Goal: Task Accomplishment & Management: Manage account settings

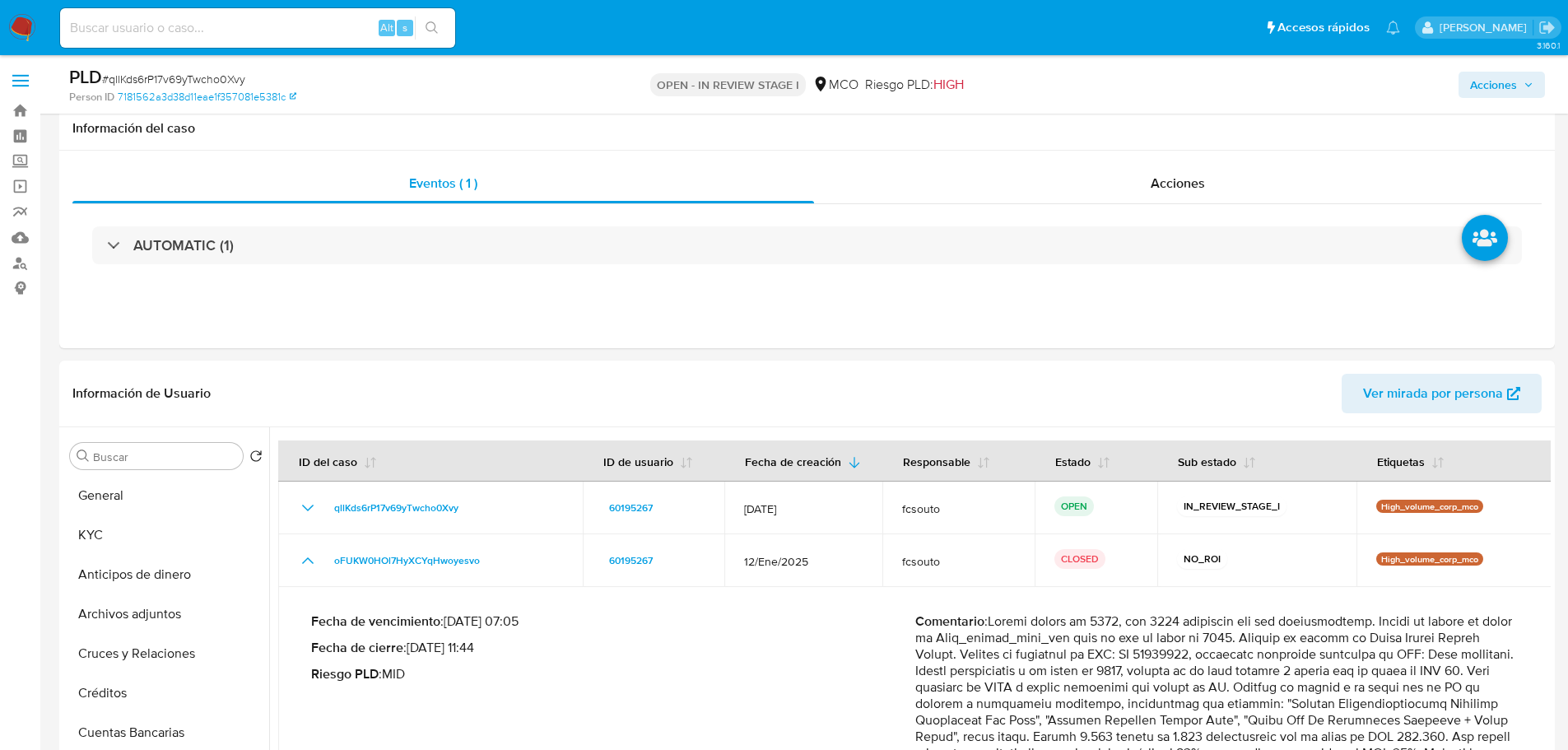
select select "10"
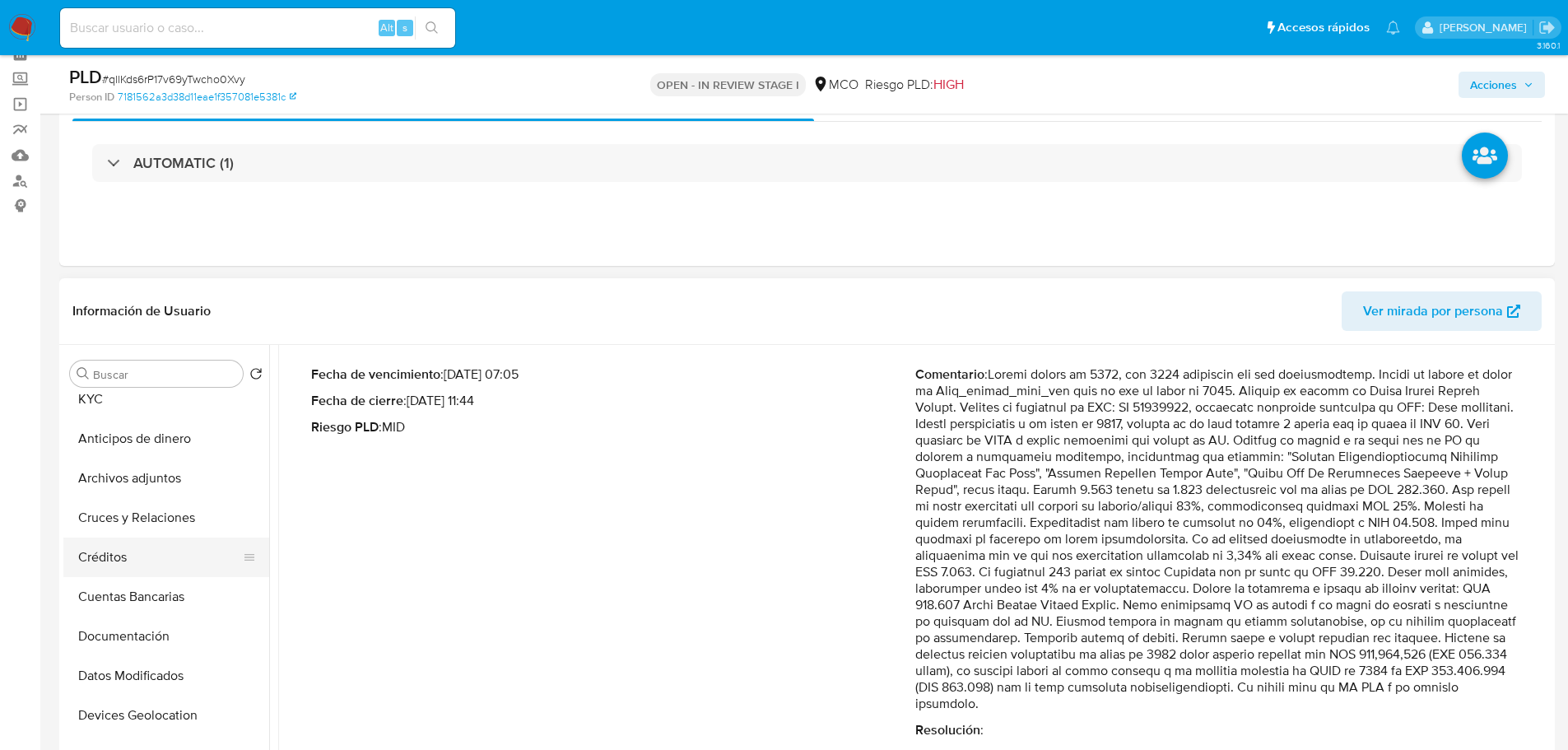
scroll to position [83, 0]
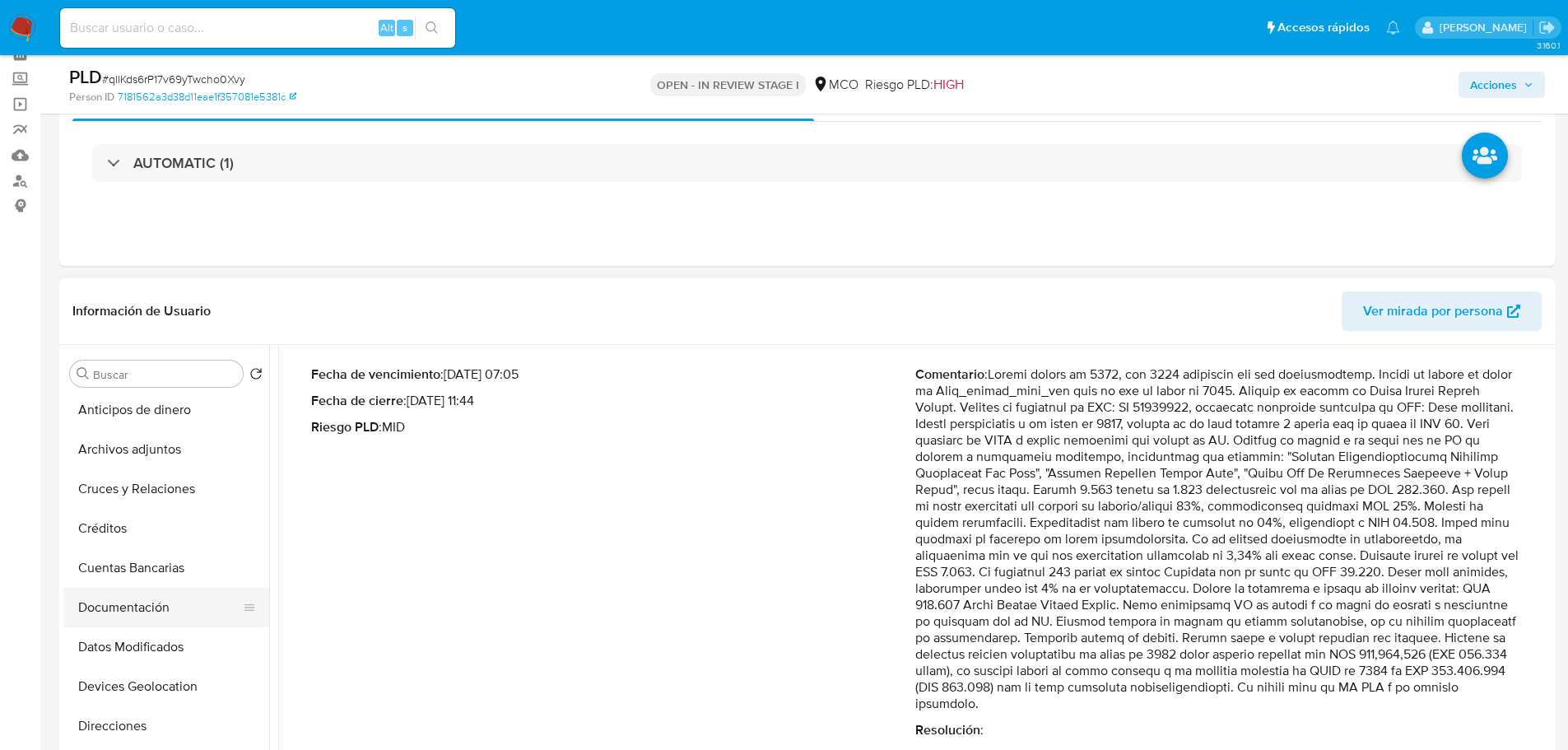
click at [118, 614] on button "Documentación" at bounding box center [159, 607] width 192 height 40
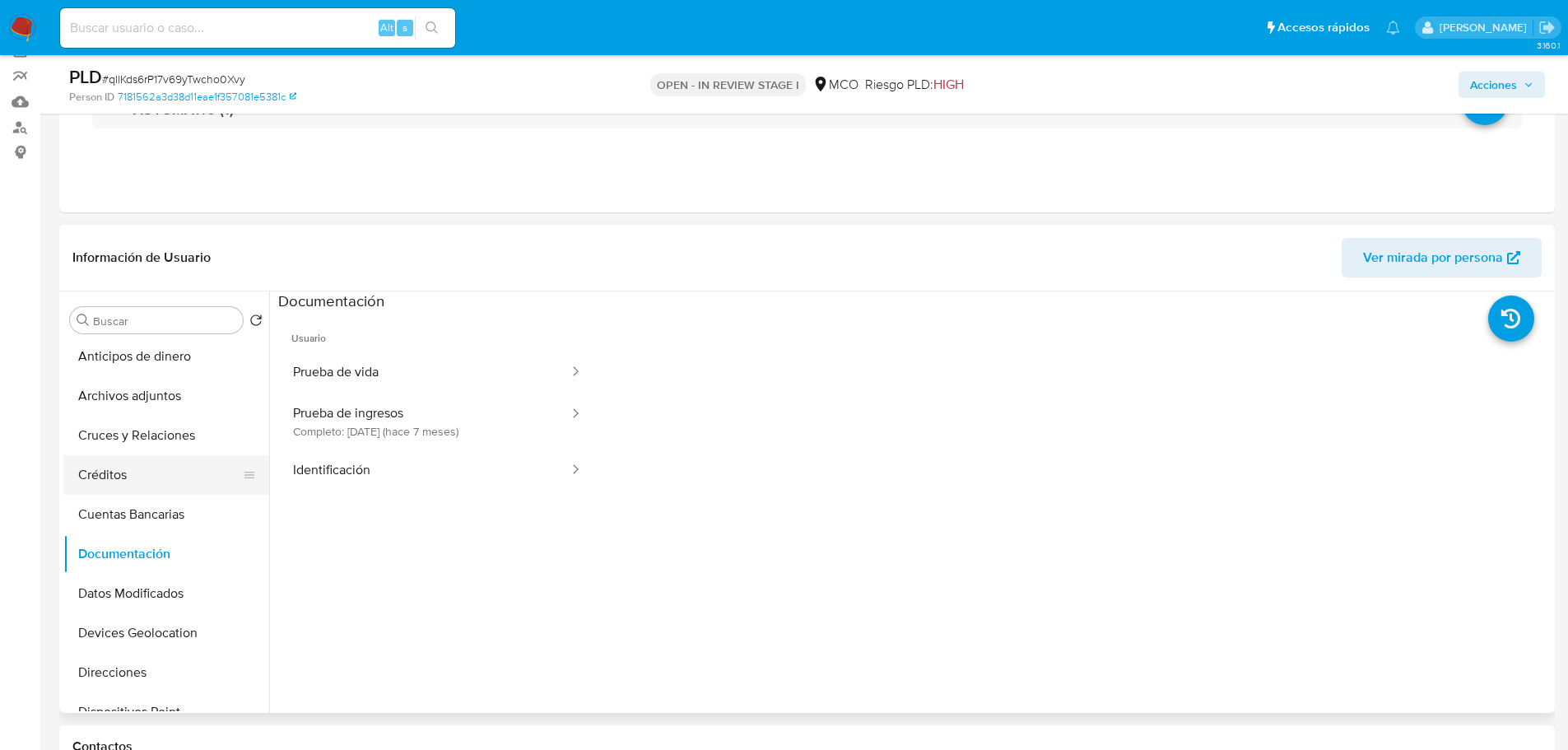
scroll to position [165, 0]
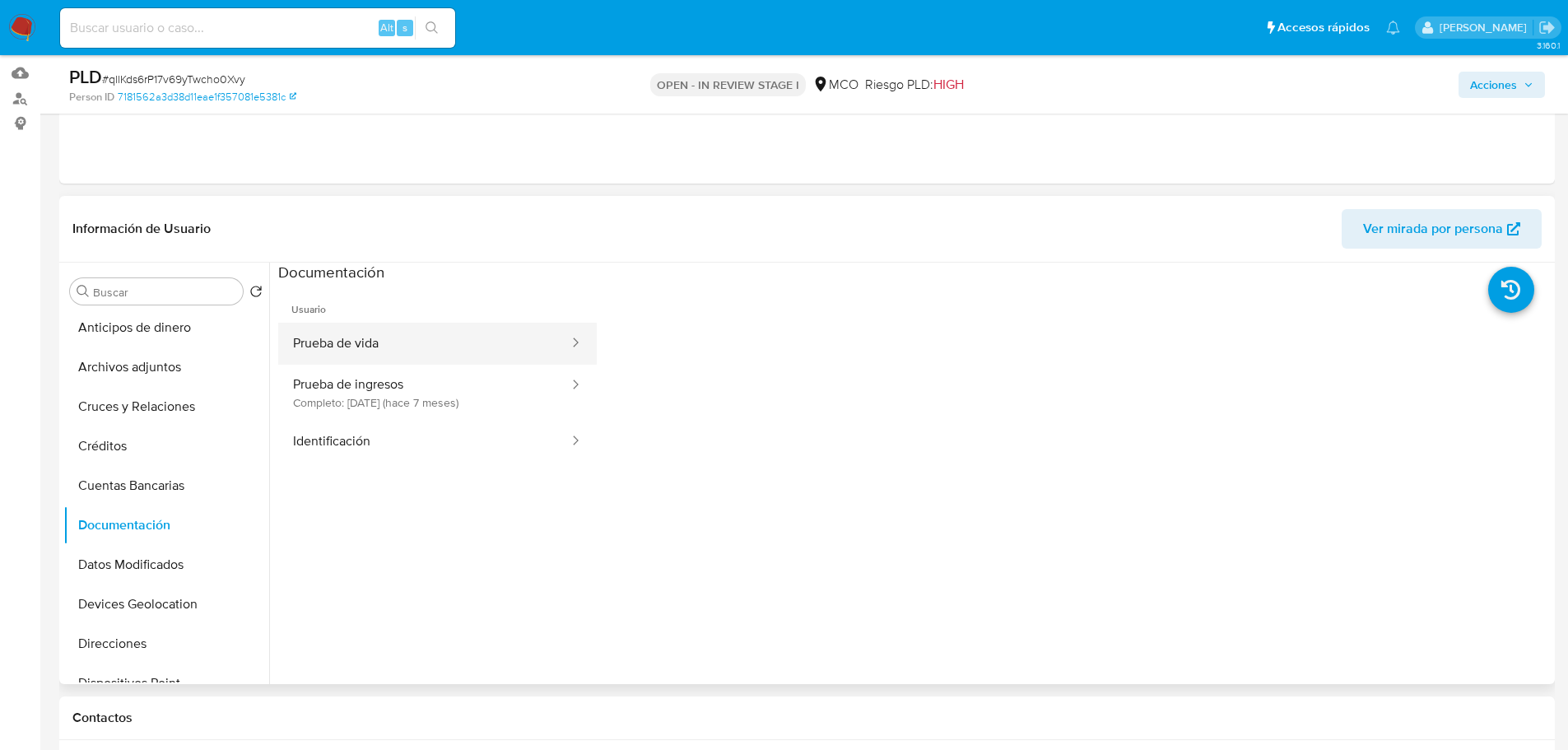
click at [346, 346] on button "Prueba de vida" at bounding box center [424, 344] width 292 height 42
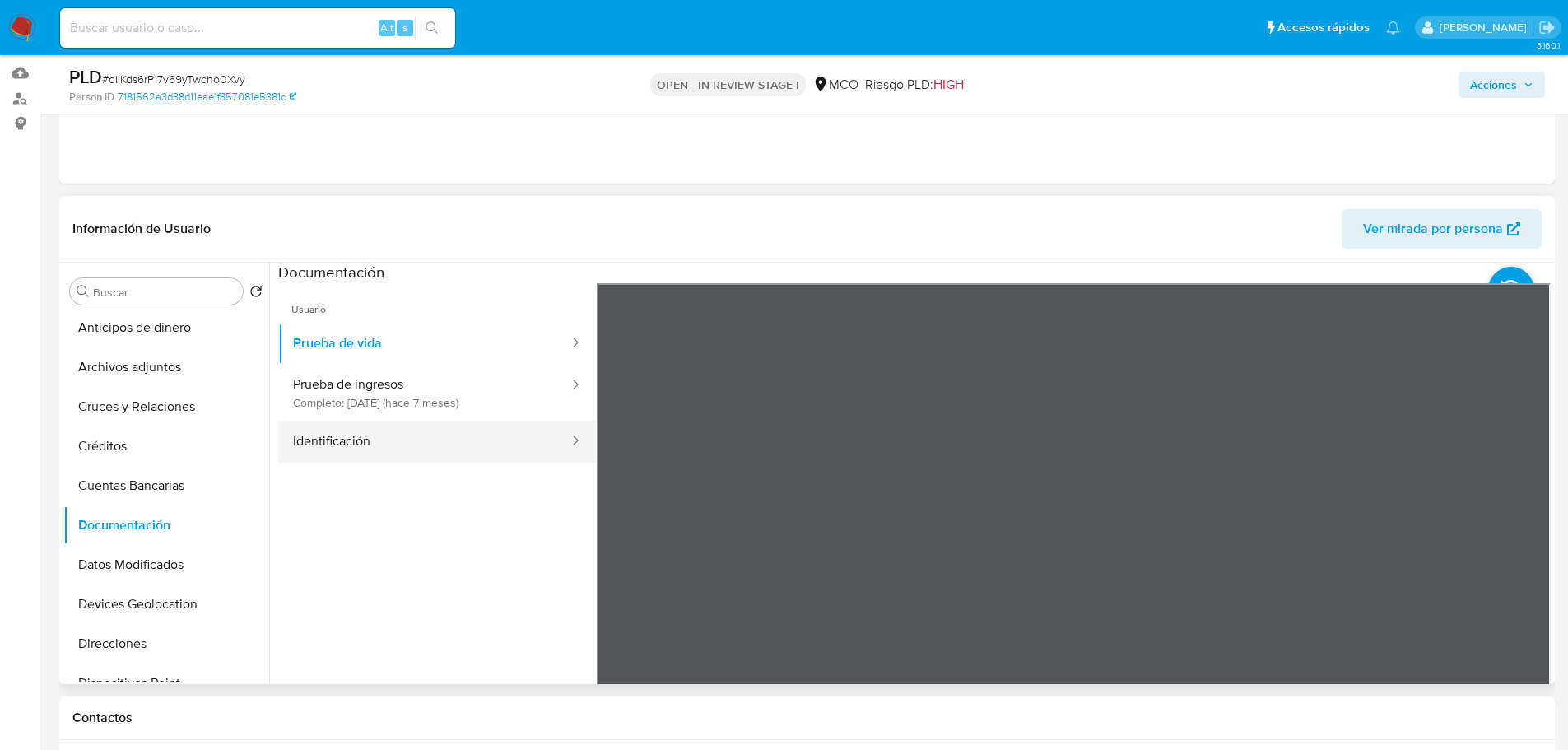
click at [388, 449] on button "Identificación" at bounding box center [424, 442] width 292 height 42
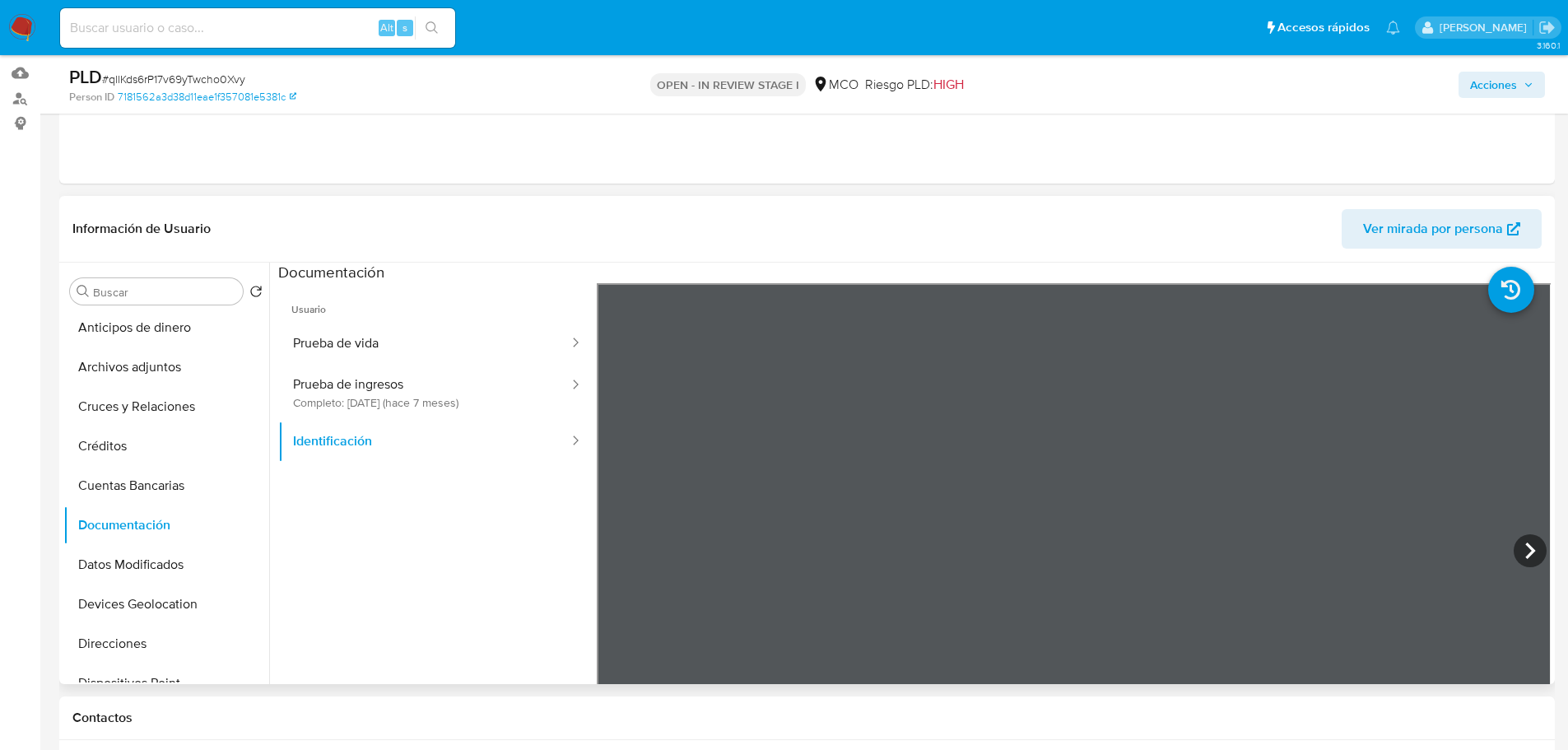
click at [1525, 547] on icon at bounding box center [1529, 551] width 10 height 17
click at [336, 400] on button "Prueba de ingresos Completo: 27/02/2025 (hace 7 meses)" at bounding box center [424, 393] width 292 height 56
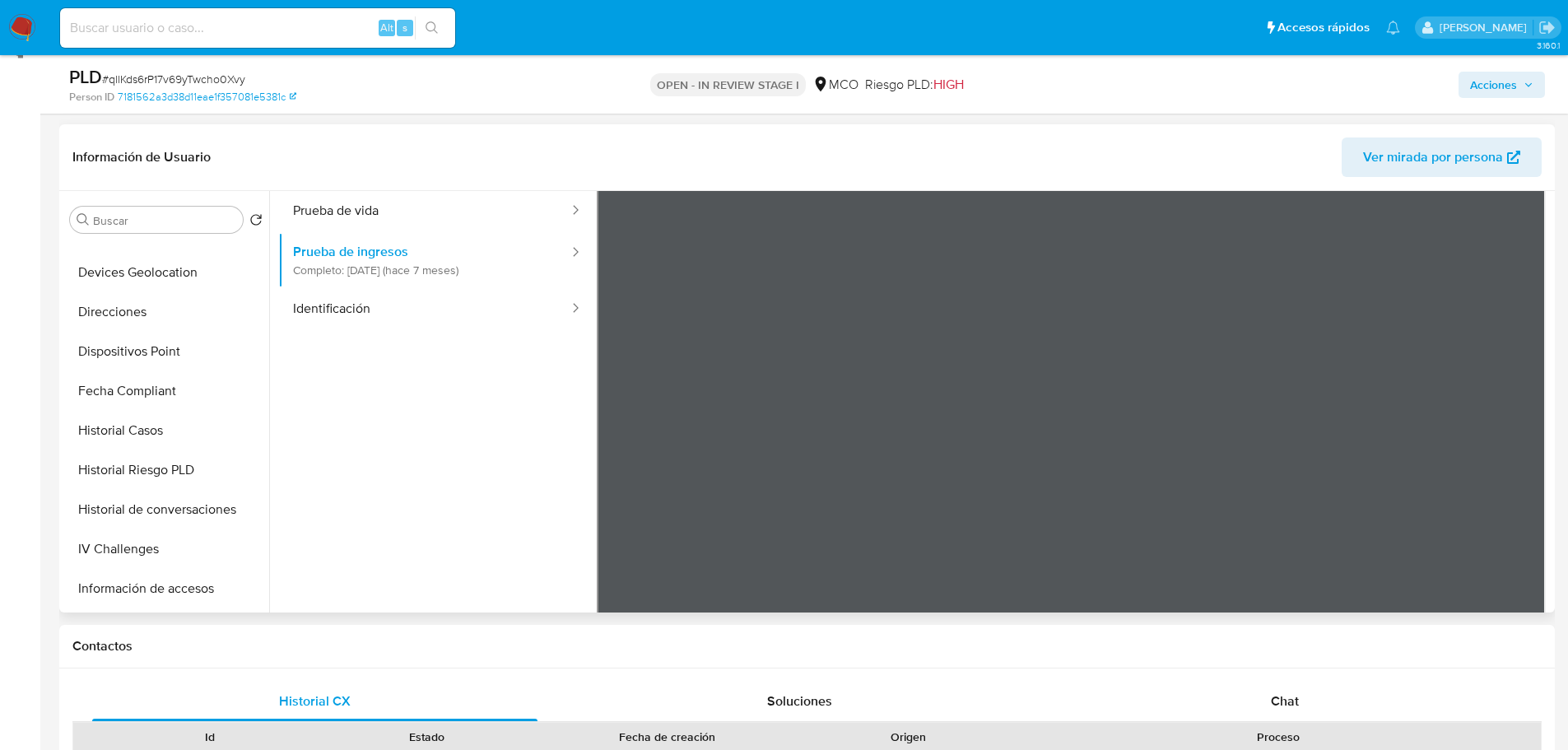
scroll to position [346, 0]
click at [140, 547] on button "IV Challenges" at bounding box center [159, 545] width 192 height 40
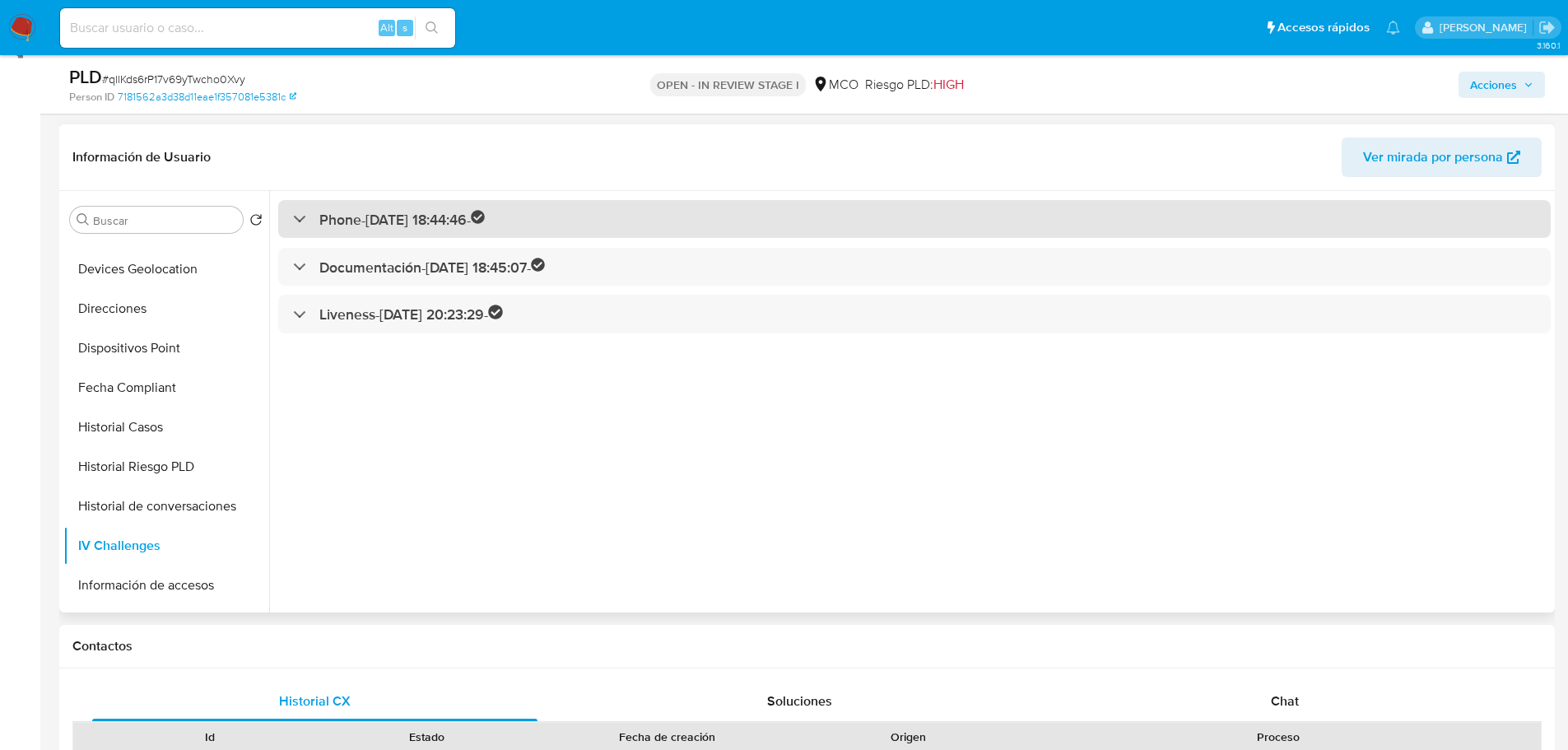
click at [293, 218] on div at bounding box center [293, 218] width 0 height 0
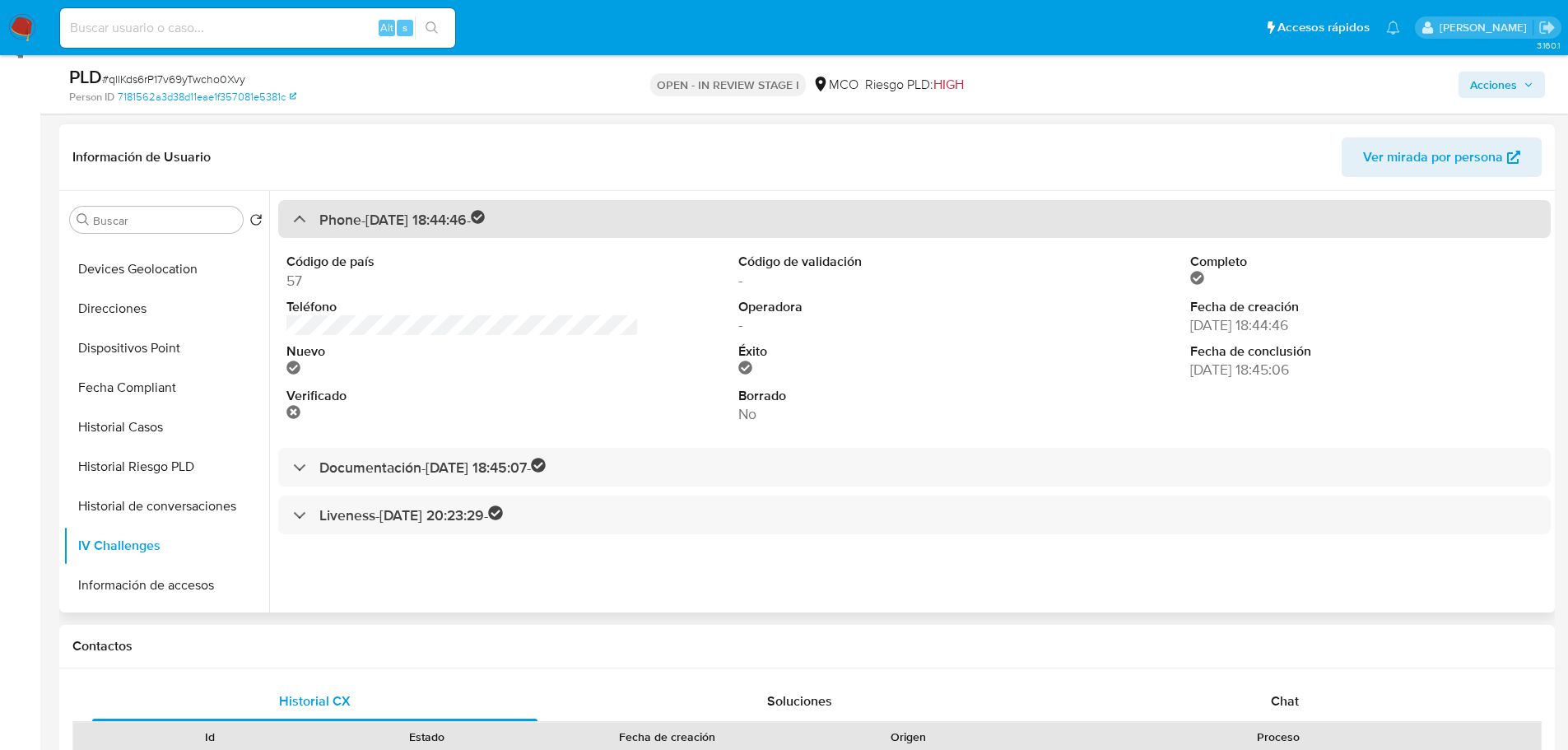
click at [297, 224] on div "Phone - 05/05/2021 18:44:46 -" at bounding box center [389, 220] width 192 height 19
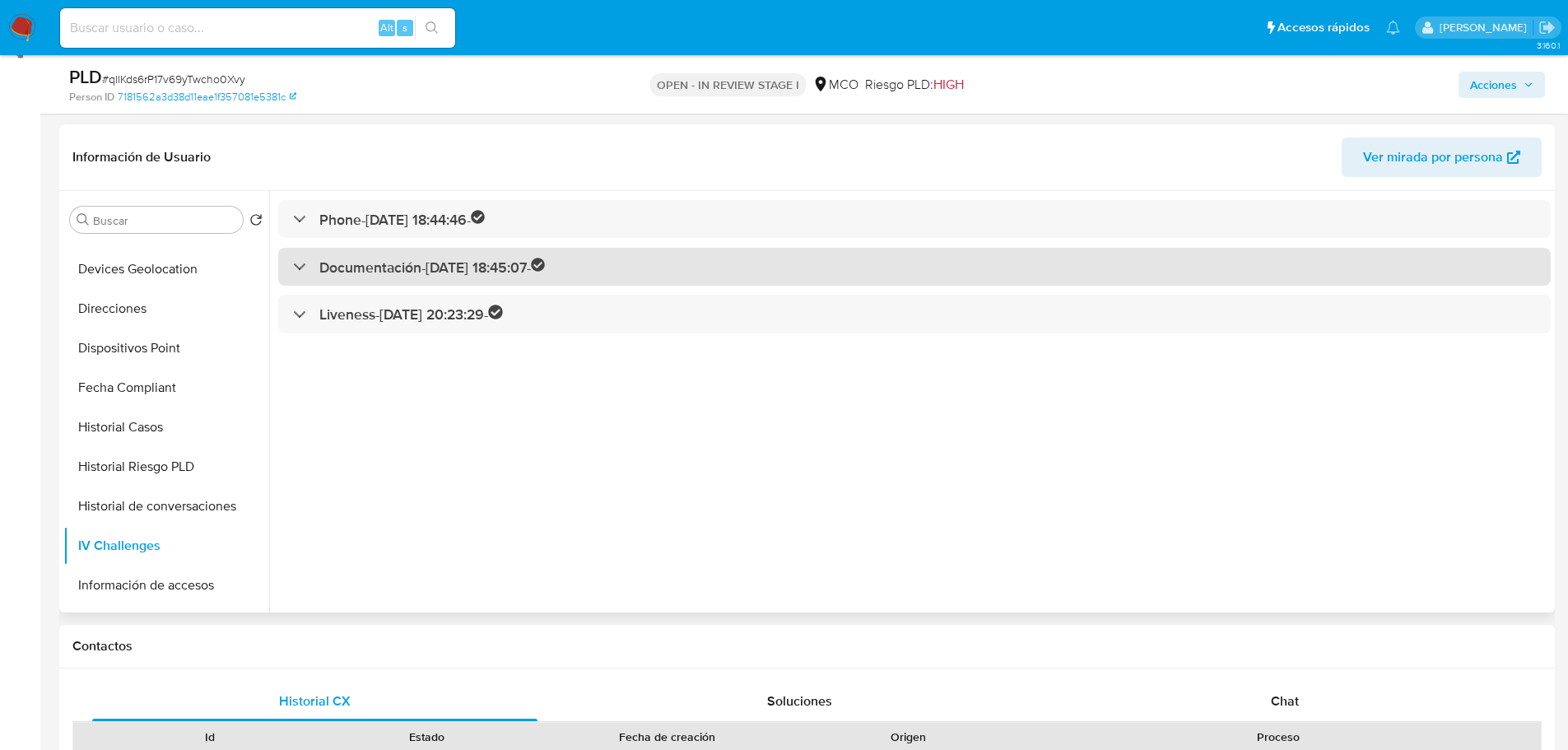
click at [295, 270] on div "Documentación - 05/05/2021 18:45:07 -" at bounding box center [420, 267] width 253 height 19
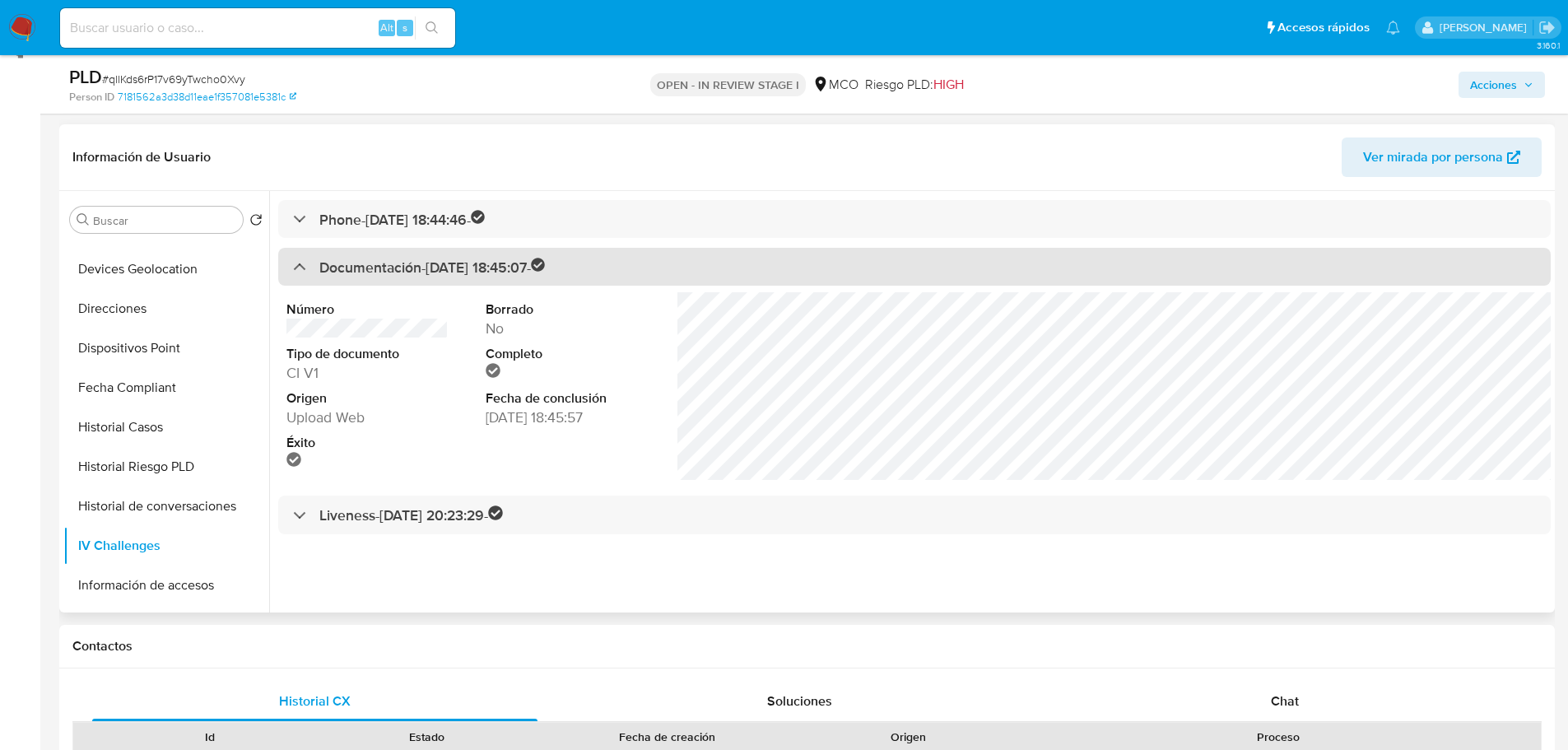
click at [301, 262] on div "Documentación - 05/05/2021 18:45:07 -" at bounding box center [420, 267] width 253 height 19
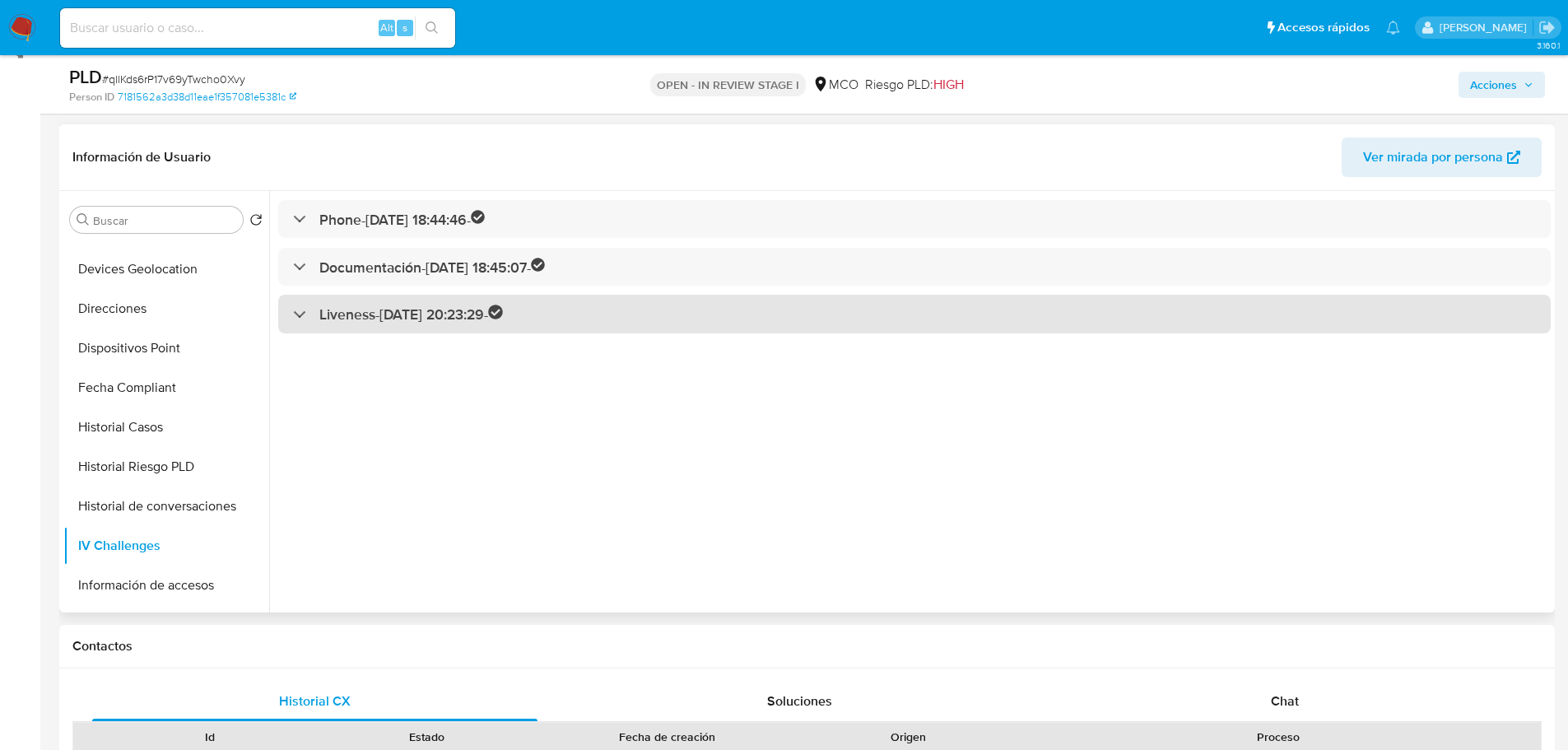
click at [304, 314] on div "Liveness - 02/09/2021 20:23:29 -" at bounding box center [398, 314] width 210 height 19
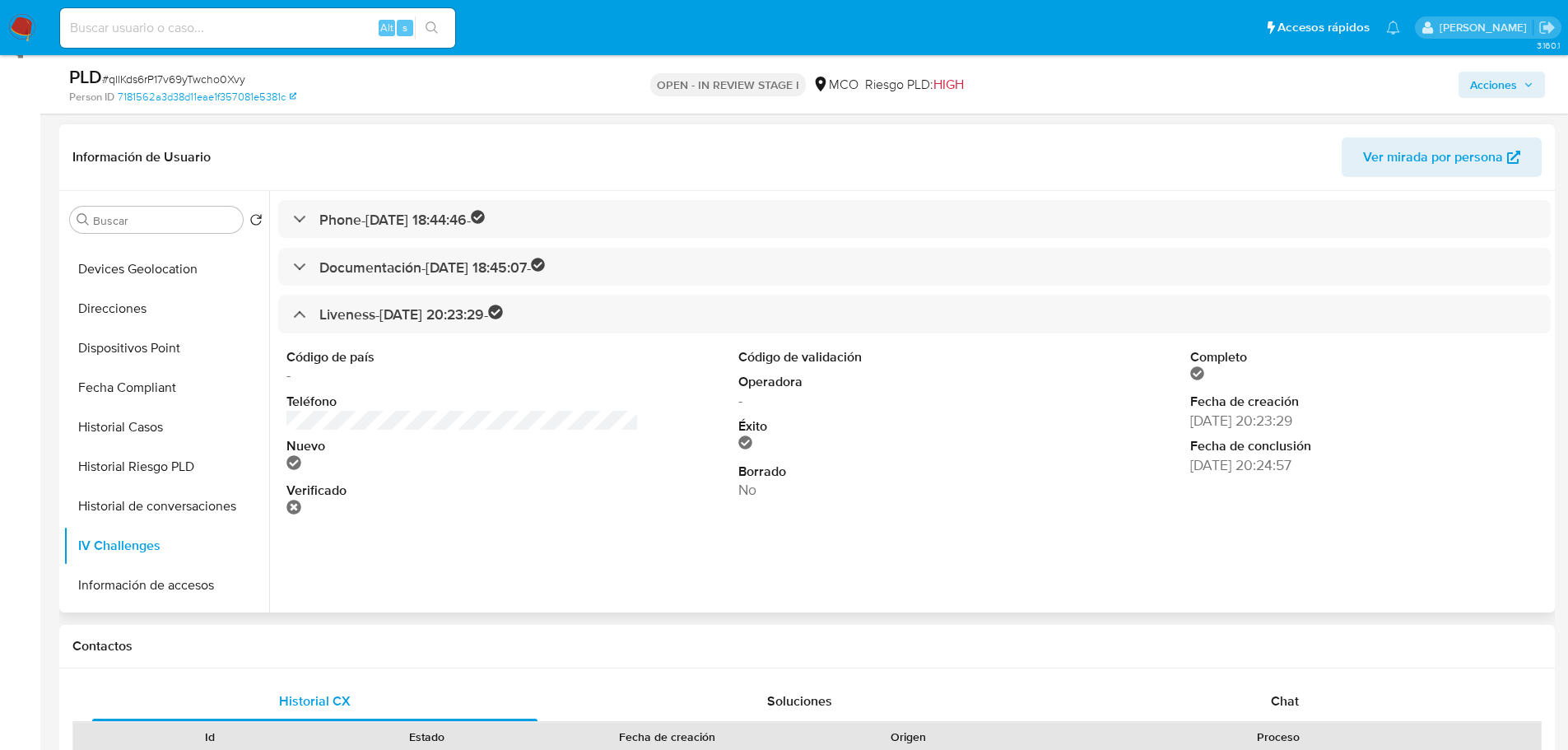
scroll to position [319, 0]
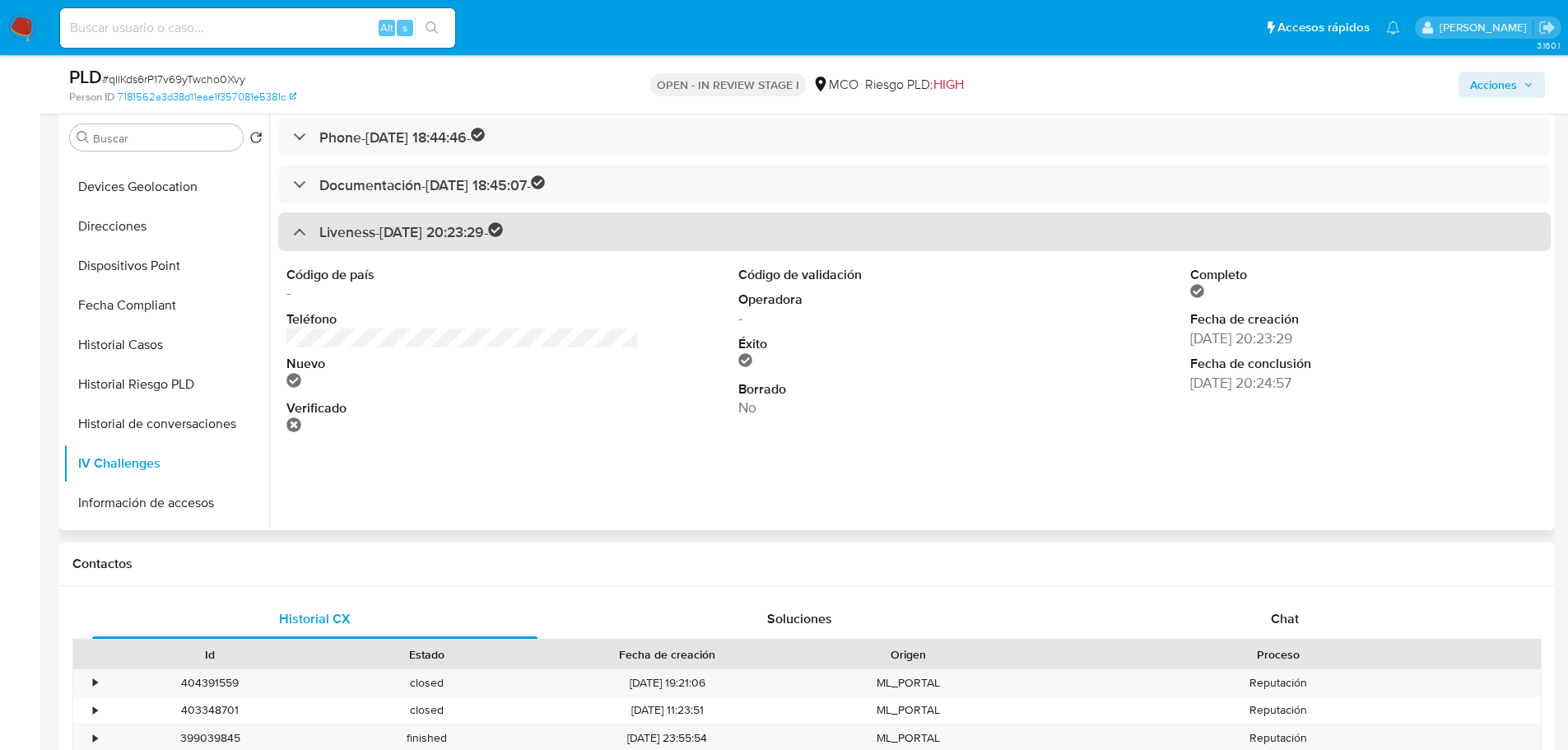
click at [296, 230] on div "Liveness - 02/09/2021 20:23:29 -" at bounding box center [398, 232] width 210 height 19
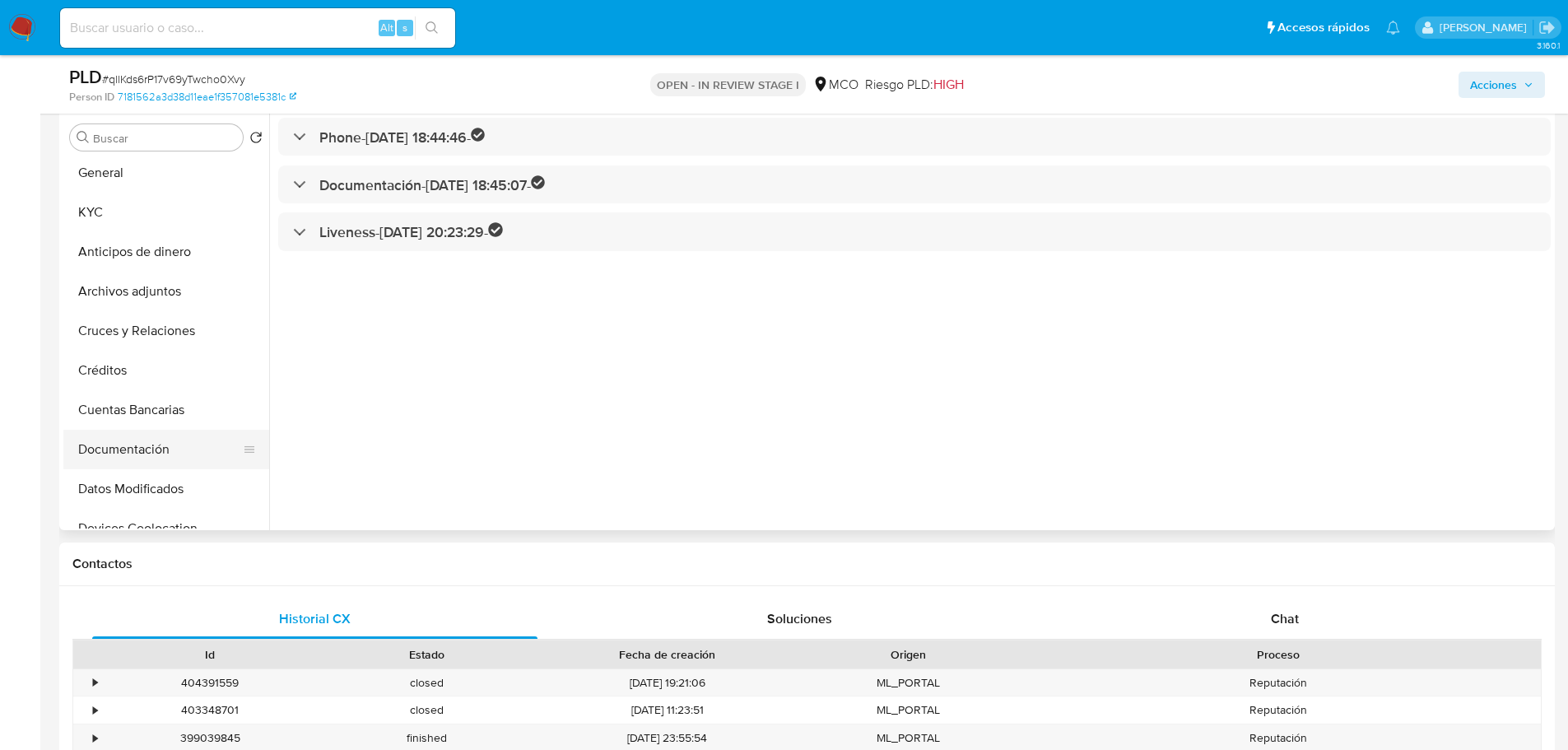
scroll to position [0, 0]
click at [165, 449] on button "Documentación" at bounding box center [159, 453] width 192 height 40
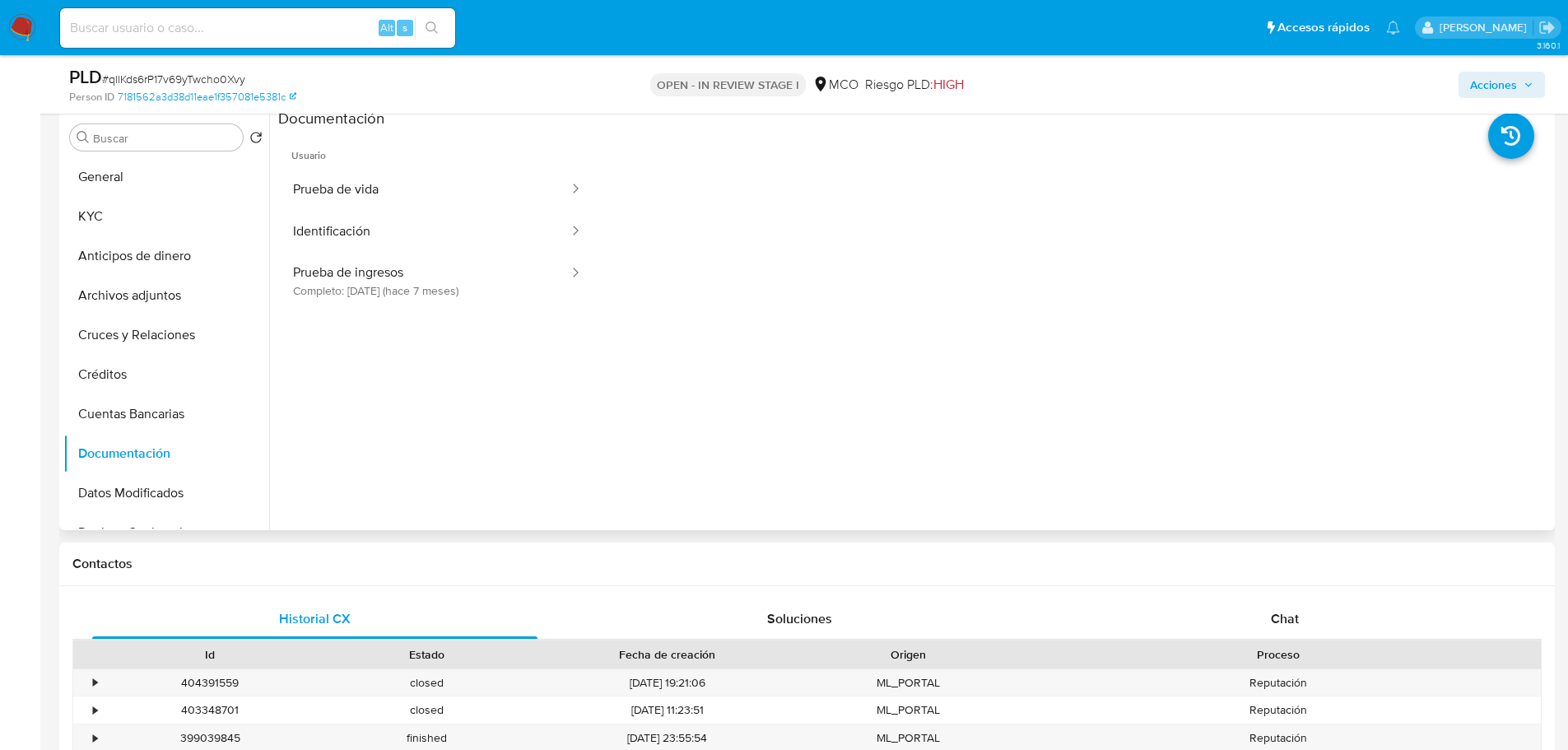
scroll to position [236, 0]
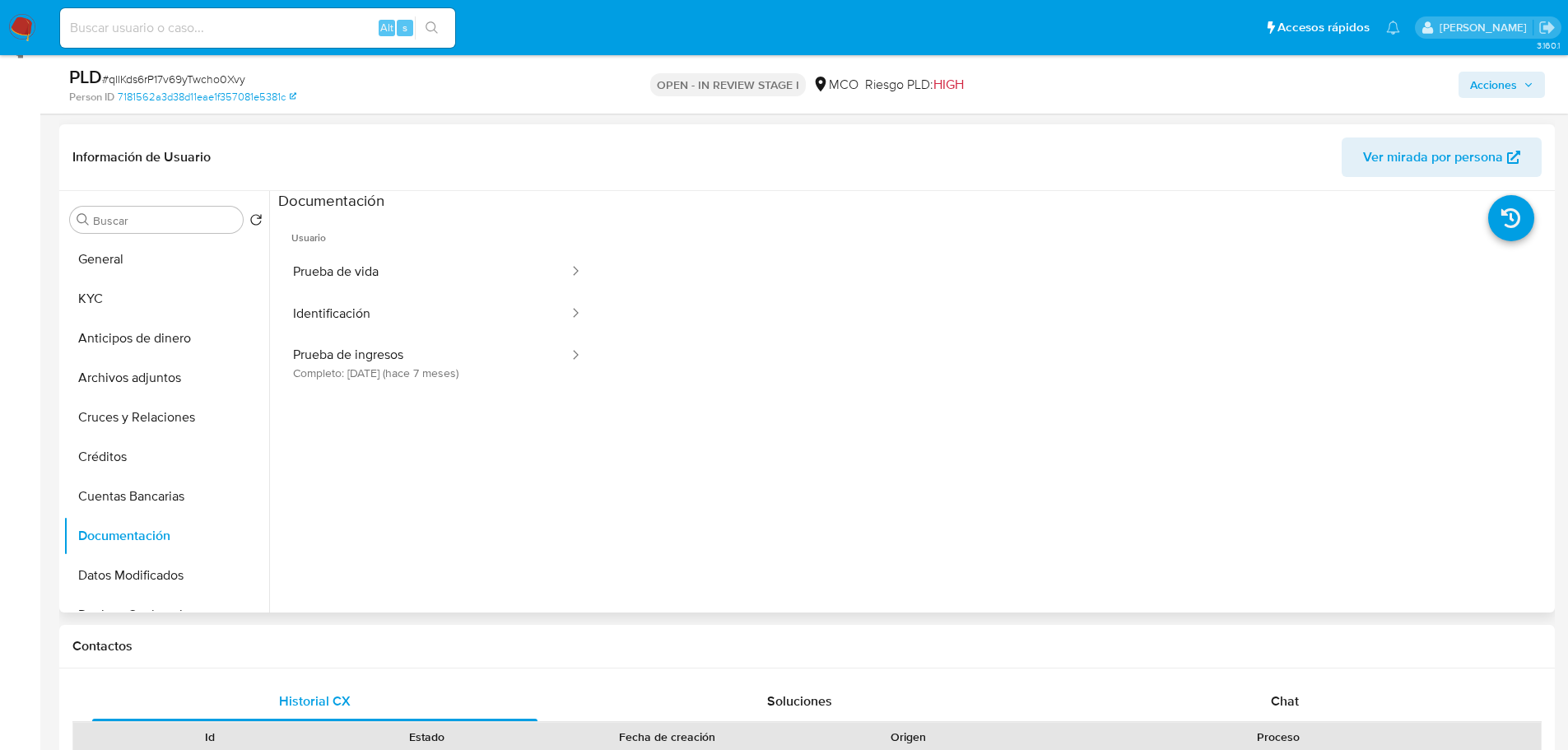
drag, startPoint x: 271, startPoint y: 200, endPoint x: 401, endPoint y: 201, distance: 130.0
click at [401, 201] on div at bounding box center [910, 402] width 1282 height 422
click at [399, 201] on div "Documentación" at bounding box center [914, 201] width 1272 height 20
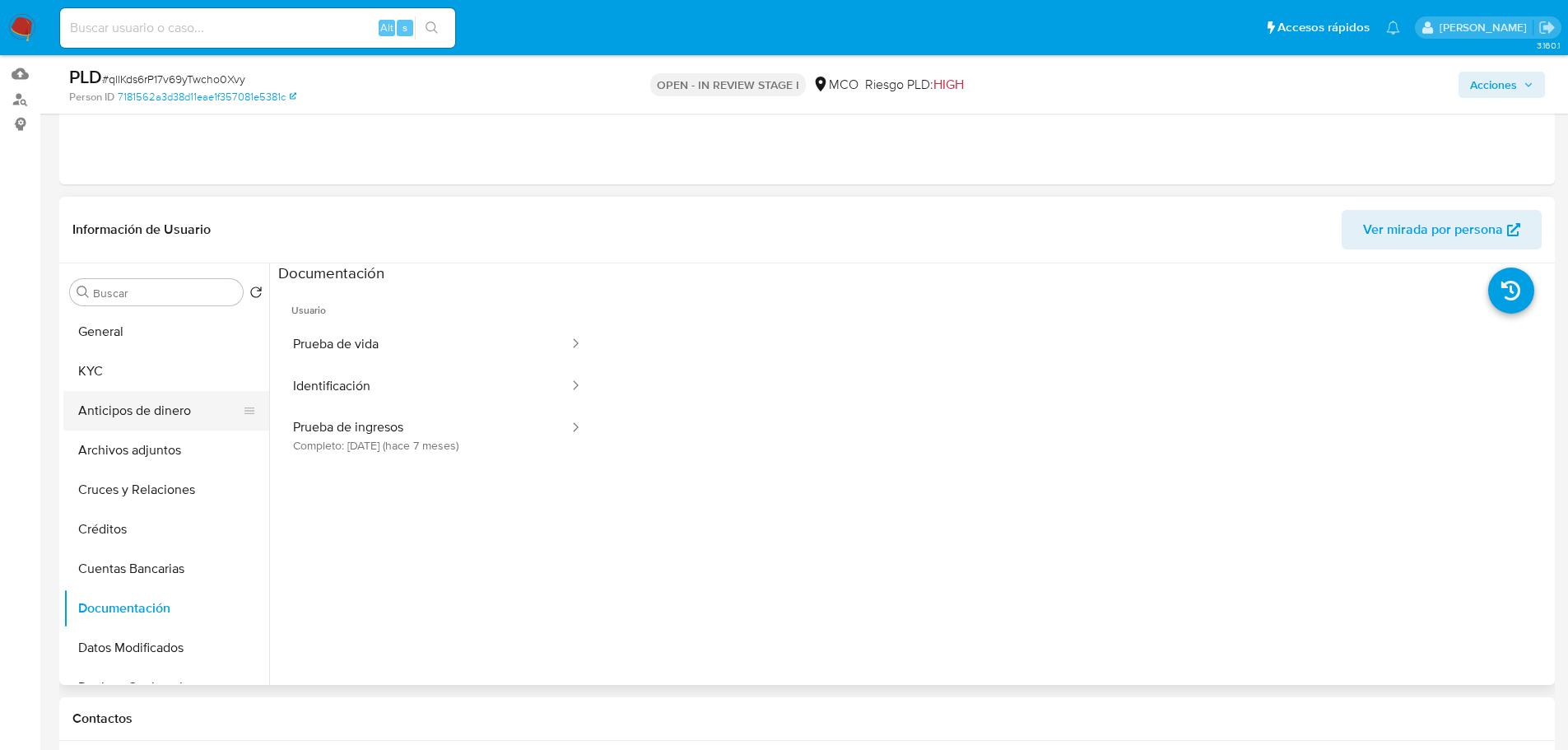
scroll to position [165, 0]
drag, startPoint x: 169, startPoint y: 443, endPoint x: 1005, endPoint y: 527, distance: 840.2
click at [177, 444] on button "Archivos adjuntos" at bounding box center [166, 449] width 205 height 40
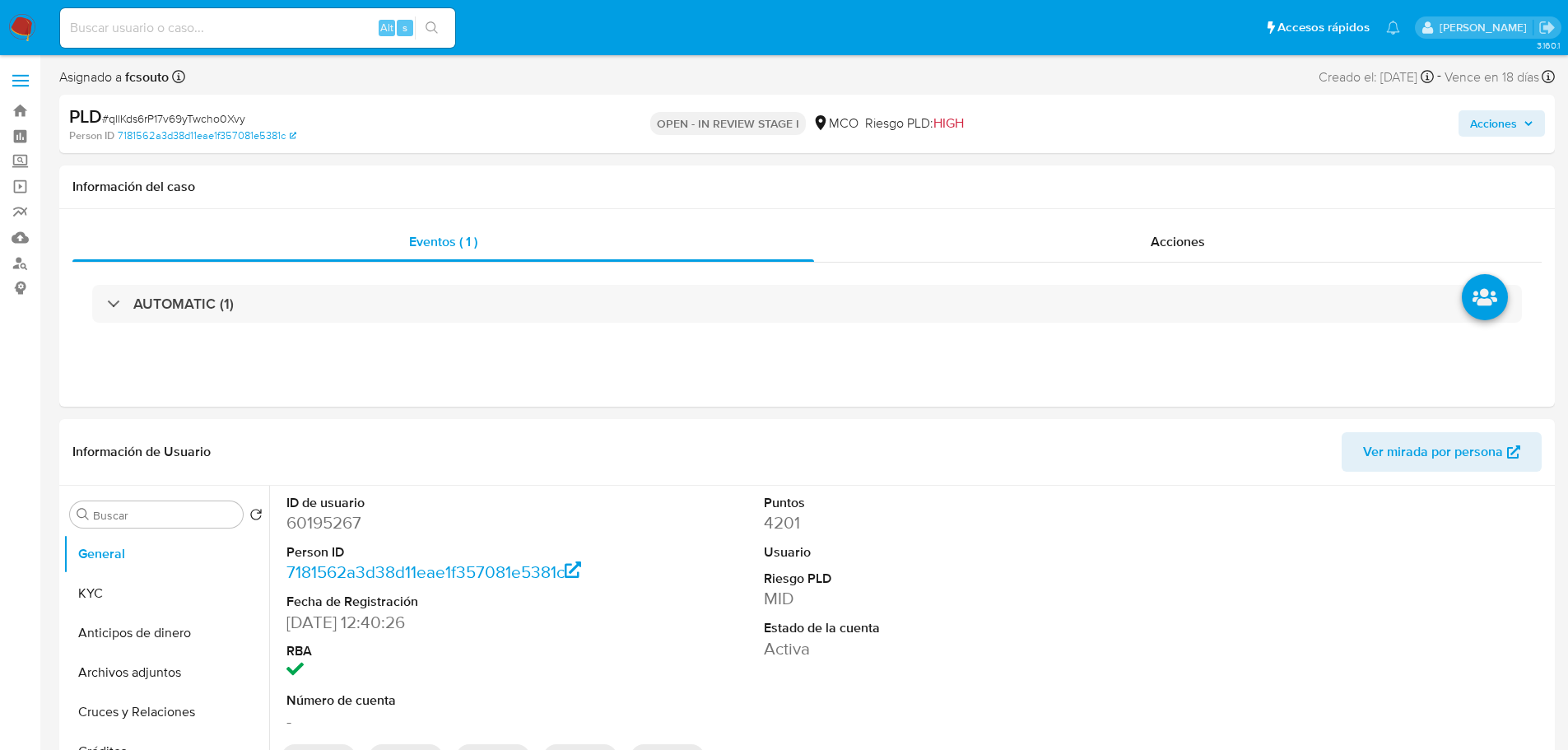
select select "10"
click at [1495, 119] on span "Acciones" at bounding box center [1492, 124] width 47 height 26
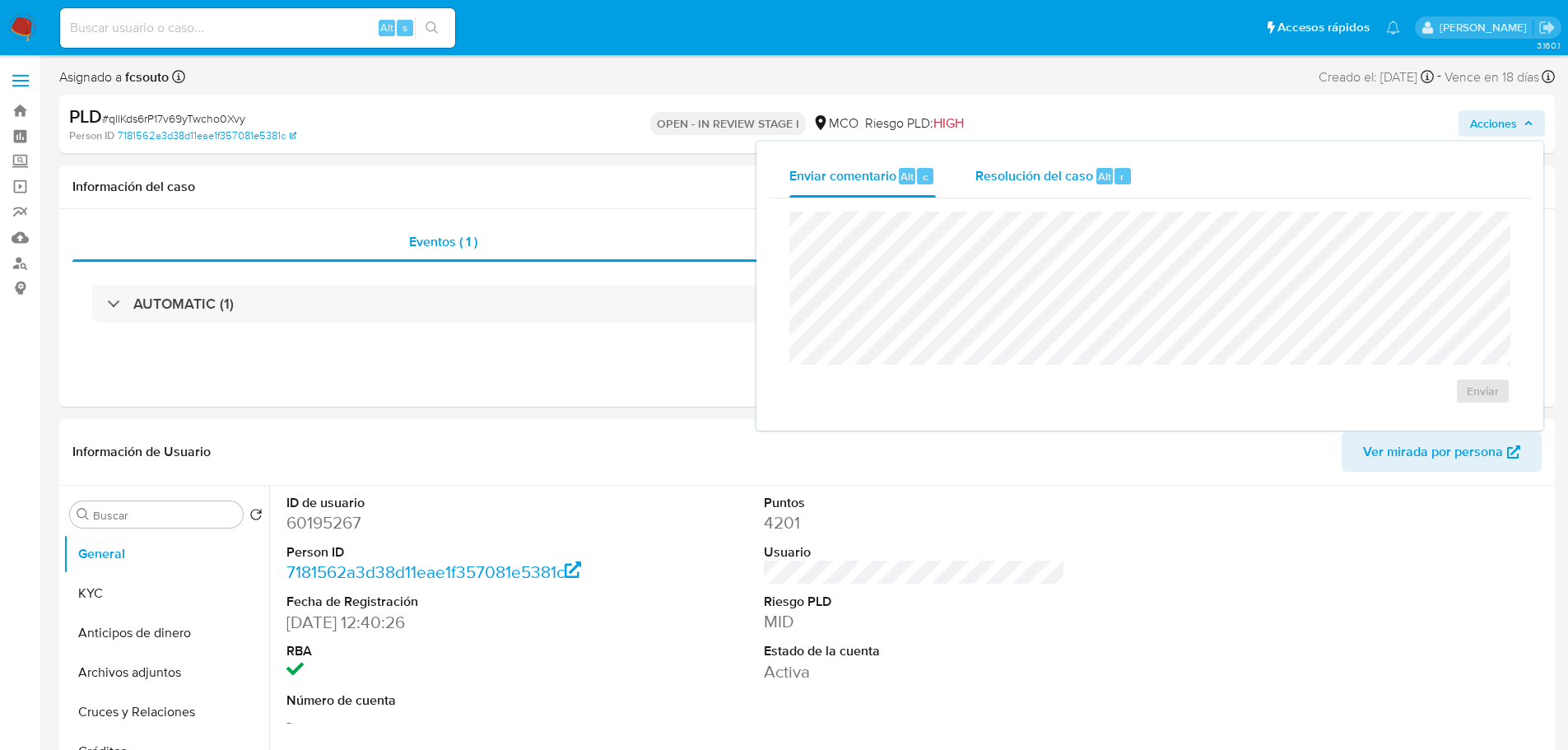
click at [1034, 177] on span "Resolución del caso" at bounding box center [1034, 176] width 118 height 19
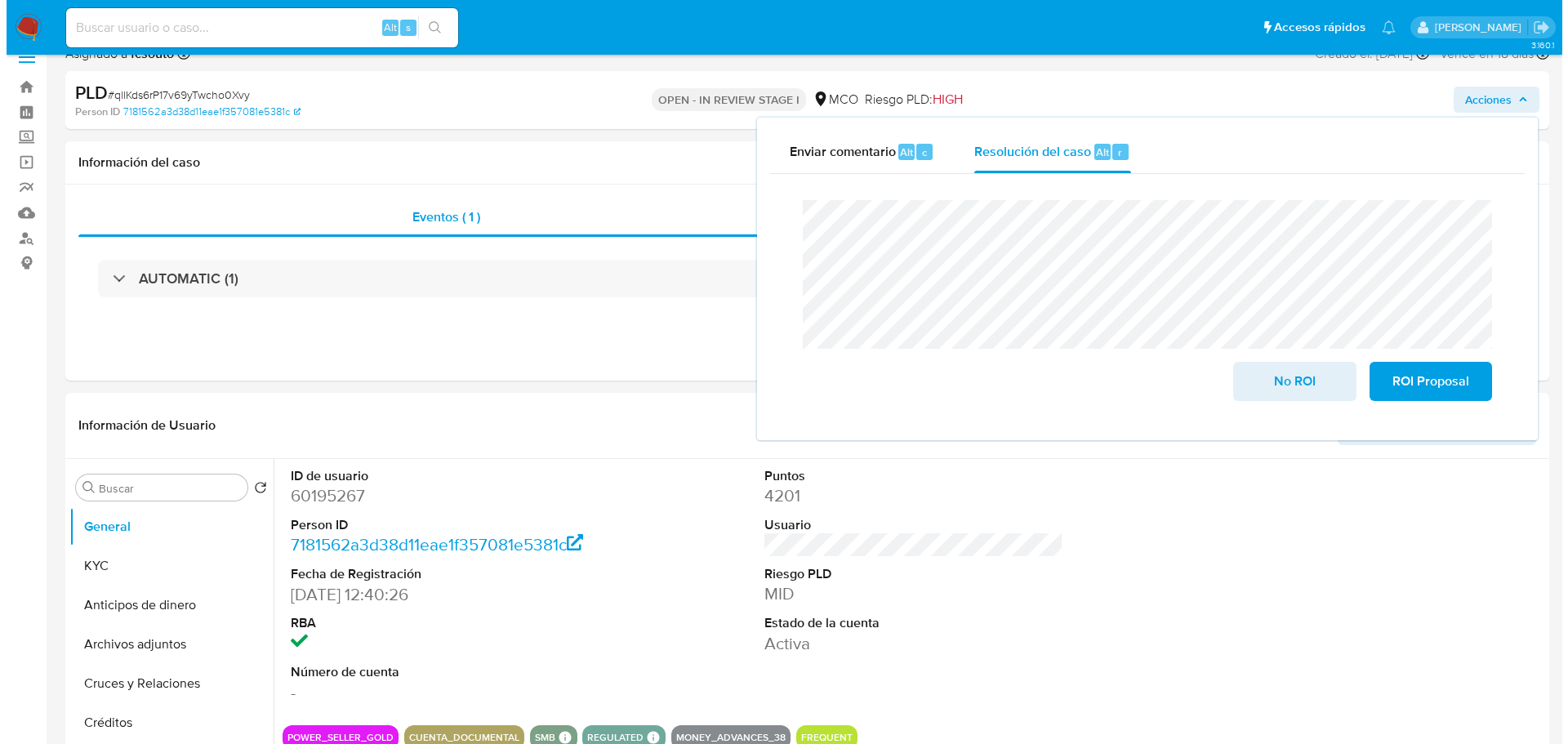
scroll to position [164, 0]
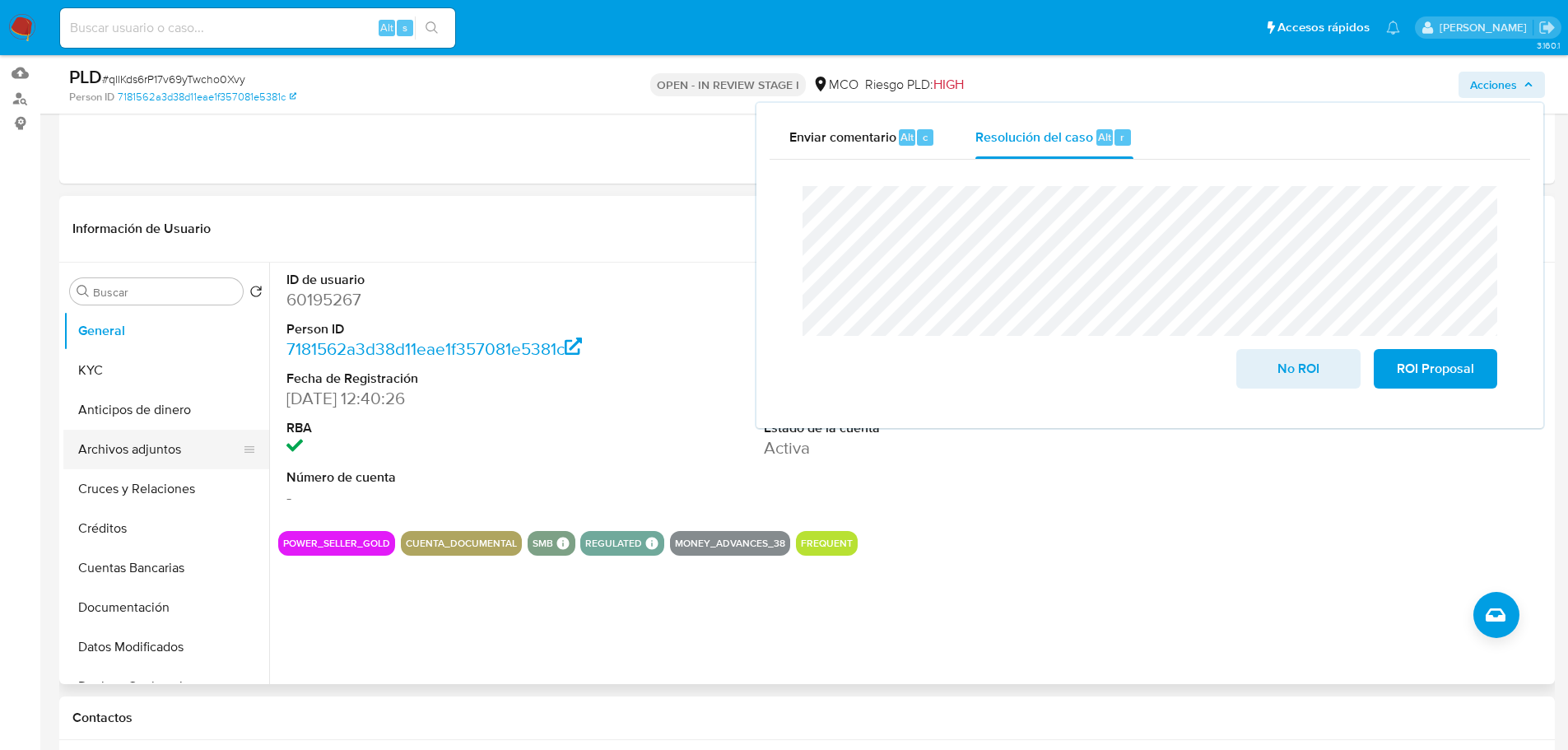
click at [138, 451] on button "Archivos adjuntos" at bounding box center [159, 449] width 192 height 40
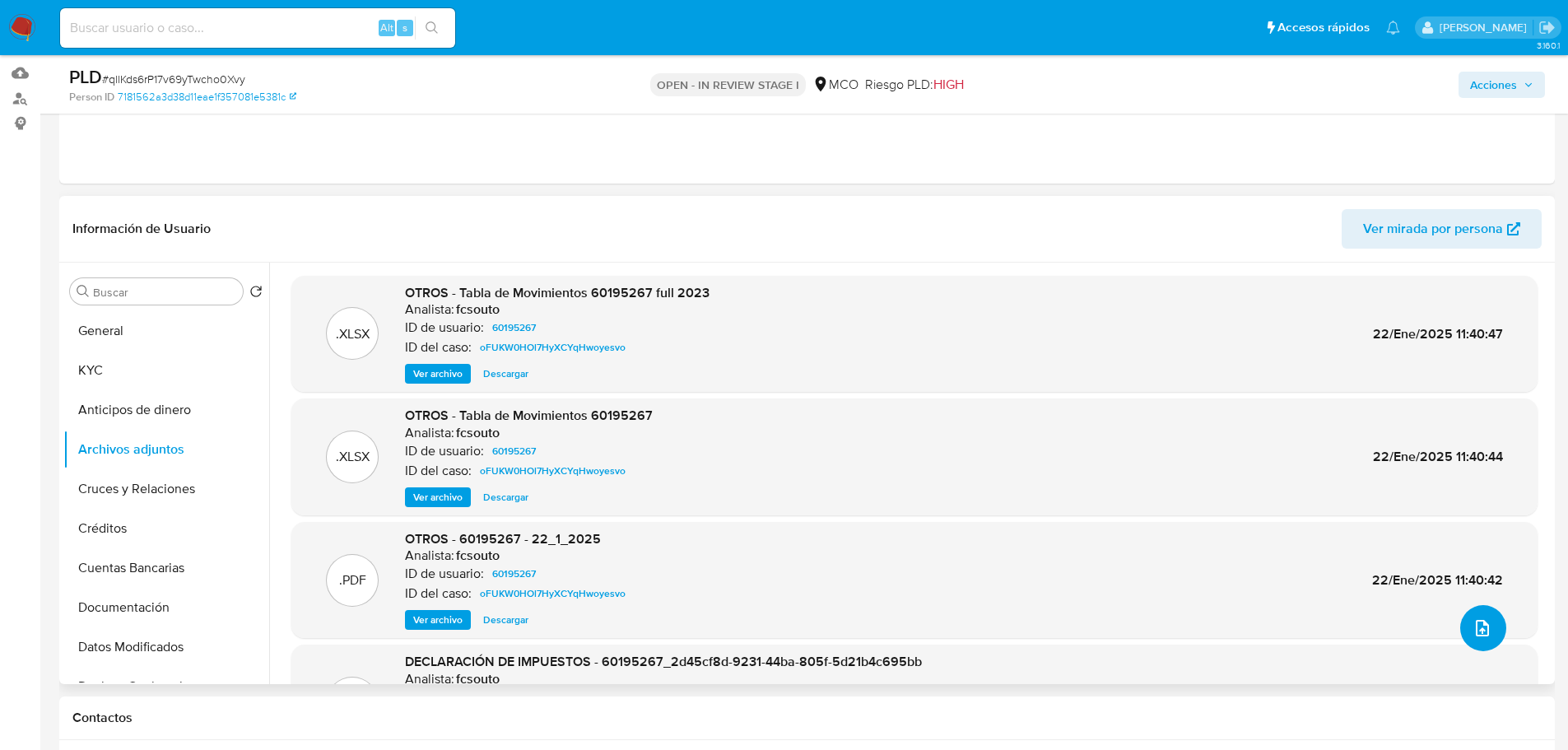
click at [1472, 630] on icon "upload-file" at bounding box center [1482, 628] width 20 height 20
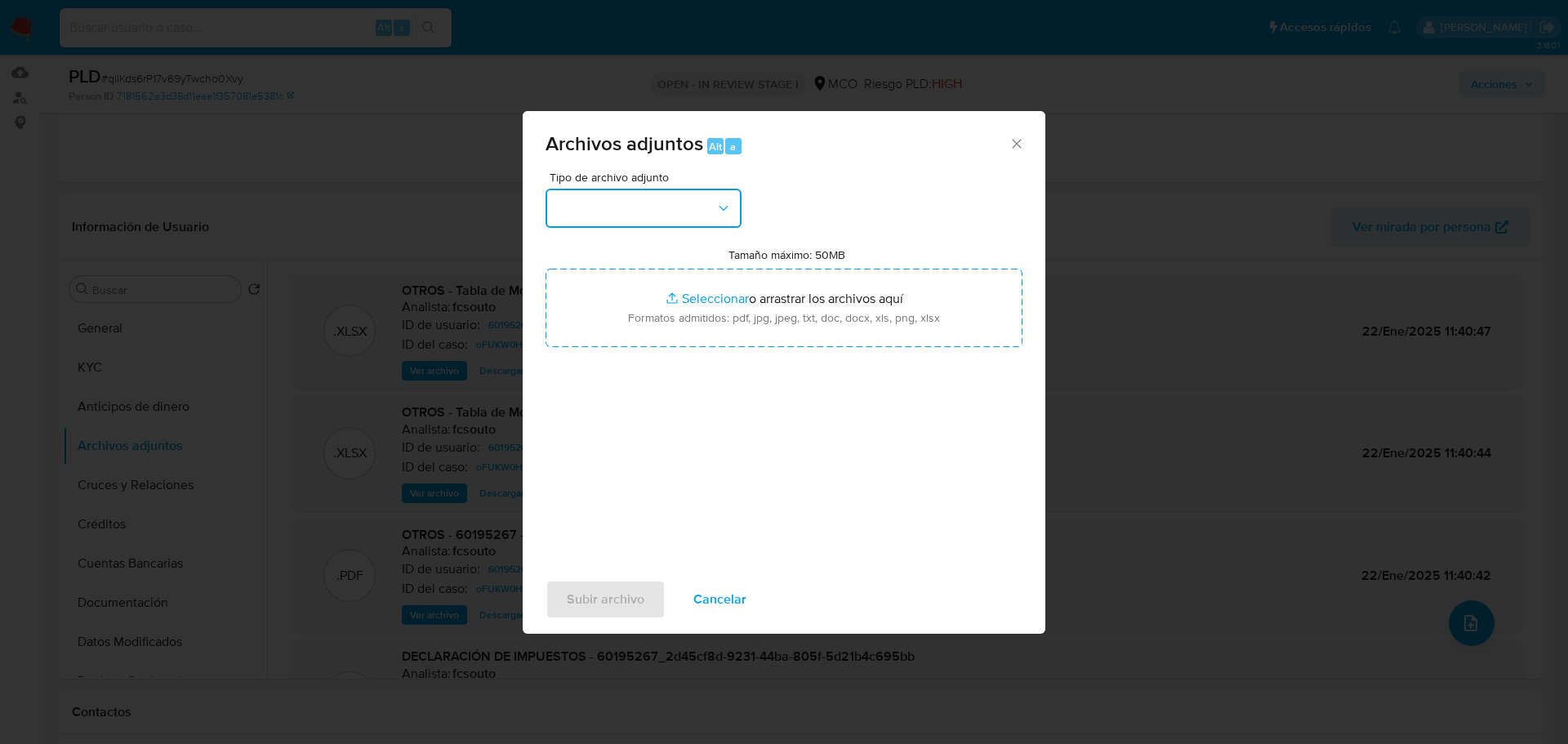
click at [652, 203] on button "button" at bounding box center [643, 208] width 196 height 39
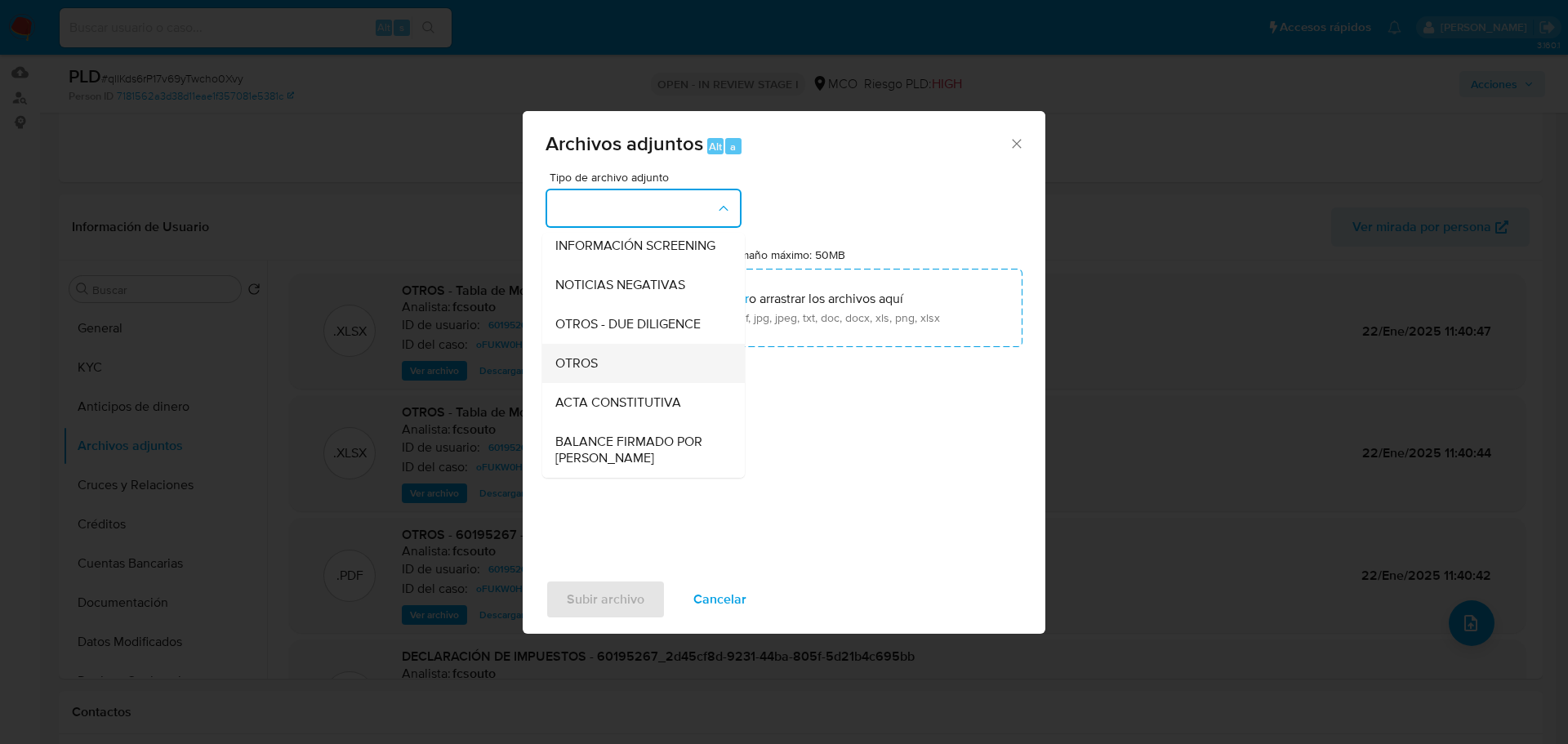
click at [635, 383] on div "OTROS" at bounding box center [639, 363] width 166 height 39
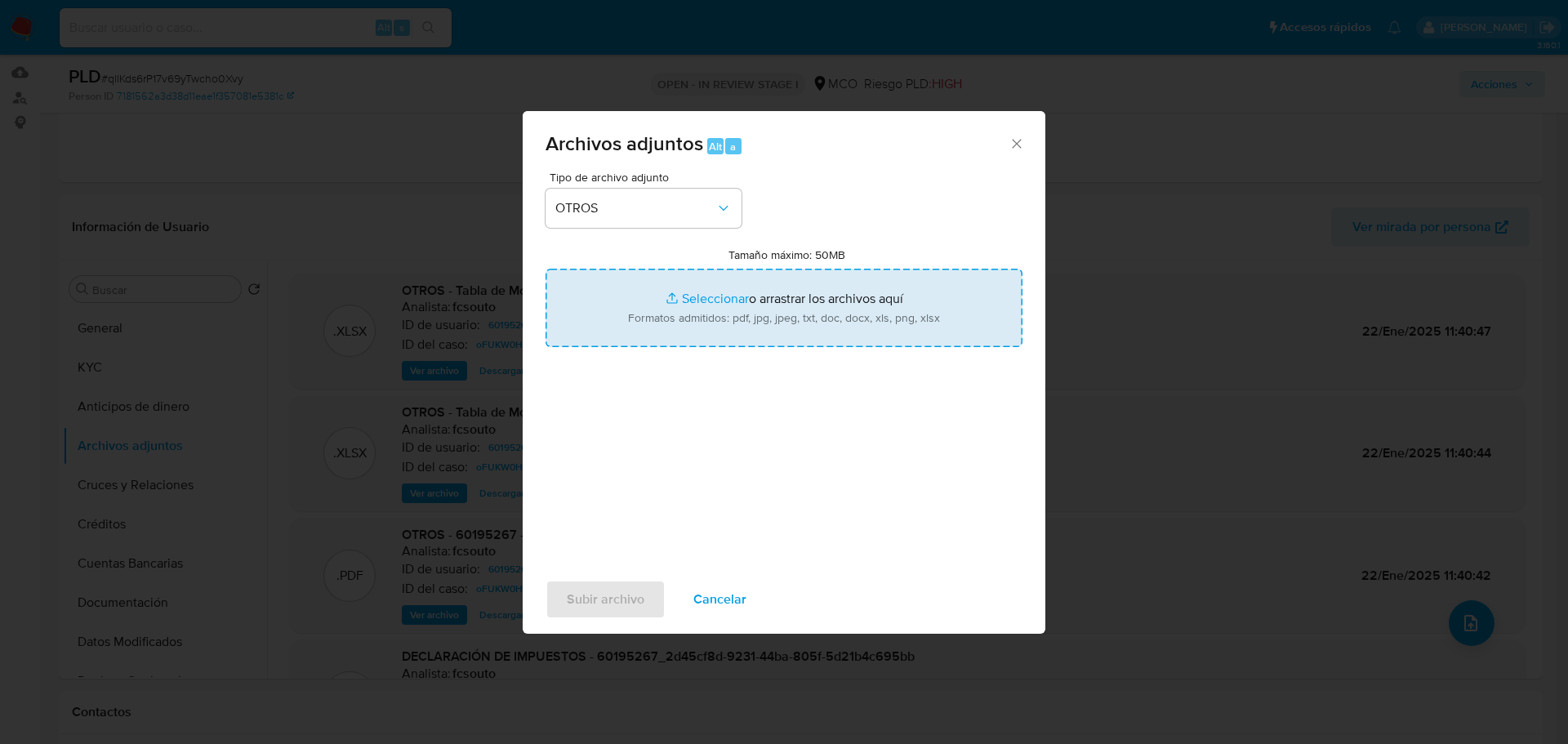
click at [851, 288] on input "Tamaño máximo: 50MB Seleccionar archivos" at bounding box center [784, 308] width 477 height 78
type input "C:\fakepath\60195267 - 22_9_2025.pdf"
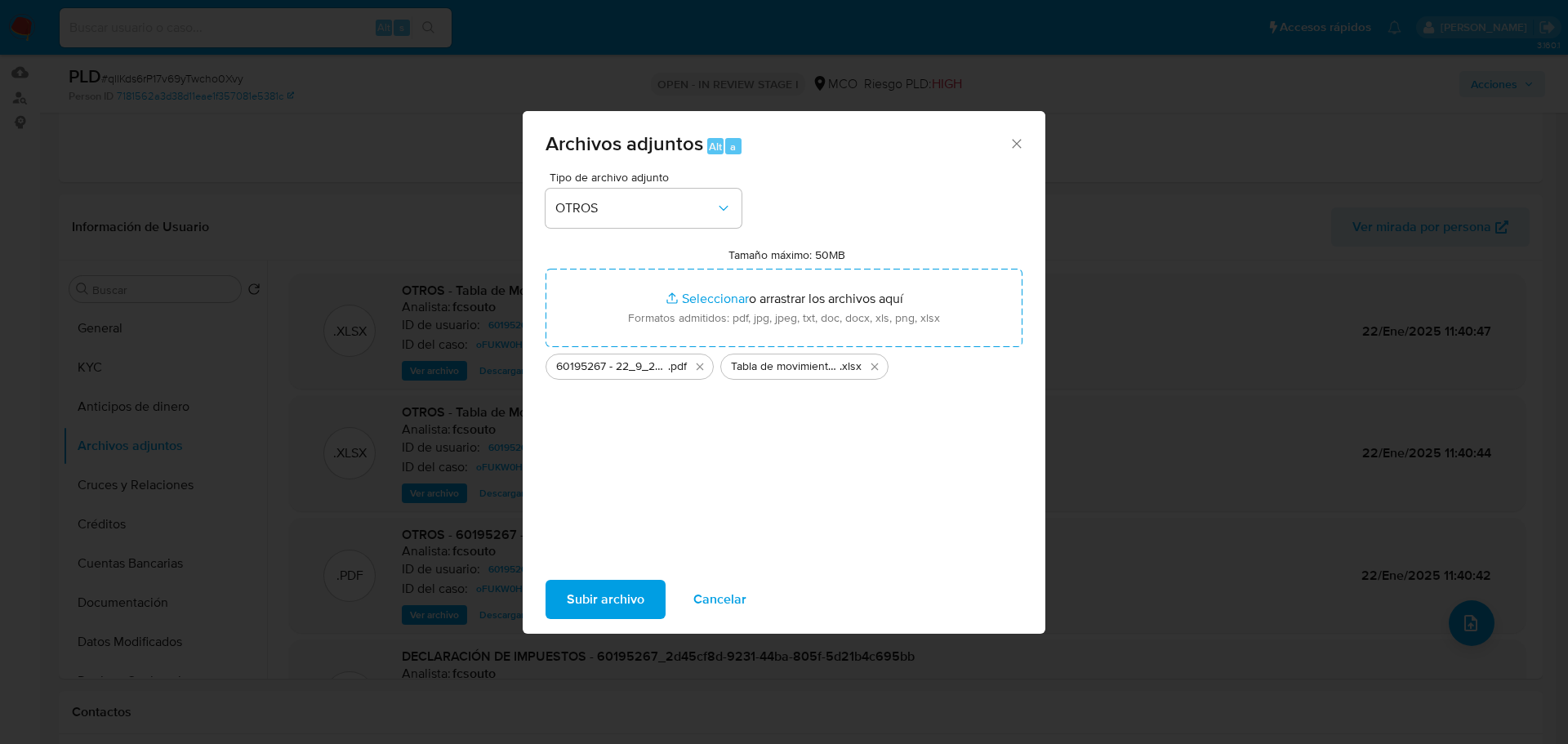
click at [605, 606] on span "Subir archivo" at bounding box center [605, 599] width 78 height 36
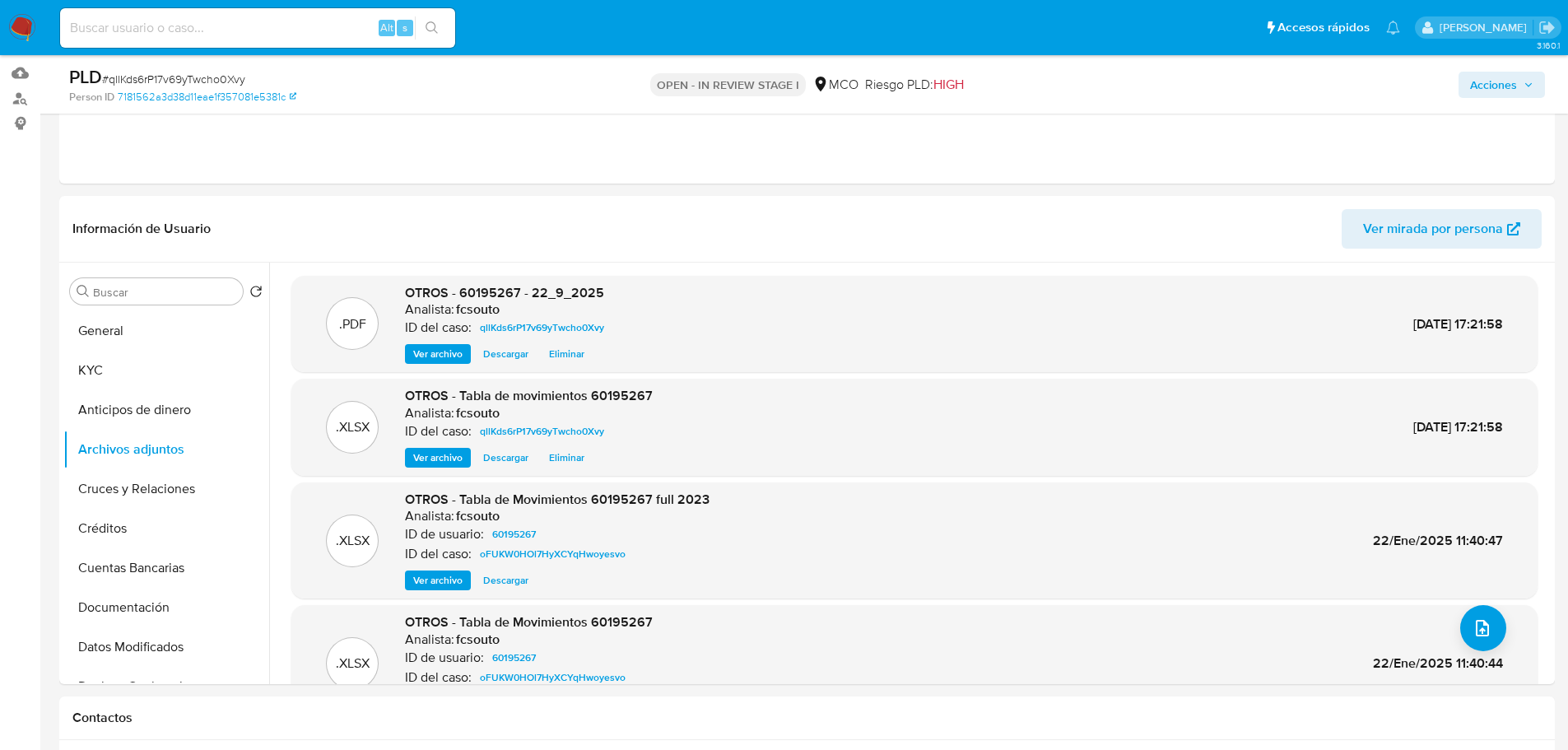
click at [1495, 88] on span "Acciones" at bounding box center [1492, 85] width 47 height 26
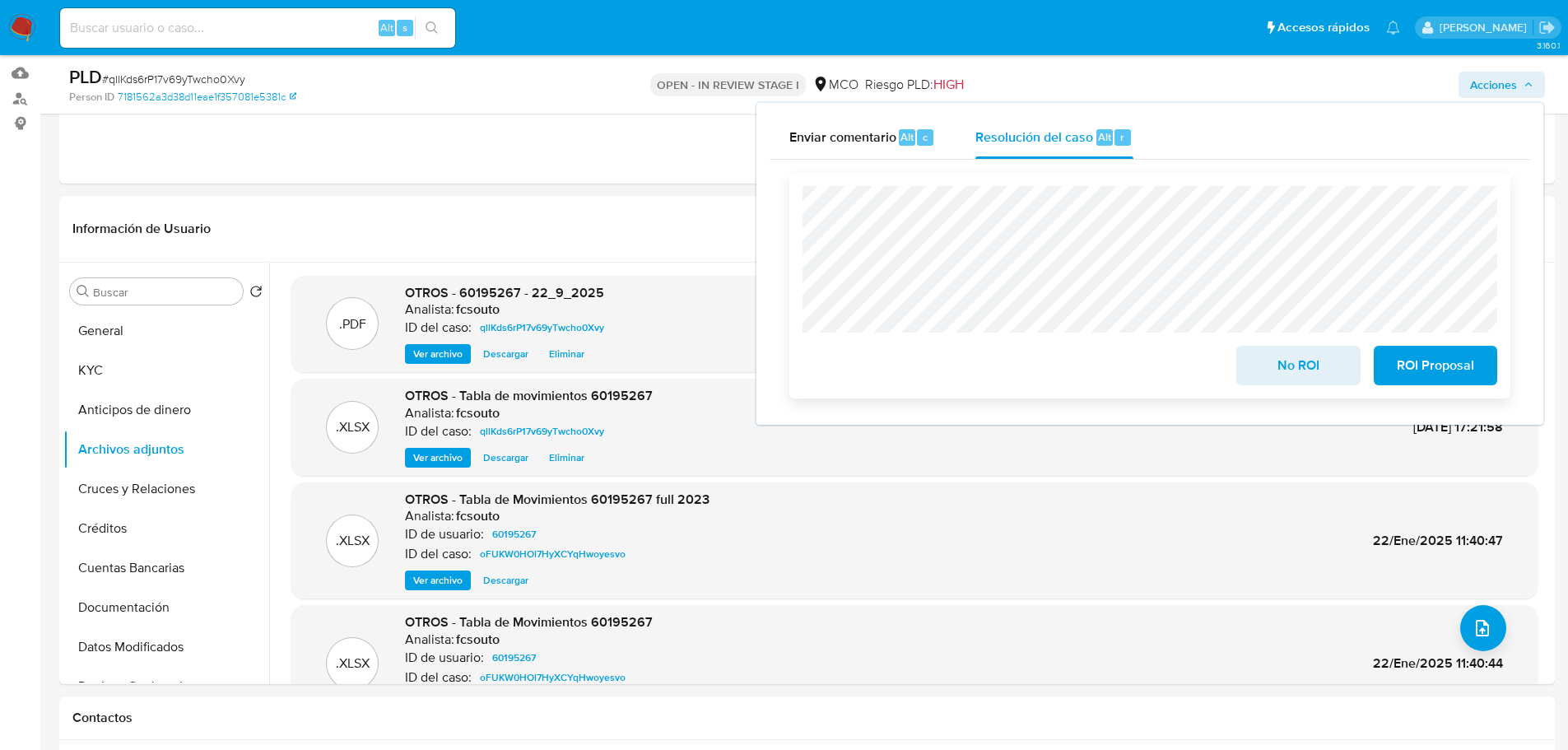
click at [1294, 362] on span "No ROI" at bounding box center [1298, 365] width 81 height 36
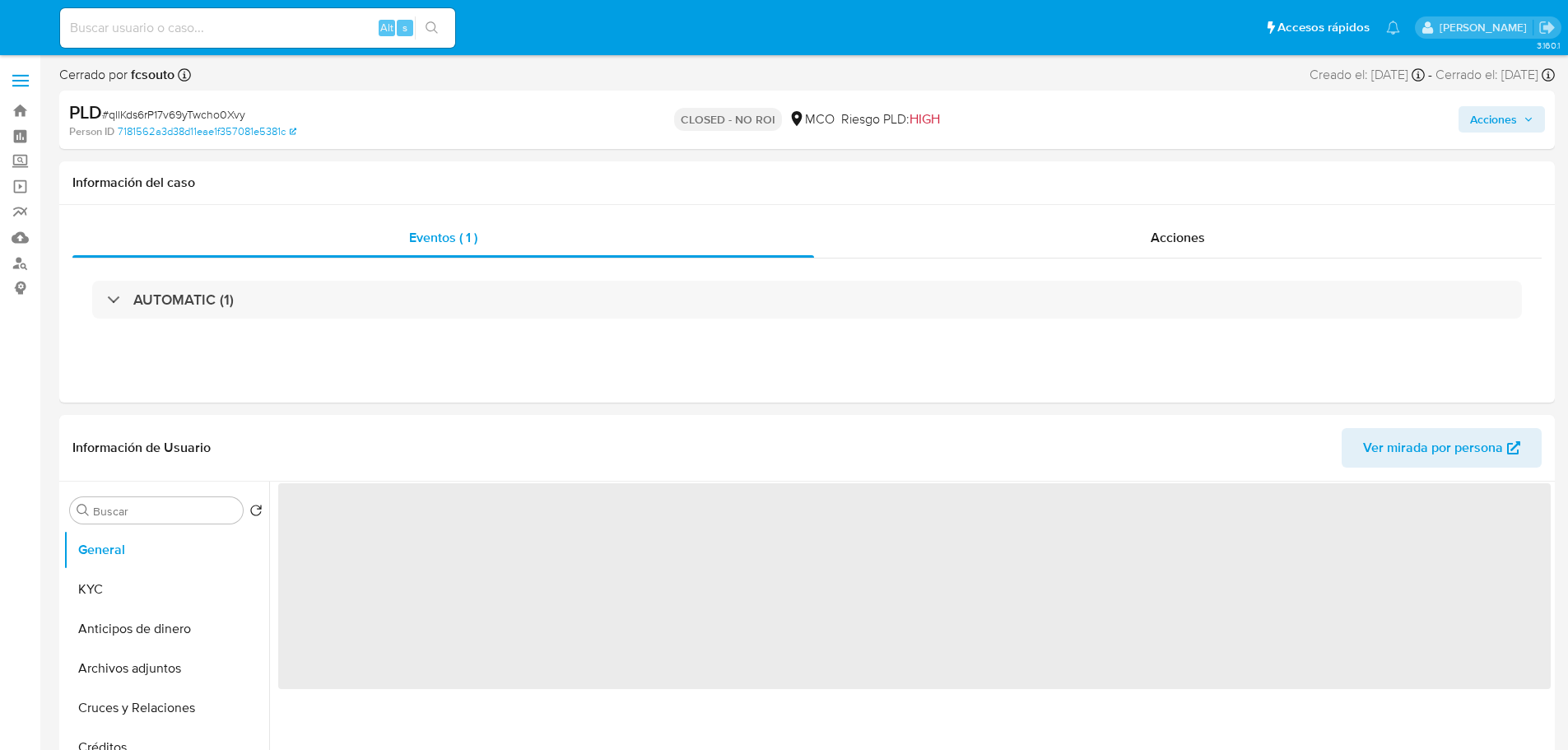
select select "10"
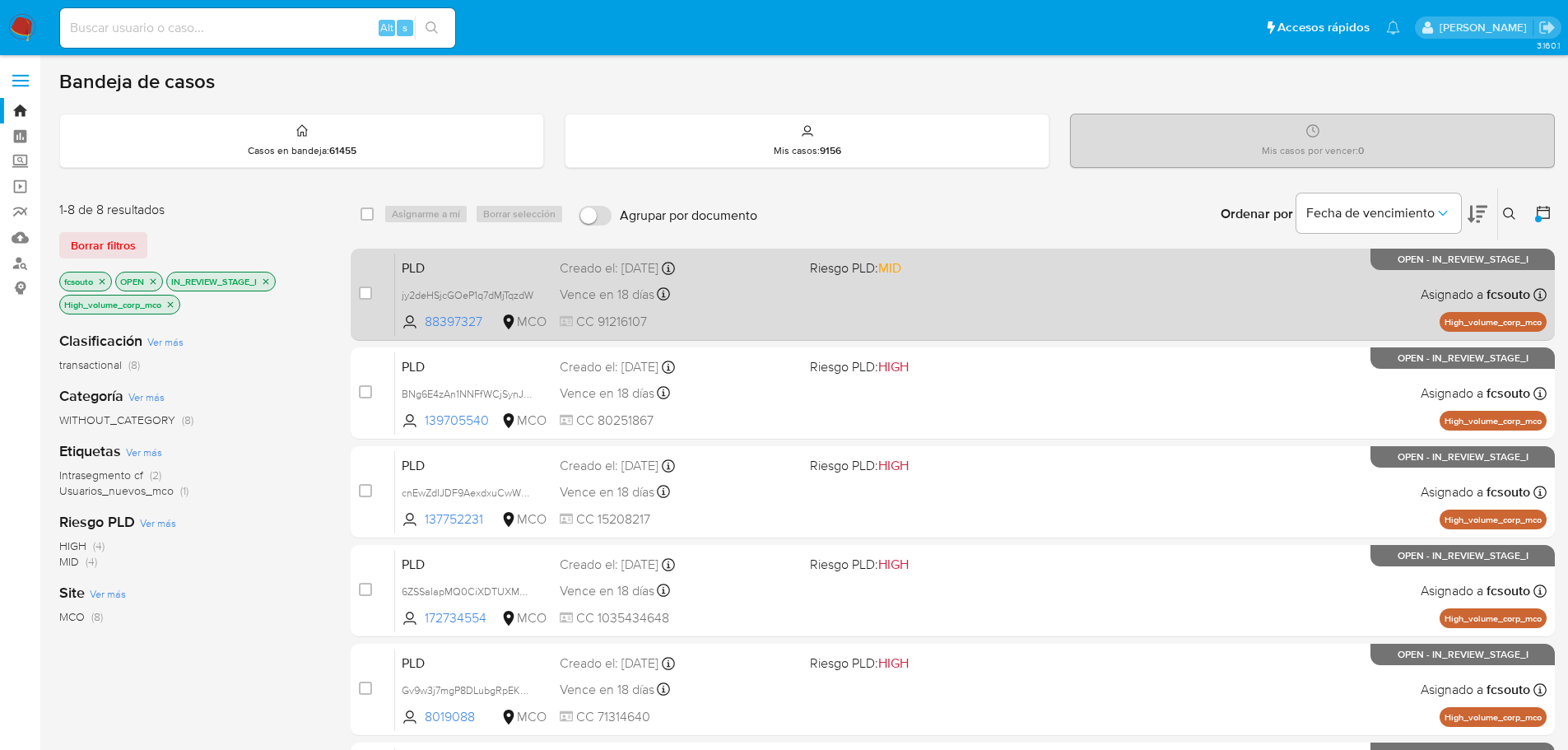
click at [732, 300] on div "Vence en 18 días Vence el [DATE] 07:06:28" at bounding box center [679, 294] width 237 height 22
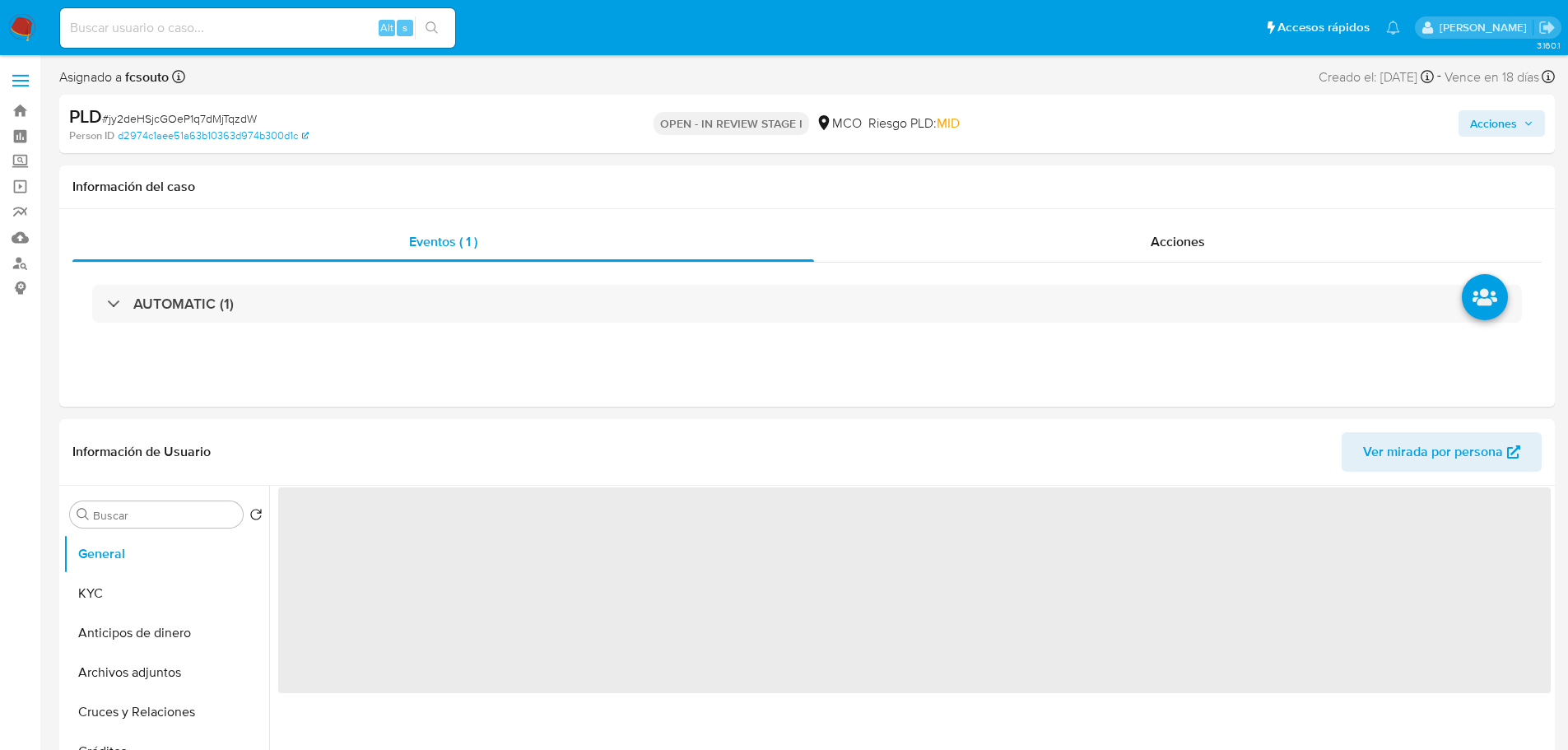
select select "10"
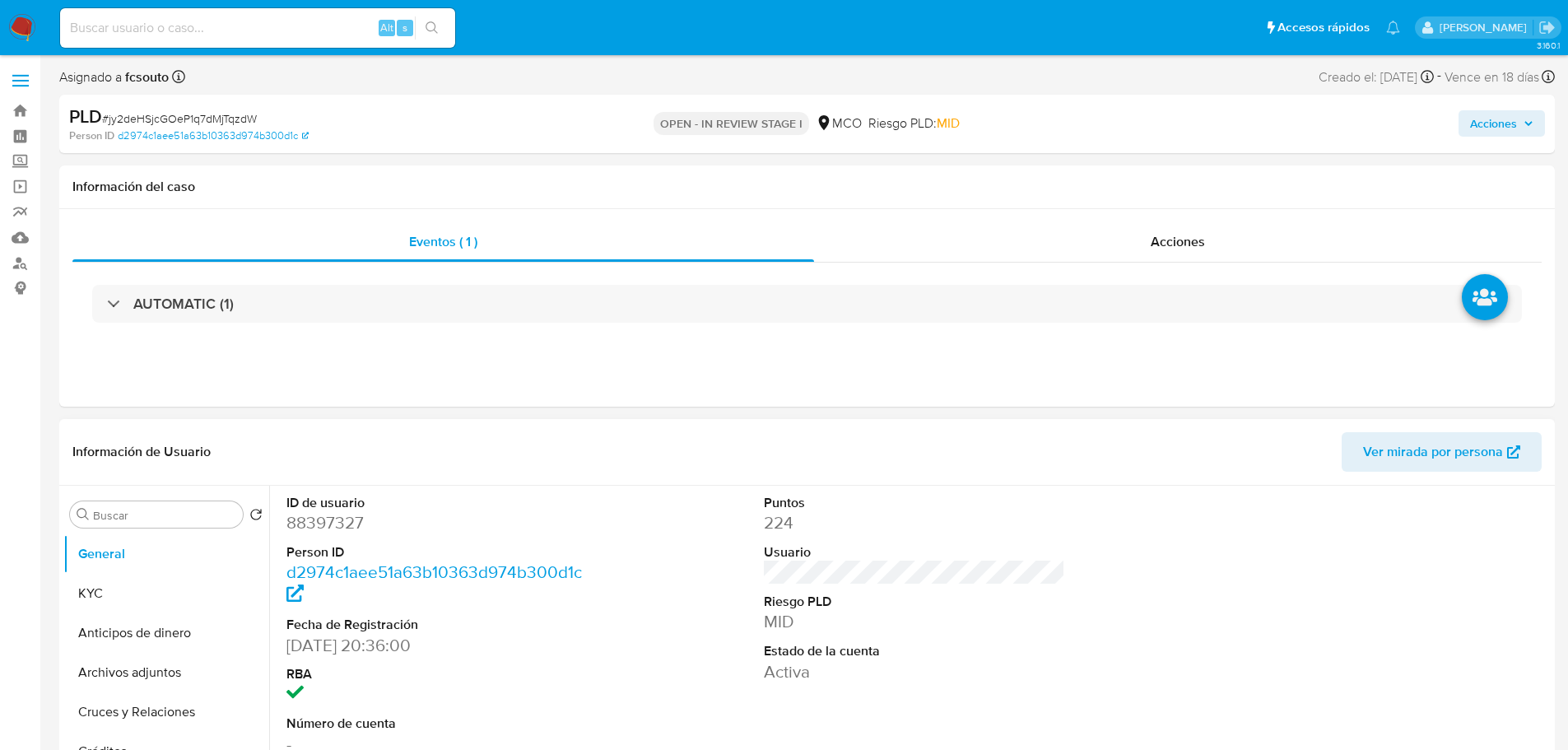
click at [324, 523] on dd "88397327" at bounding box center [437, 523] width 302 height 23
click at [325, 523] on dd "88397327" at bounding box center [437, 523] width 302 height 23
copy dd "88397327"
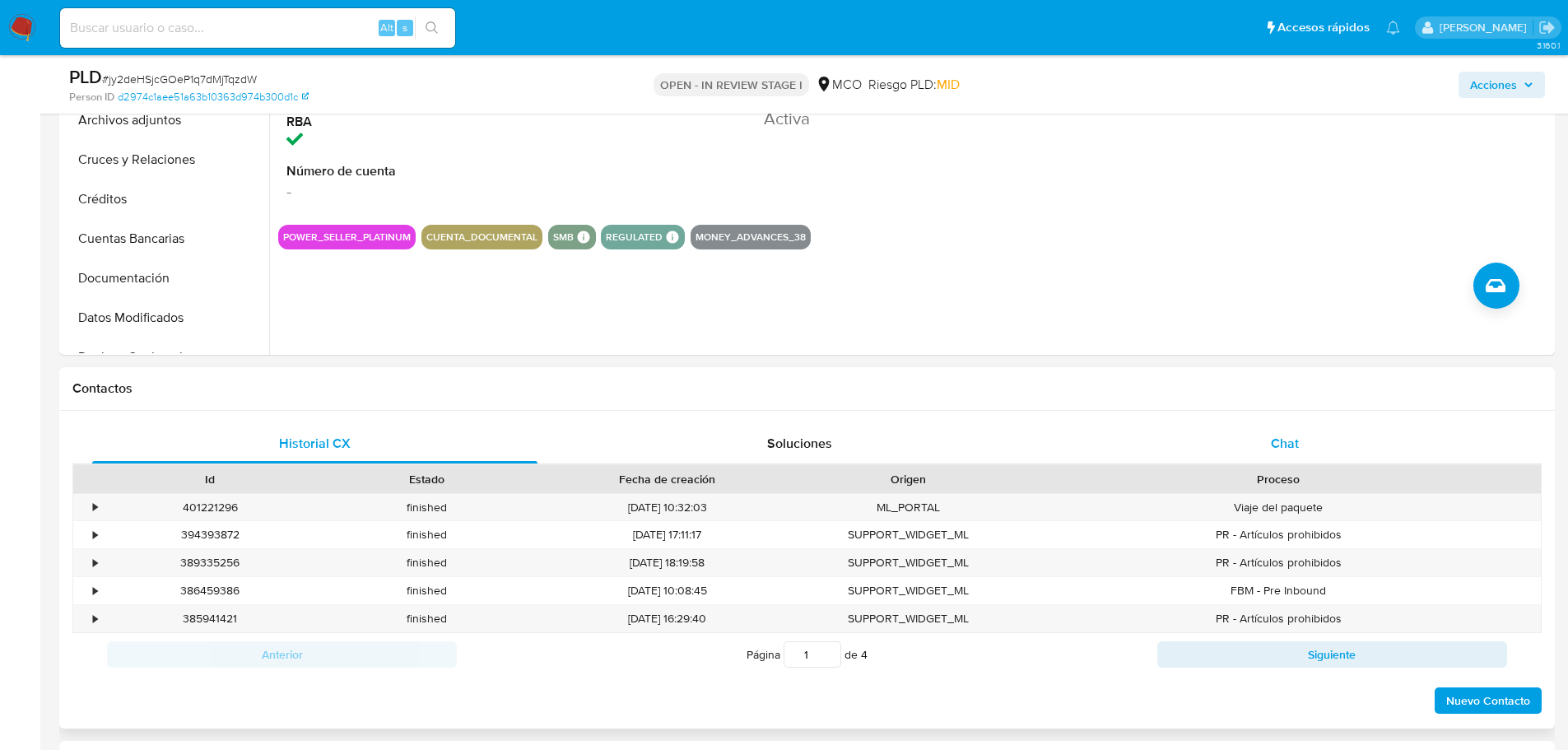
click at [1262, 436] on div "Chat" at bounding box center [1284, 444] width 445 height 40
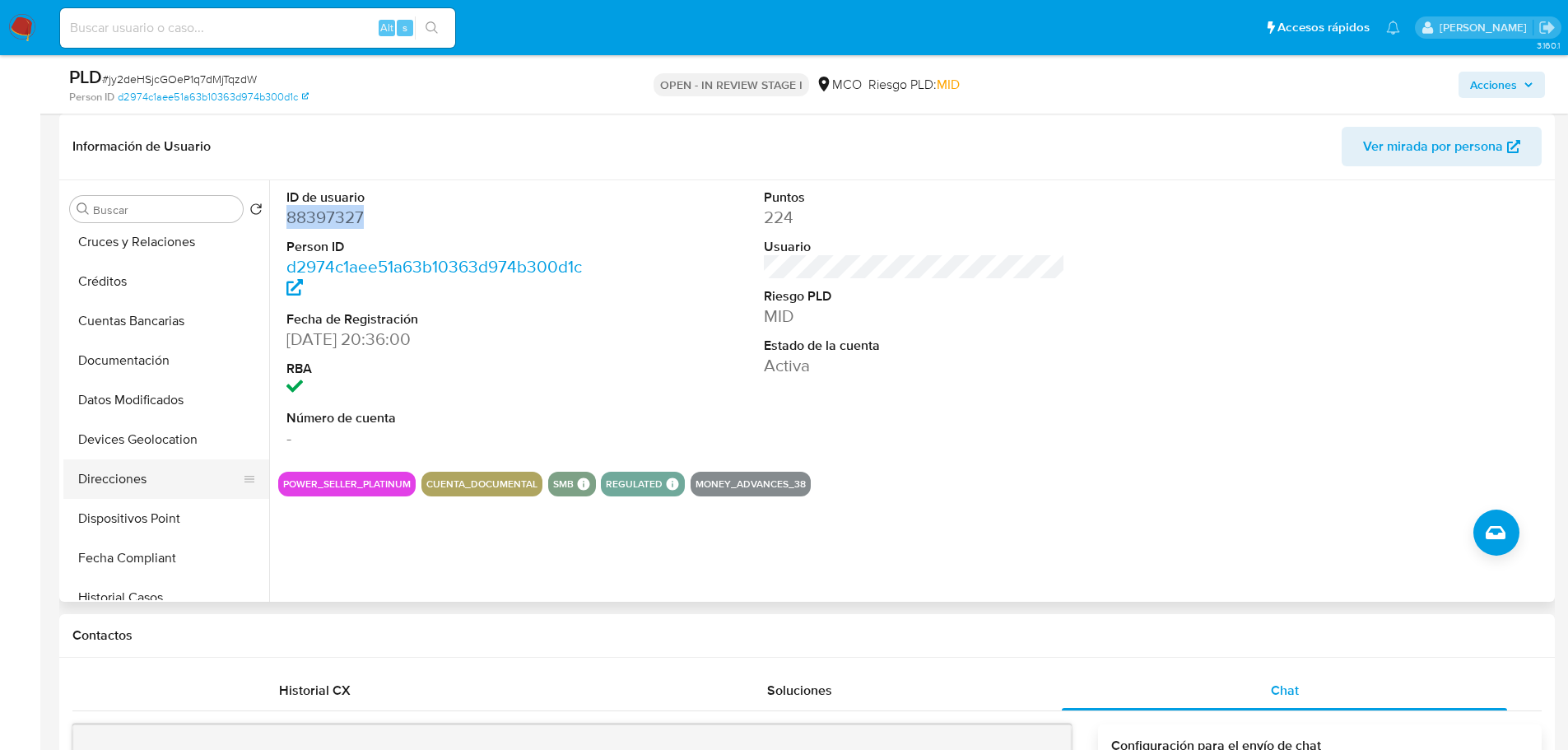
scroll to position [247, 0]
click at [164, 525] on button "Historial Casos" at bounding box center [159, 515] width 192 height 40
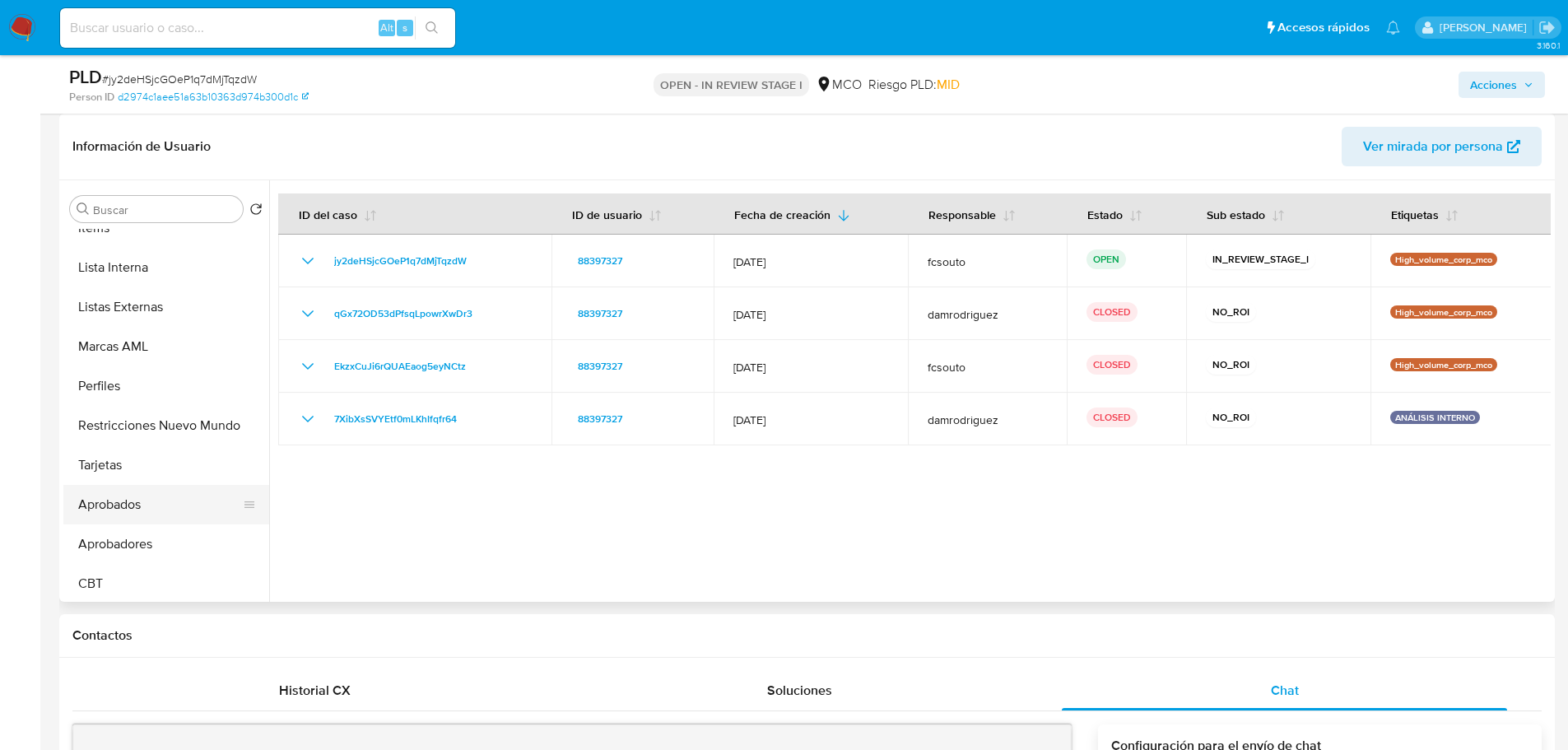
scroll to position [775, 0]
click at [157, 425] on button "Restricciones Nuevo Mundo" at bounding box center [159, 422] width 192 height 40
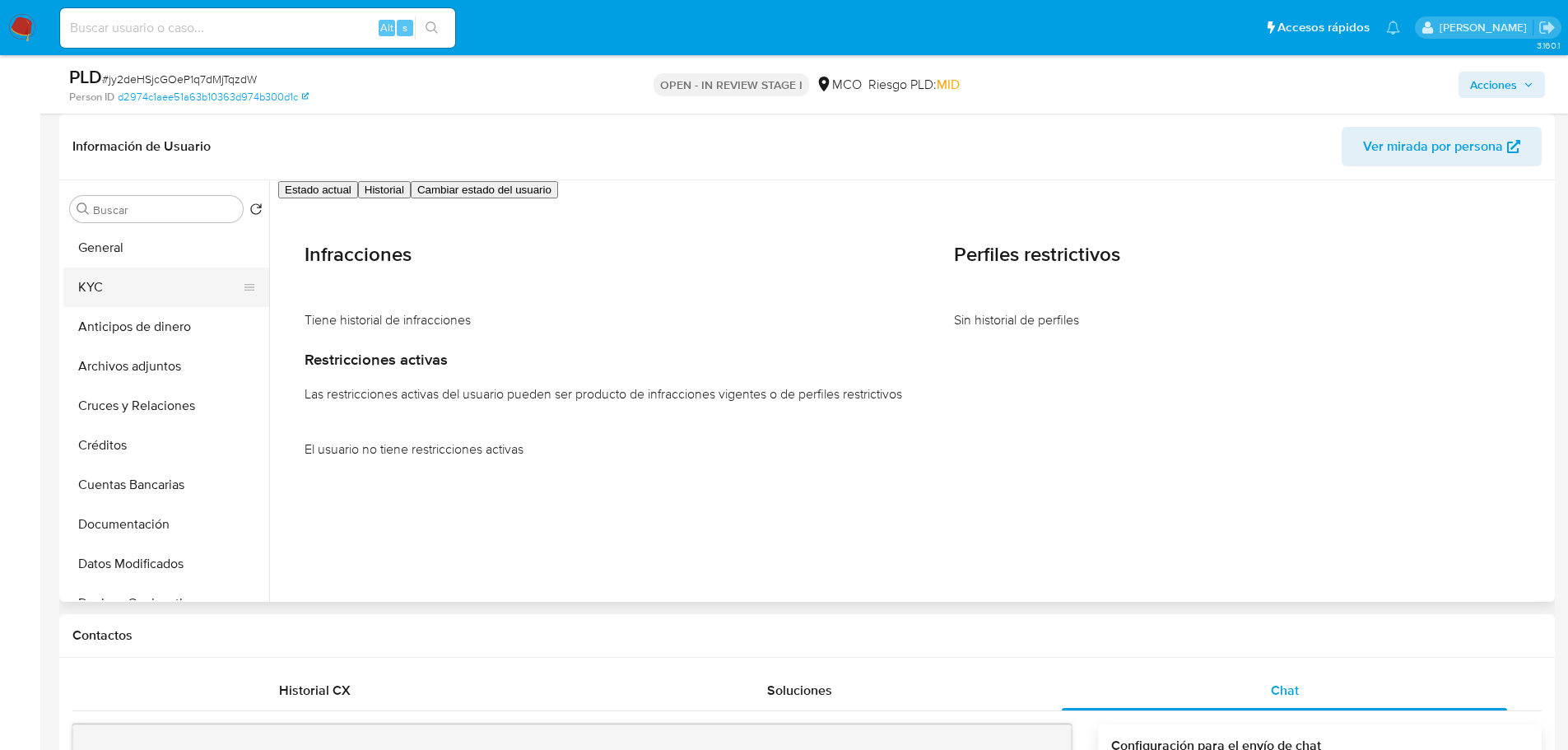
scroll to position [0, 0]
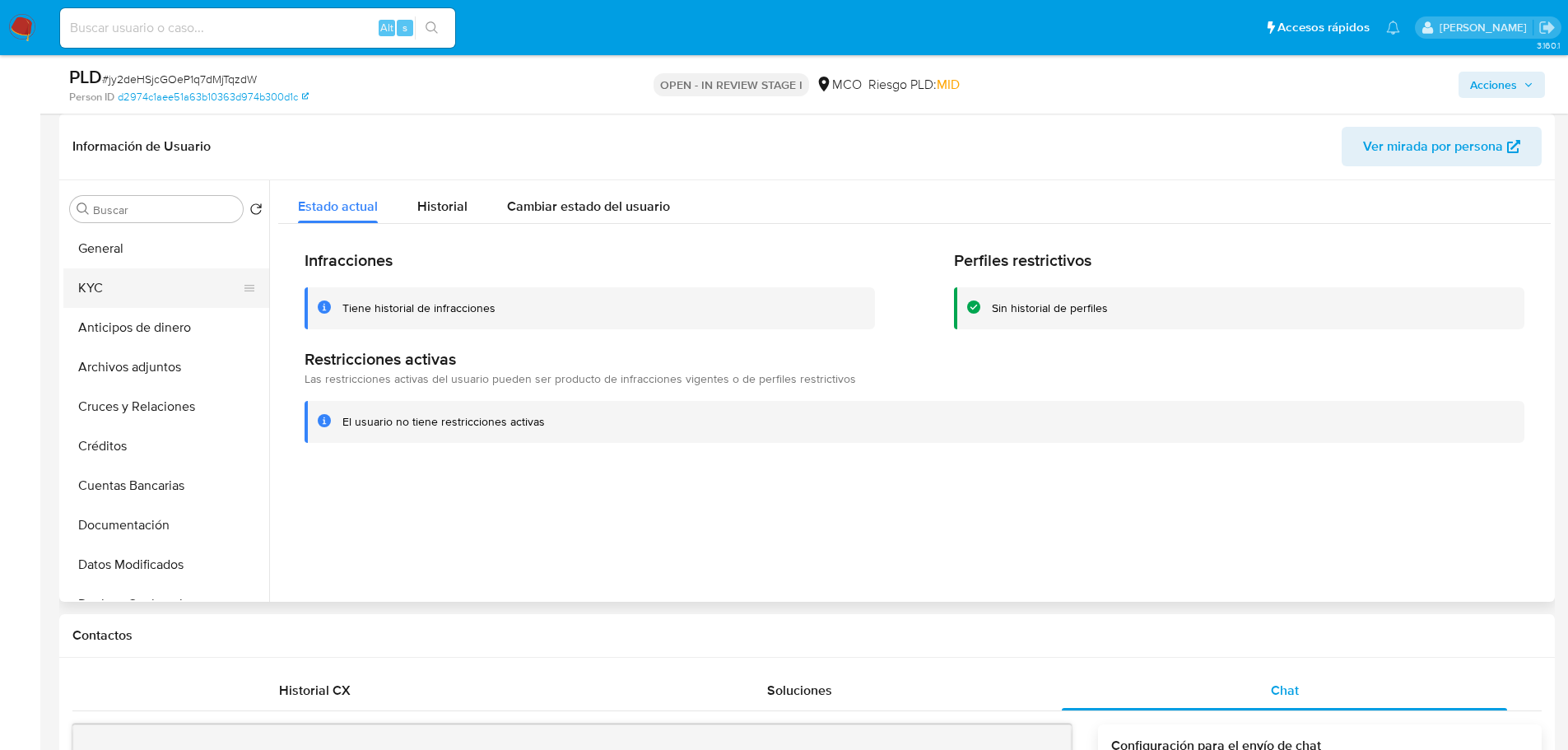
click at [130, 291] on button "KYC" at bounding box center [159, 288] width 192 height 40
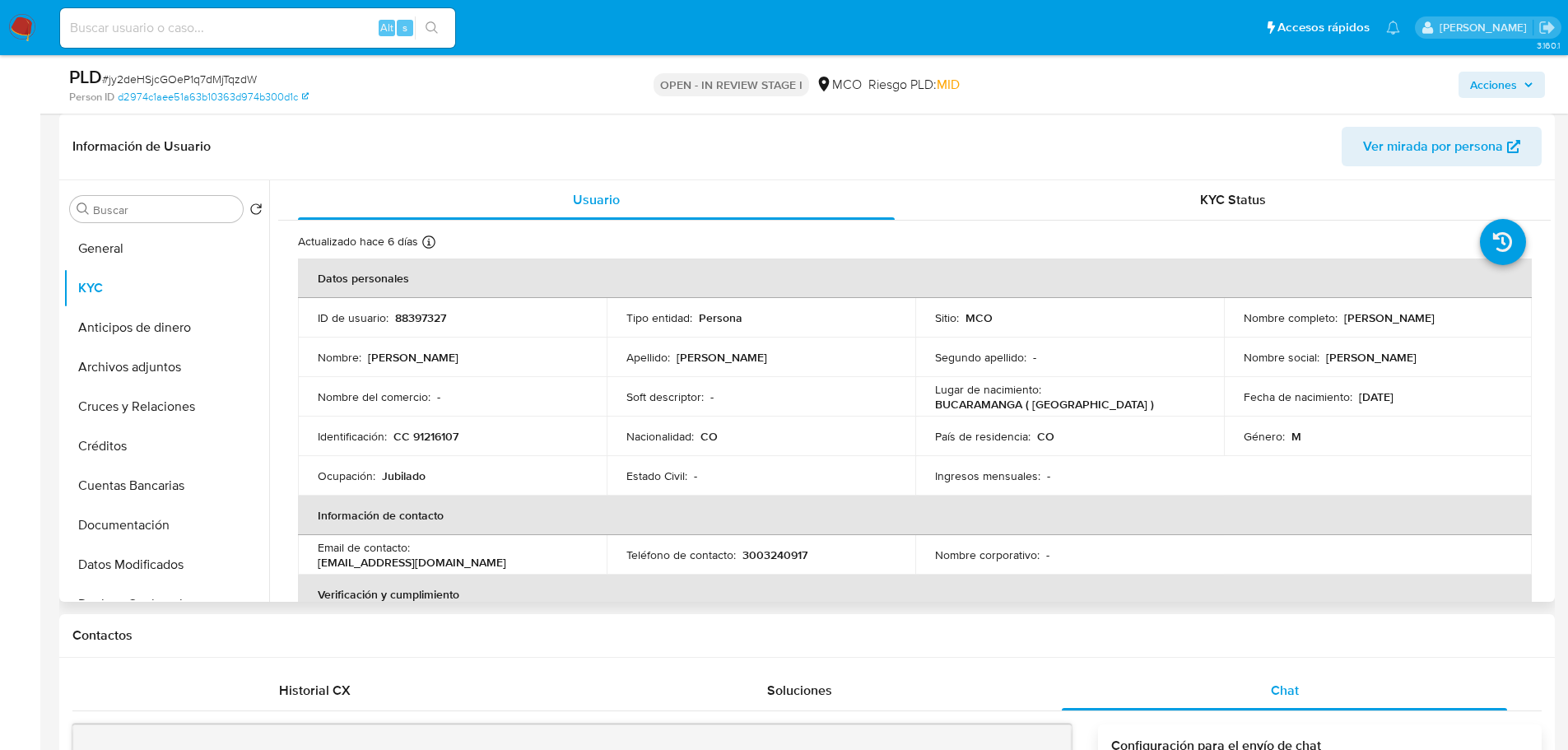
click at [425, 319] on p "88397327" at bounding box center [421, 317] width 51 height 15
copy p "88397327"
click at [427, 317] on p "88397327" at bounding box center [421, 317] width 51 height 15
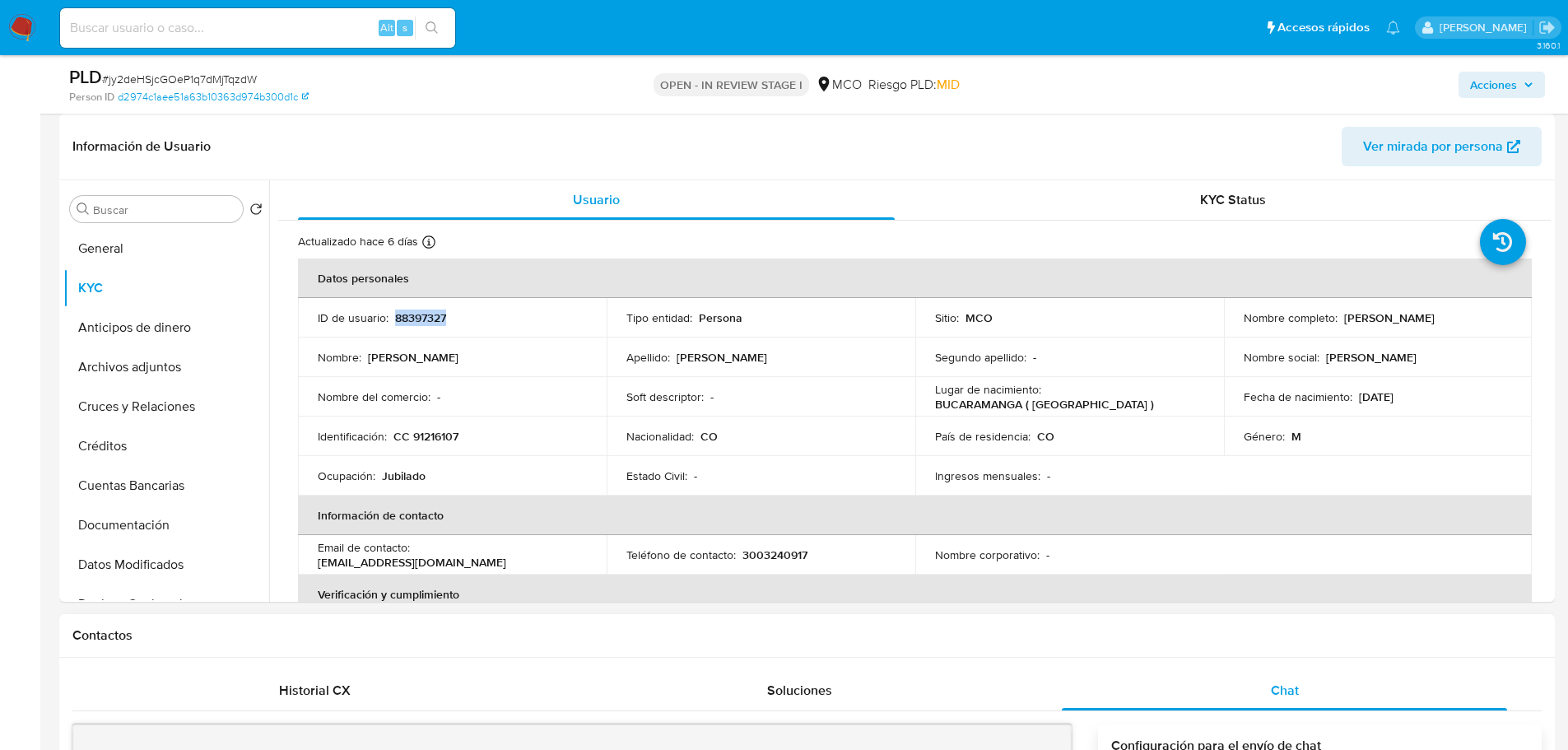
copy p "88397327"
click at [422, 323] on p "88397327" at bounding box center [421, 317] width 51 height 15
click at [501, 320] on div "ID de usuario : 88397327" at bounding box center [452, 317] width 270 height 15
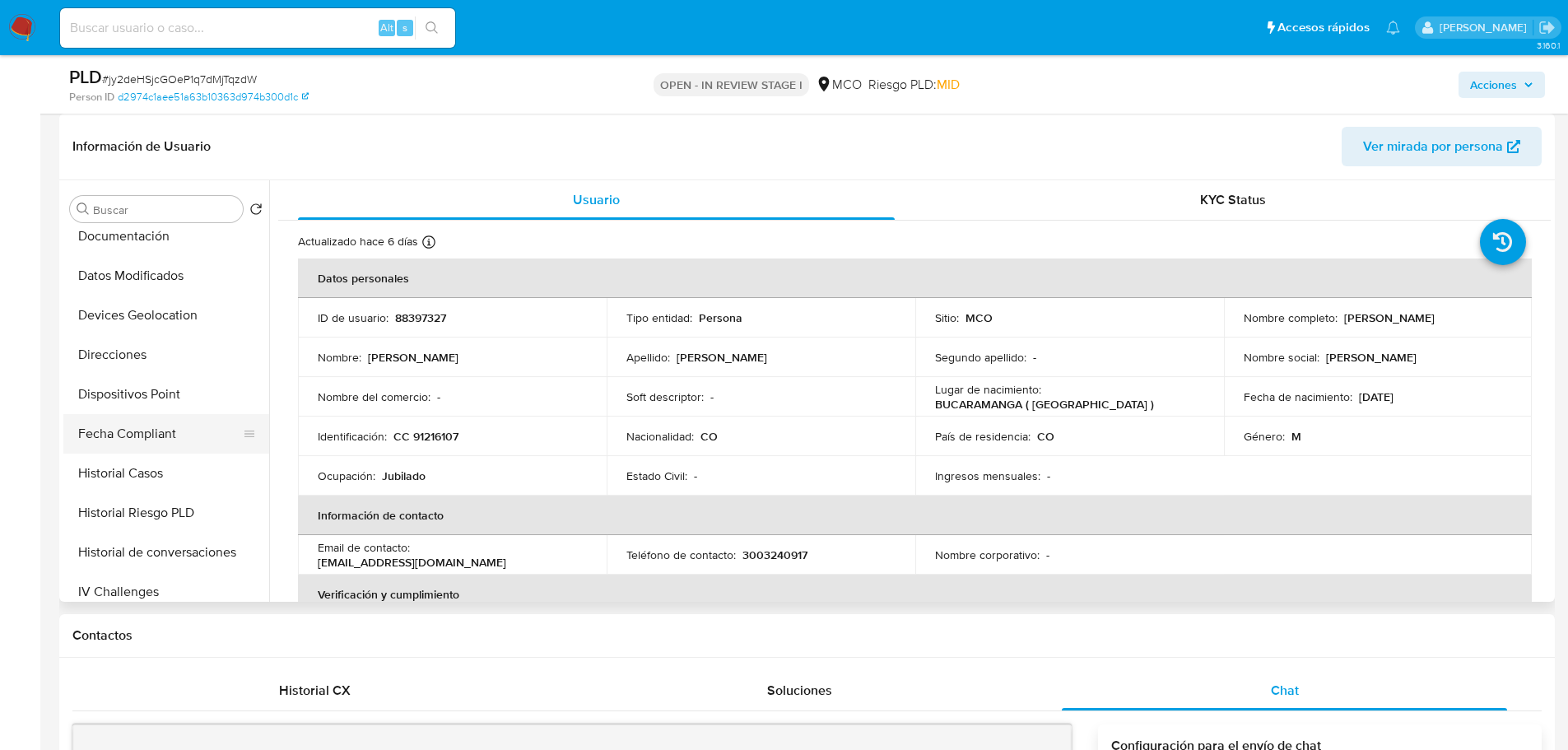
scroll to position [329, 0]
click at [149, 433] on button "Historial Casos" at bounding box center [159, 433] width 192 height 40
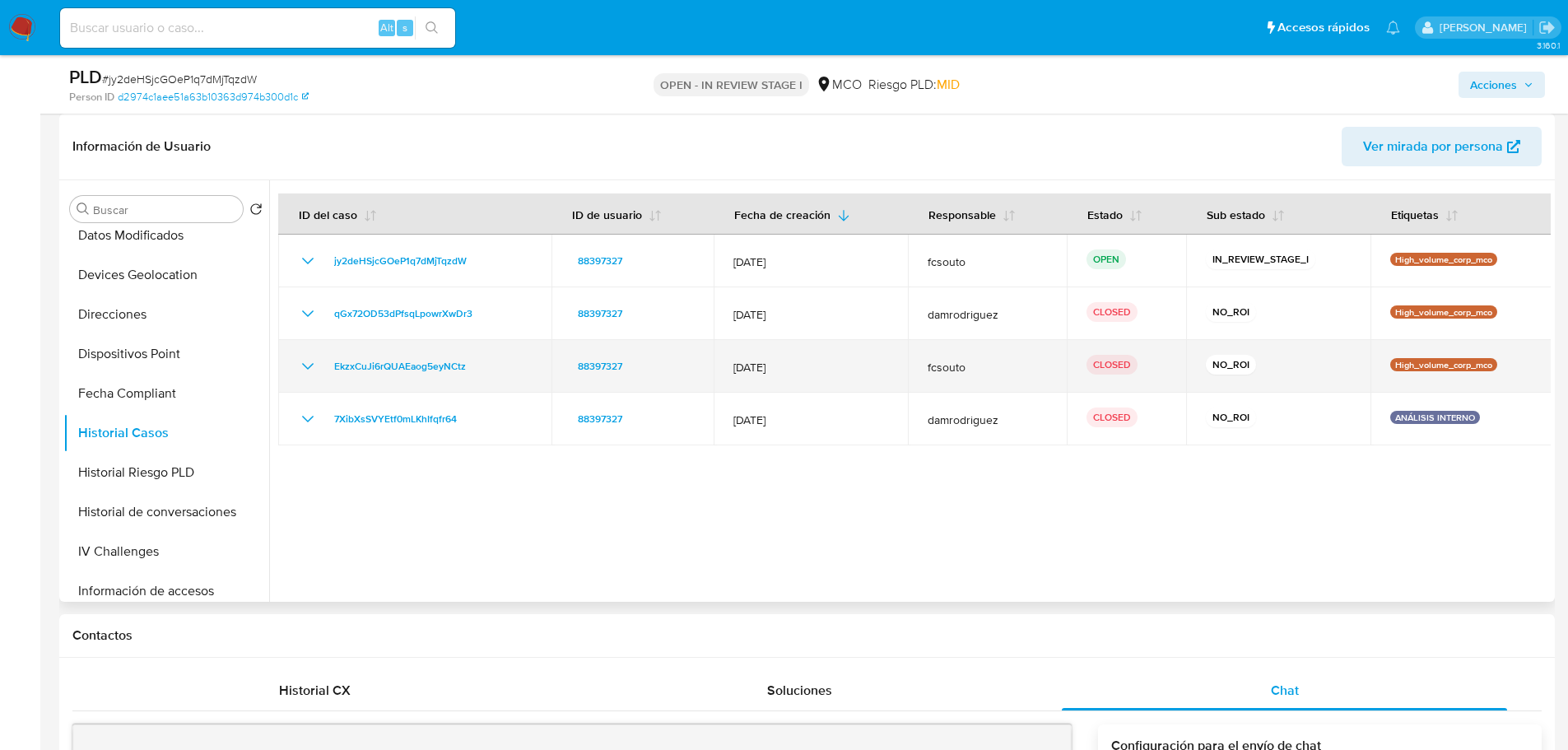
click at [309, 359] on icon "Mostrar/Ocultar" at bounding box center [307, 366] width 20 height 20
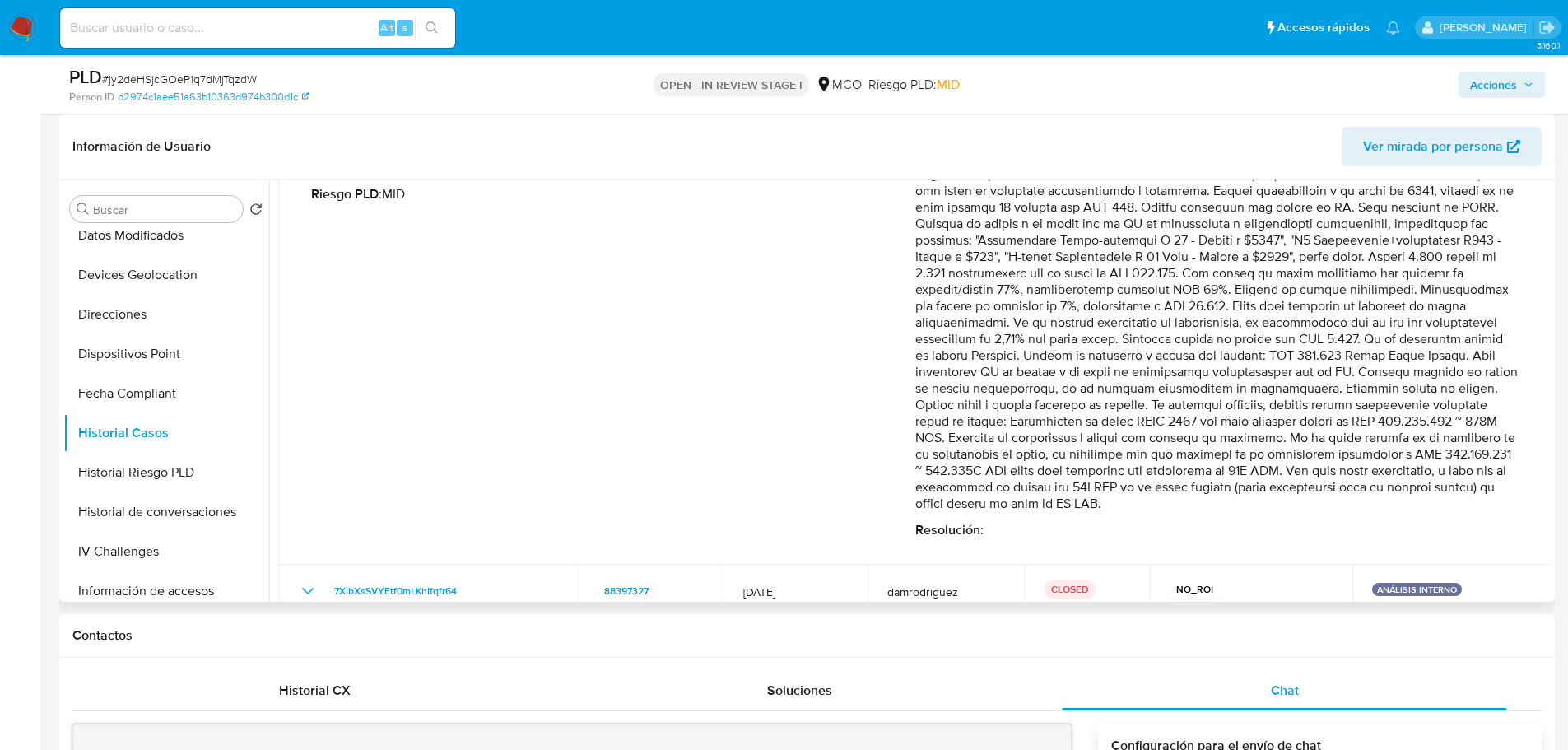
scroll to position [310, 0]
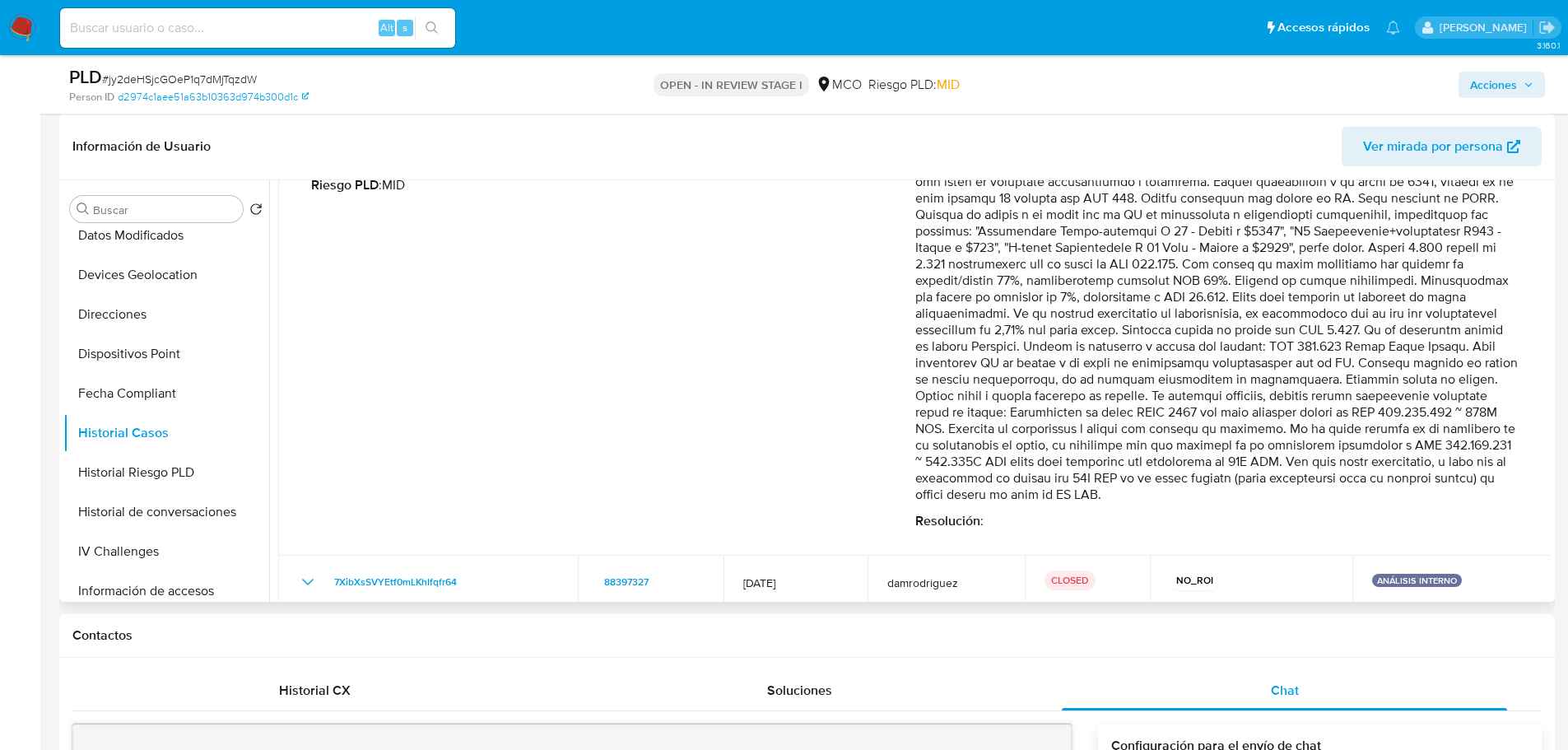
drag, startPoint x: 1388, startPoint y: 384, endPoint x: 1457, endPoint y: 478, distance: 116.6
click at [1457, 478] on p "Comentario :" at bounding box center [1218, 314] width 604 height 379
drag, startPoint x: 1097, startPoint y: 358, endPoint x: 916, endPoint y: 346, distance: 181.4
click at [1097, 358] on p "Comentario :" at bounding box center [1218, 314] width 604 height 379
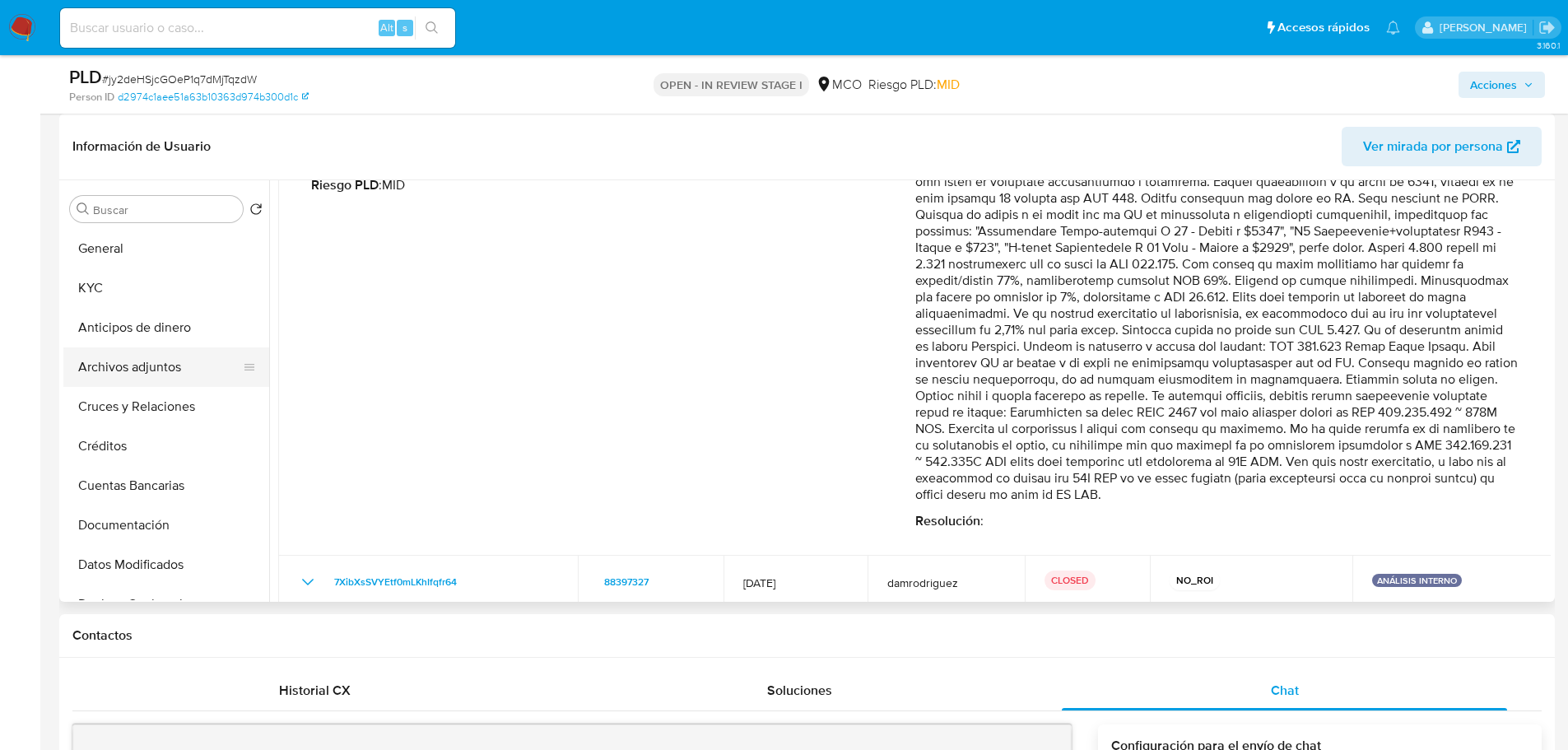
click at [147, 356] on button "Archivos adjuntos" at bounding box center [159, 367] width 192 height 40
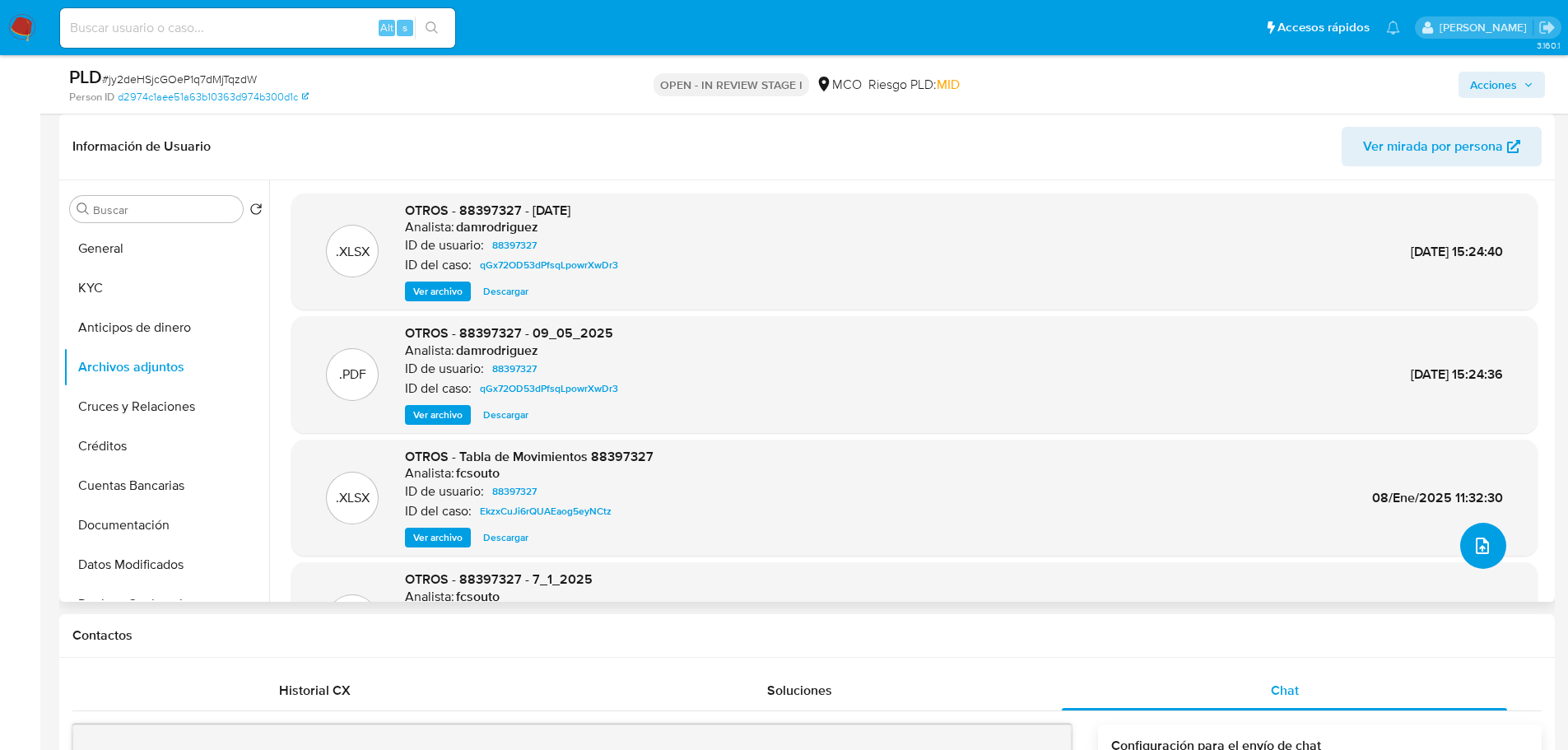
click at [1482, 563] on button "upload-file" at bounding box center [1483, 545] width 47 height 47
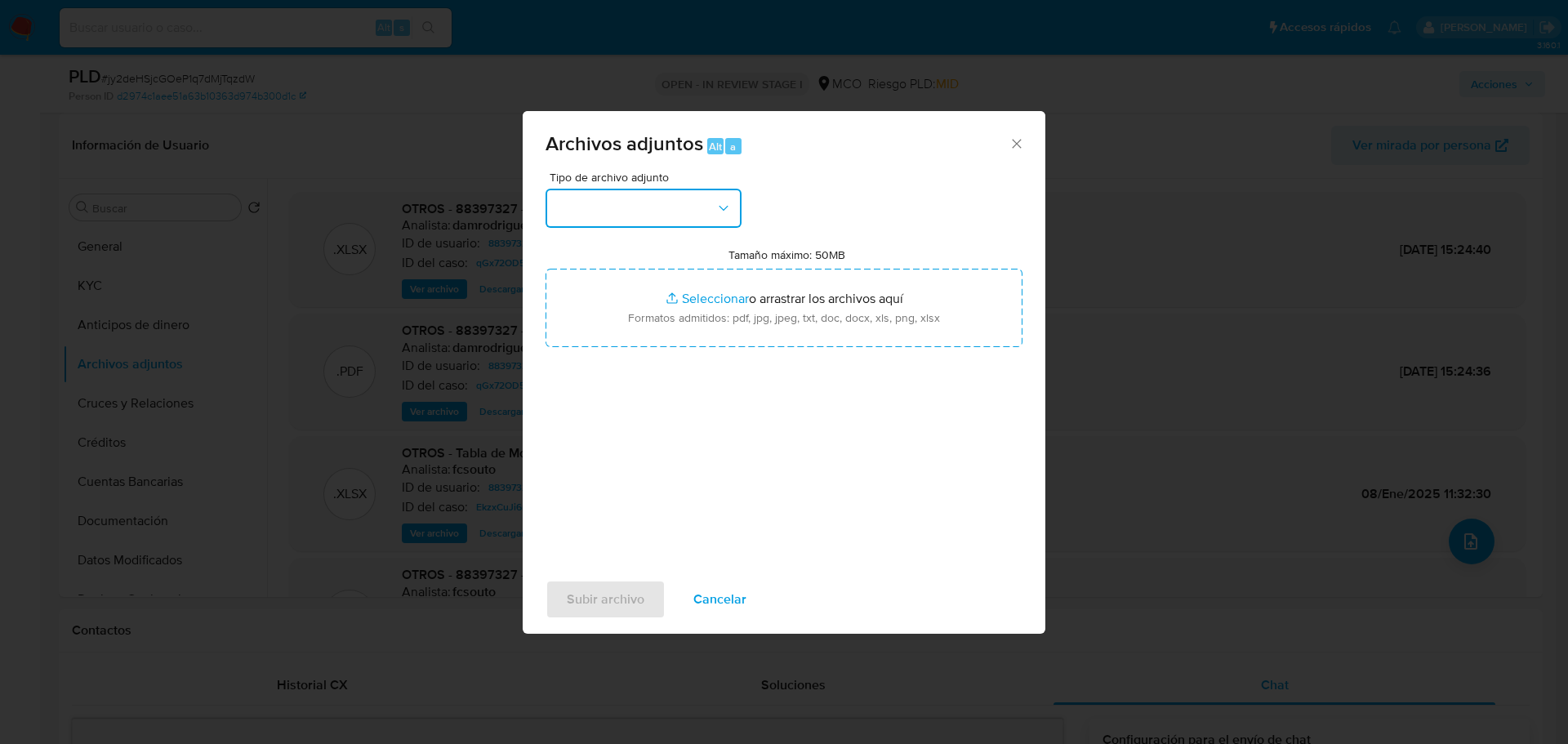
click at [688, 190] on button "button" at bounding box center [643, 208] width 196 height 39
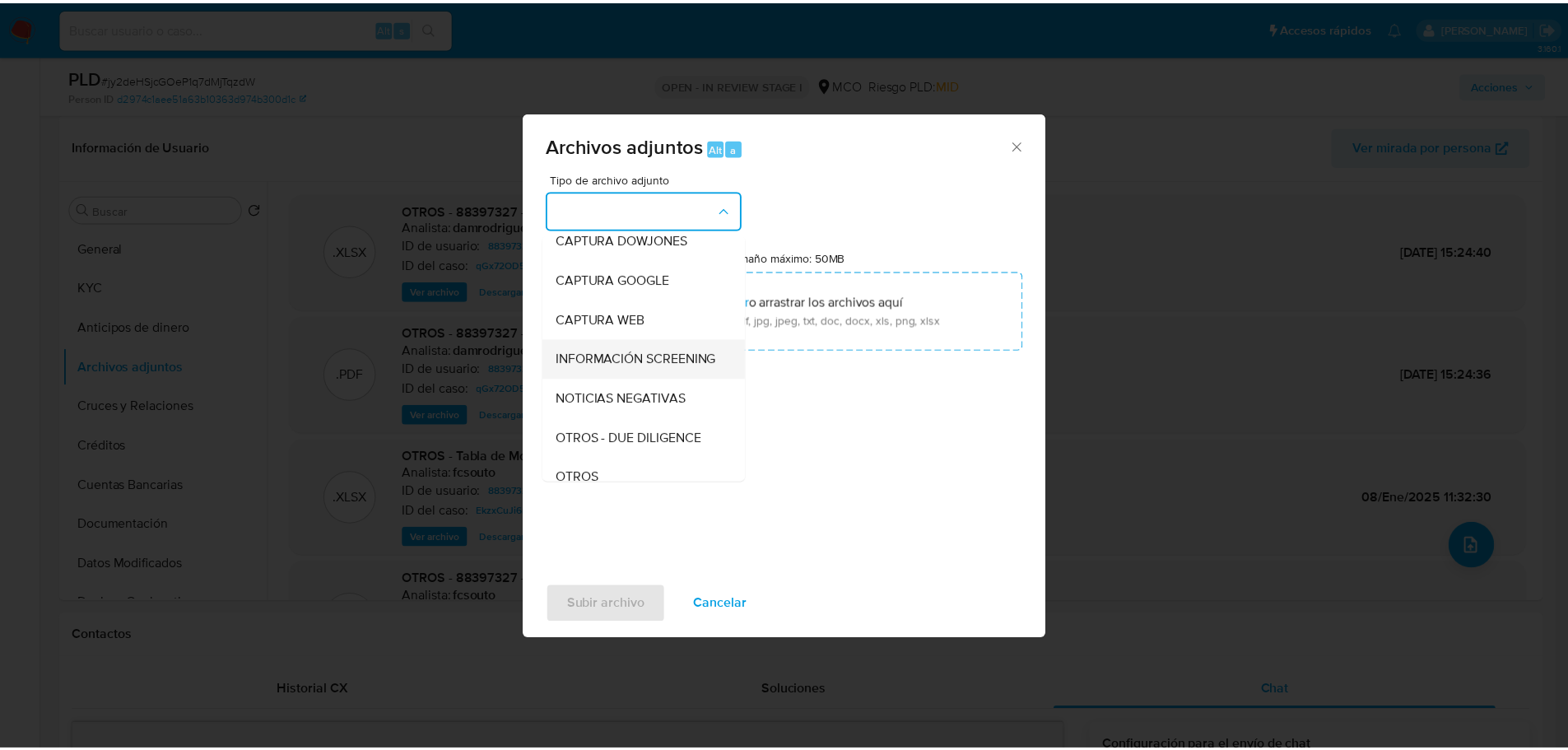
scroll to position [83, 0]
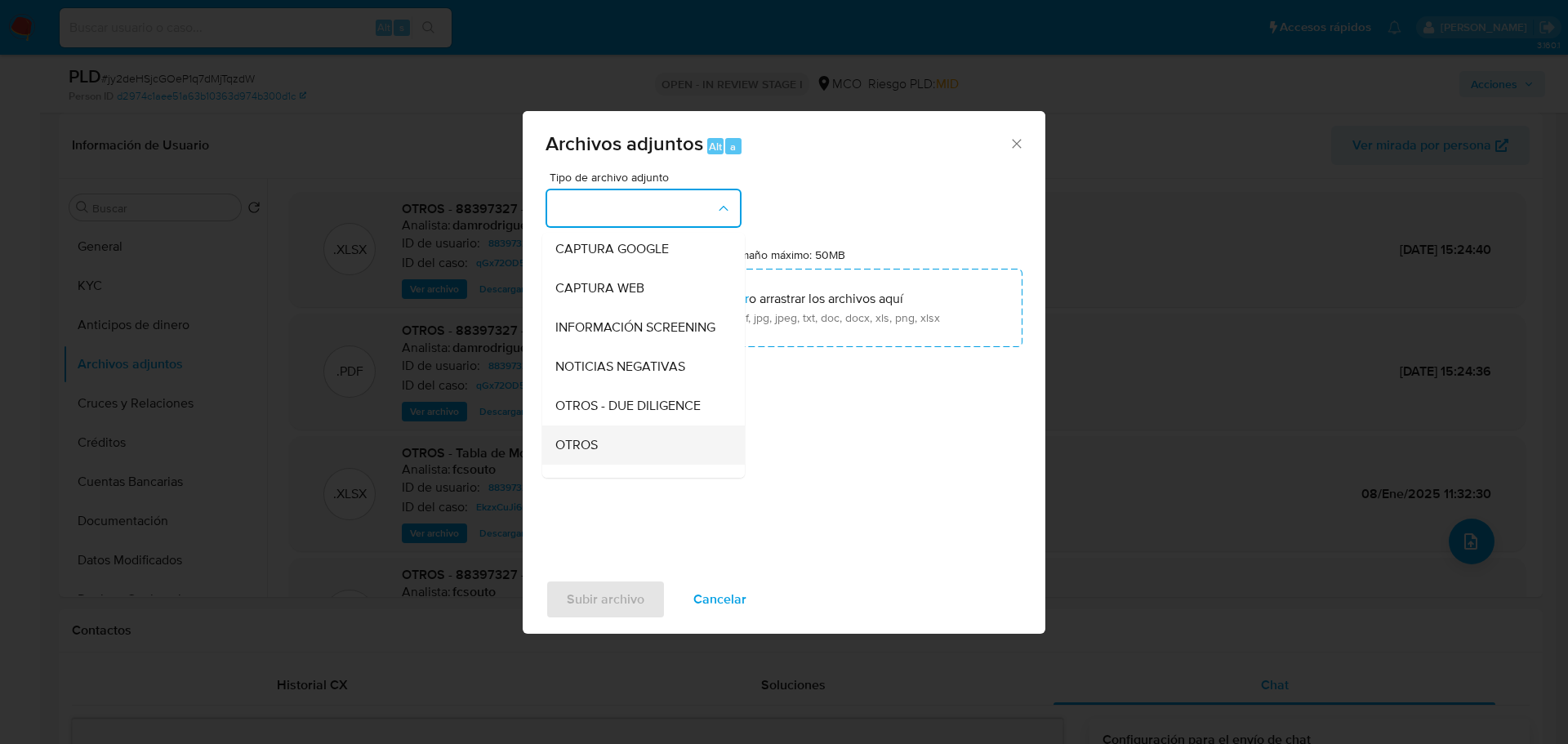
click at [663, 464] on div "OTROS" at bounding box center [639, 444] width 166 height 39
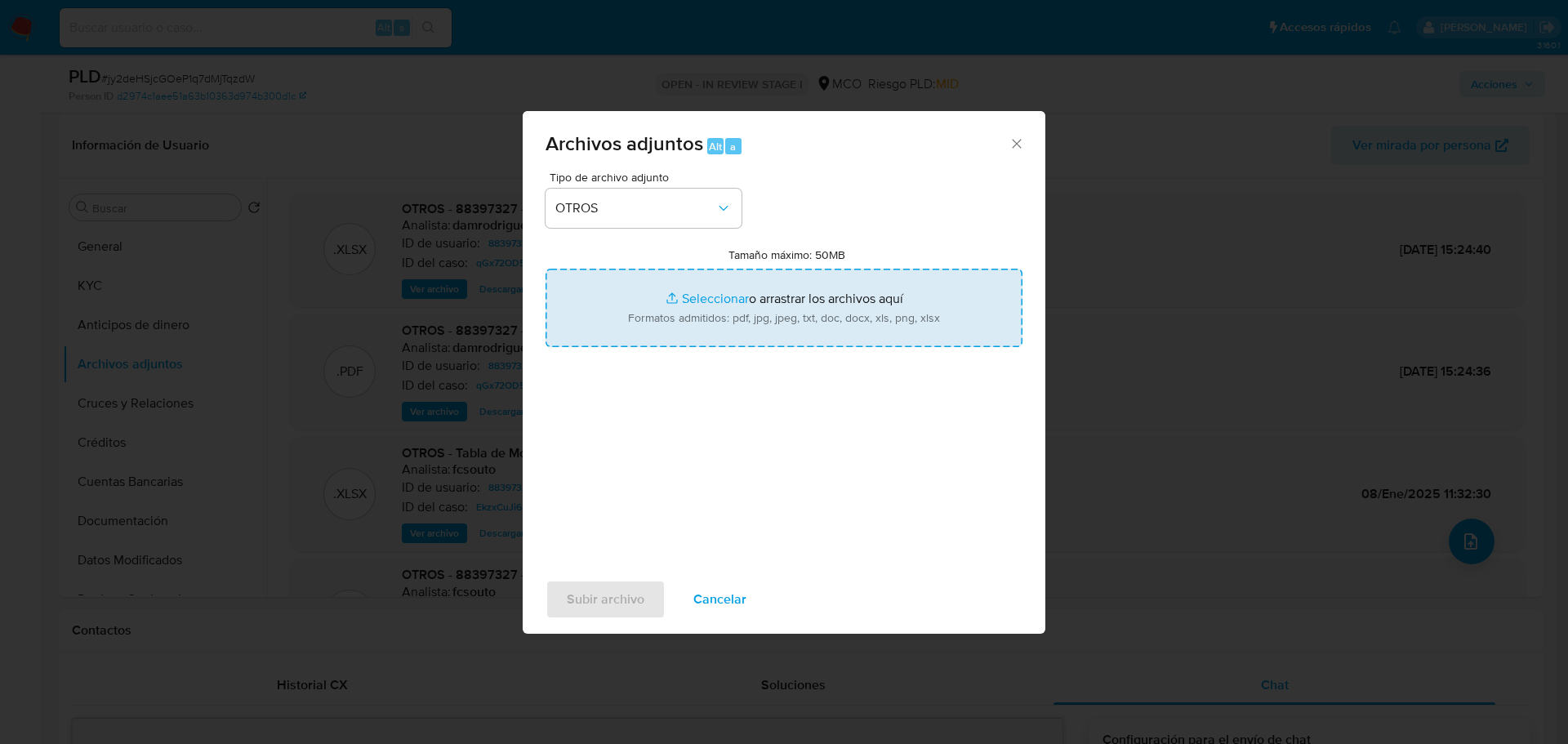
click at [756, 316] on input "Tamaño máximo: 50MB Seleccionar archivos" at bounding box center [784, 308] width 477 height 78
type input "C:\fakepath\88397327 - 22_9_2025.pdf"
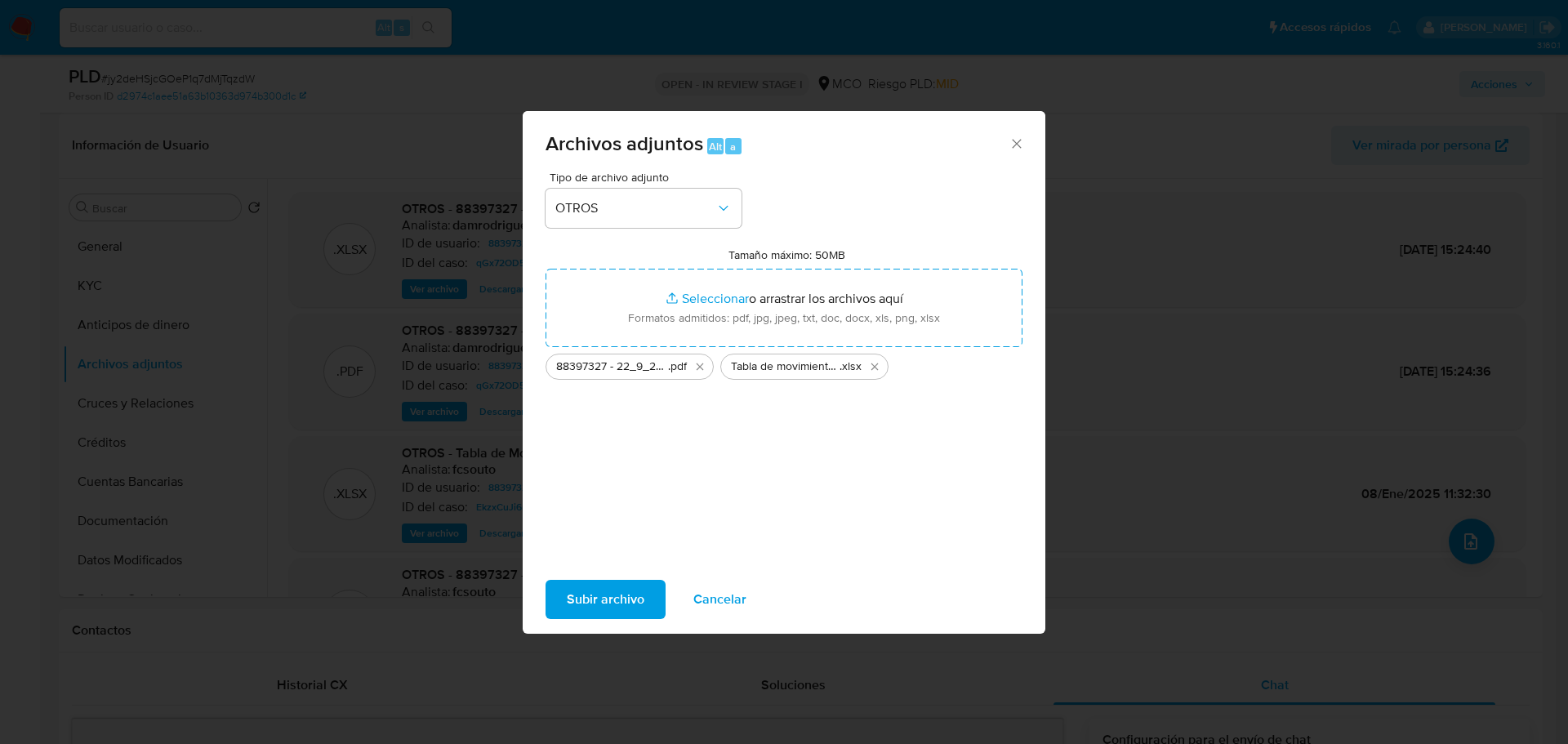
click at [586, 598] on span "Subir archivo" at bounding box center [605, 599] width 78 height 36
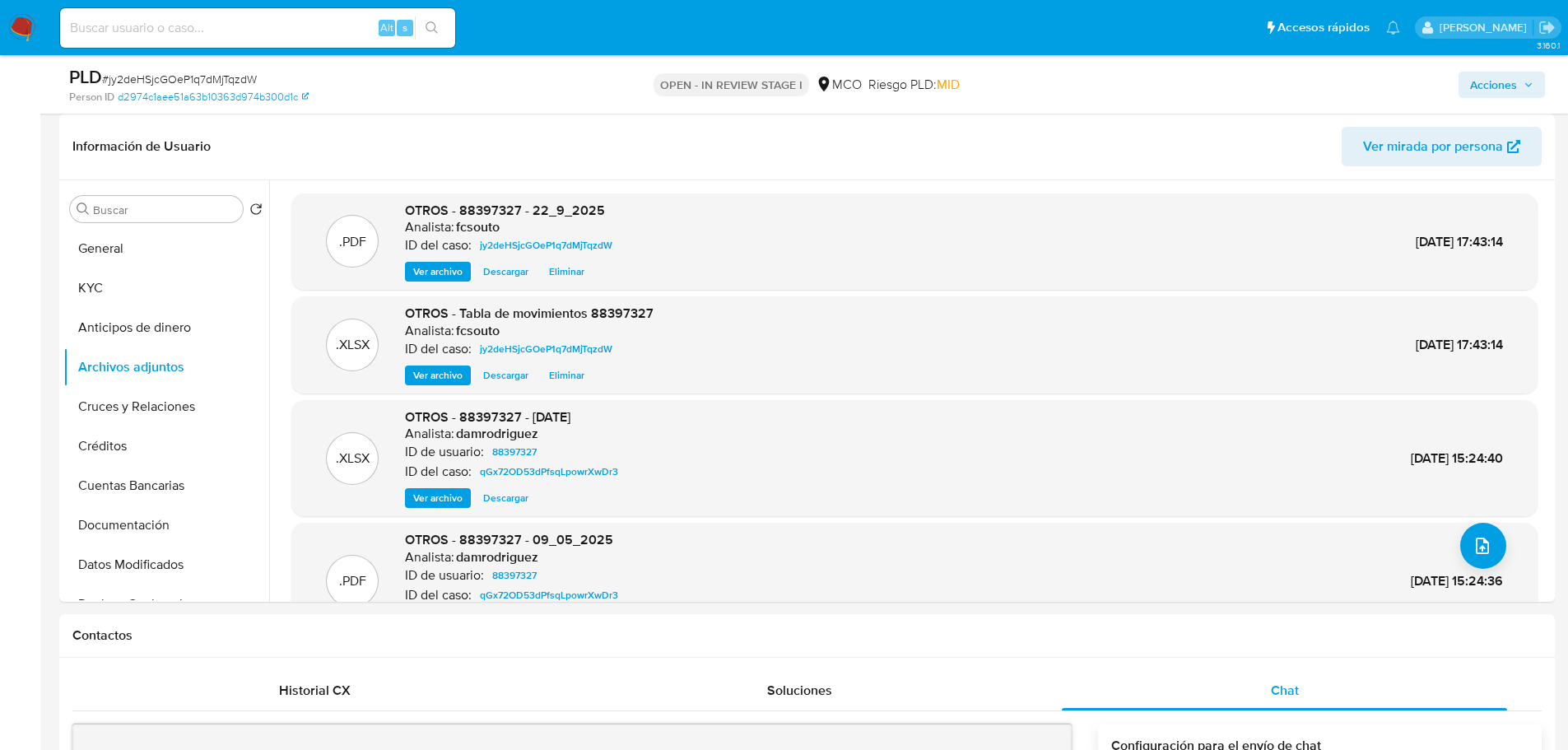
click at [1506, 85] on span "Acciones" at bounding box center [1492, 85] width 47 height 26
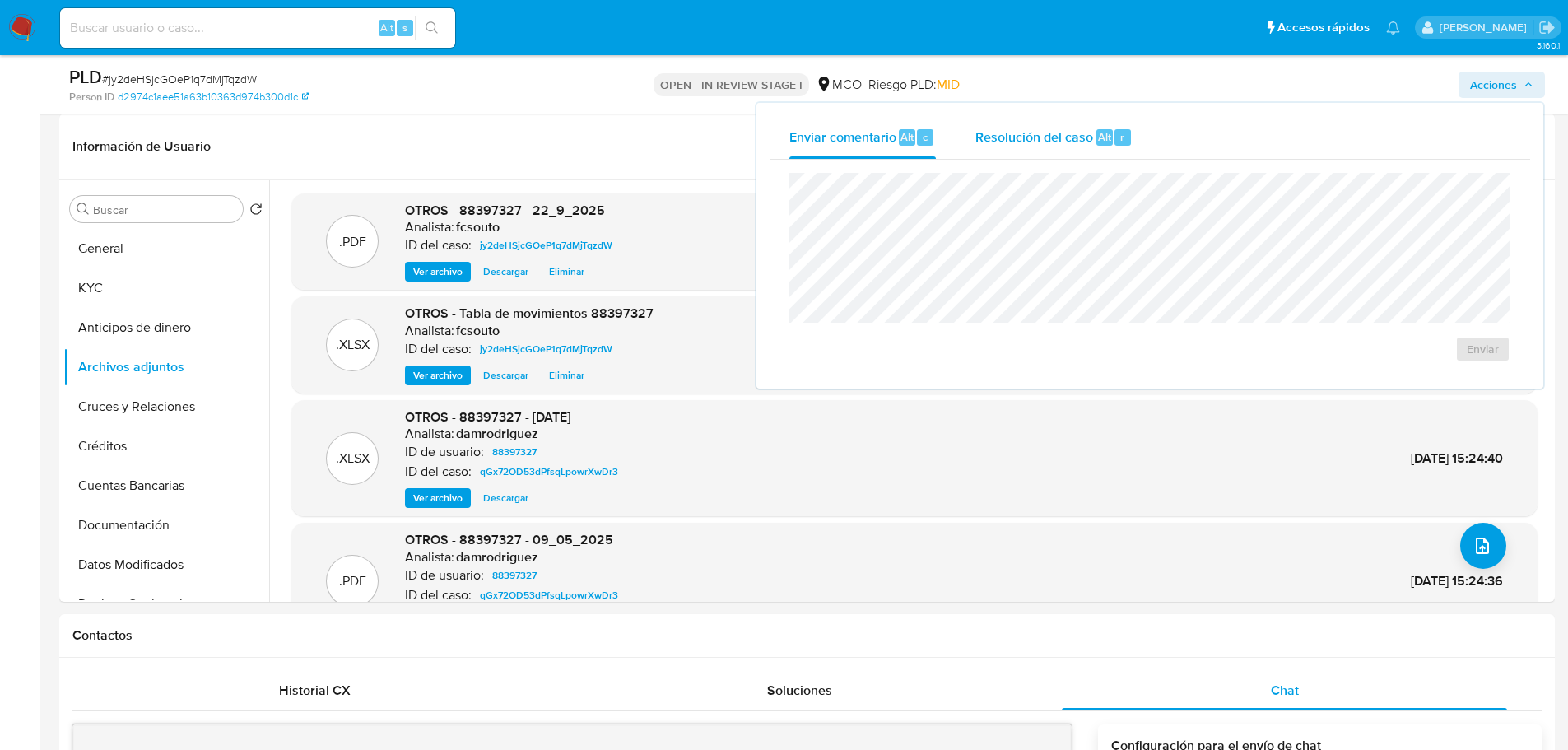
click at [1010, 153] on div "Resolución del caso Alt r" at bounding box center [1054, 137] width 157 height 43
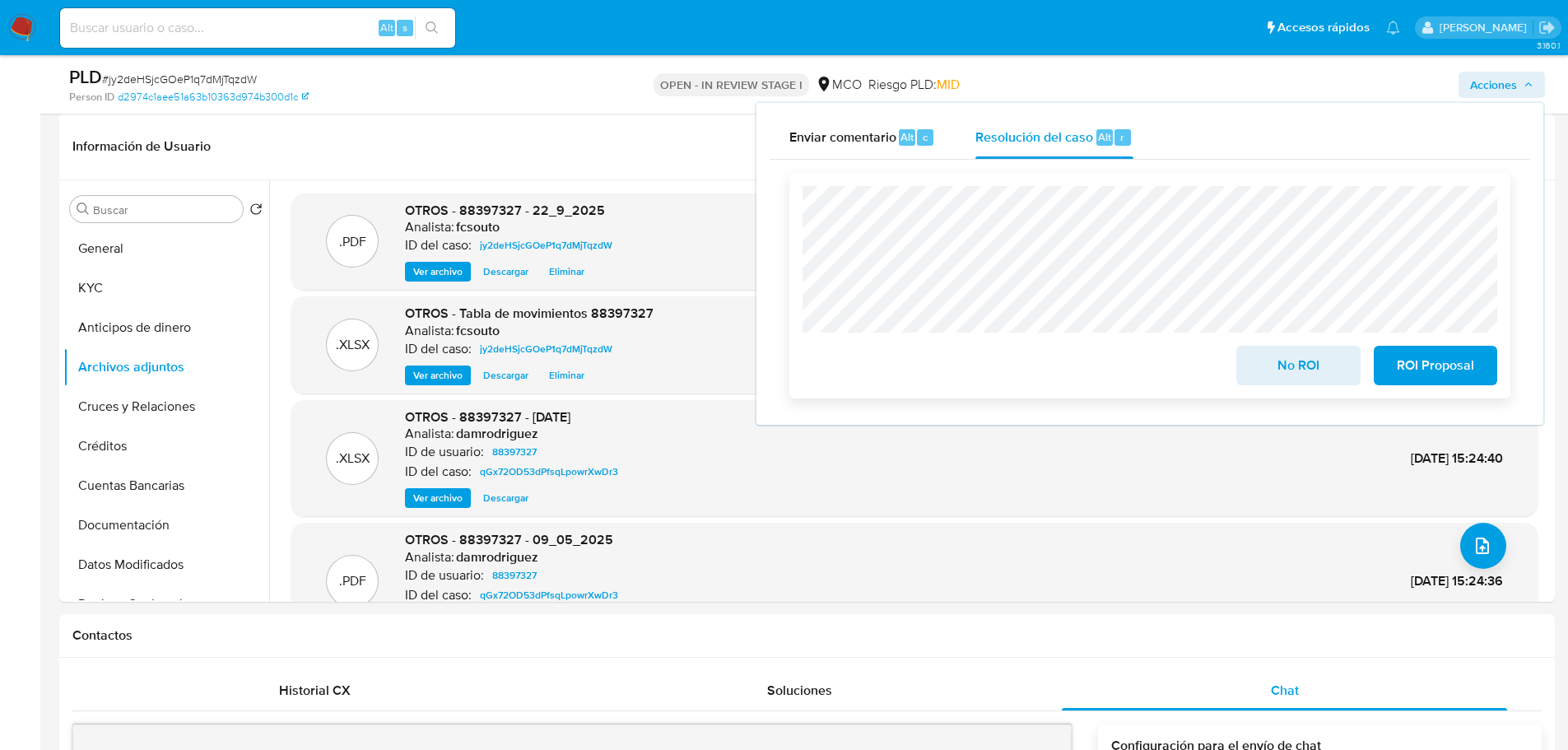
click at [1304, 369] on span "No ROI" at bounding box center [1298, 365] width 81 height 36
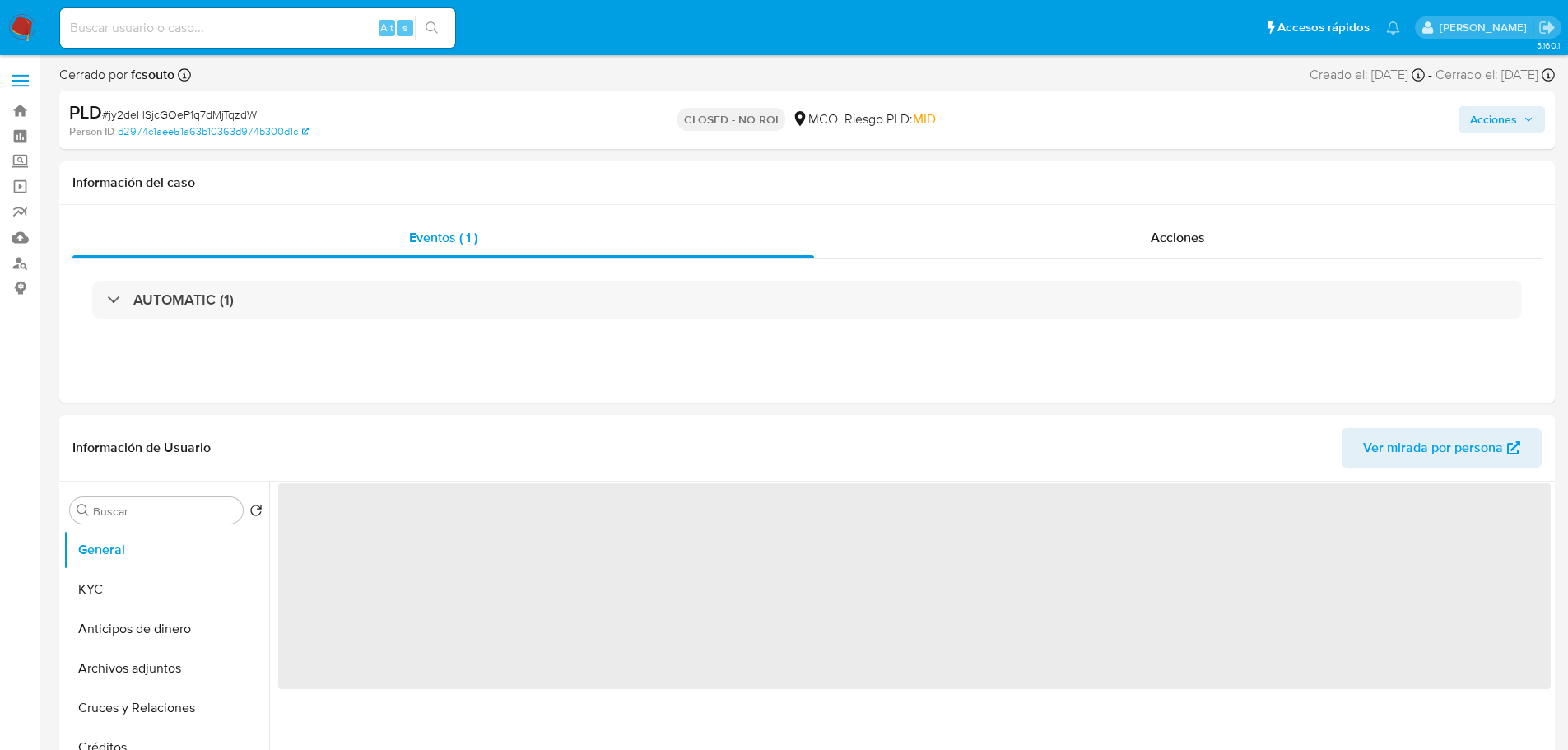
select select "10"
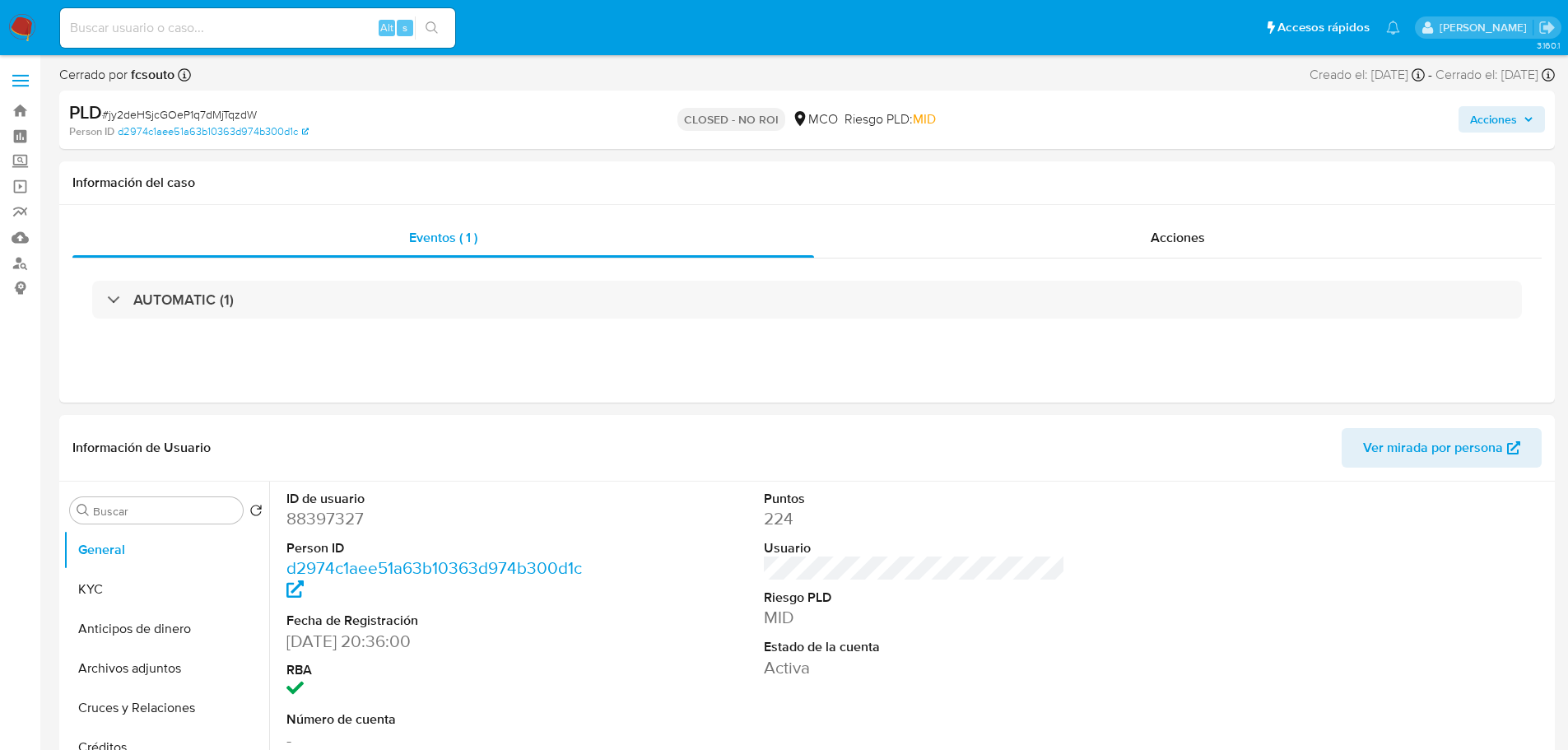
click at [1520, 119] on span "Acciones" at bounding box center [1501, 119] width 63 height 23
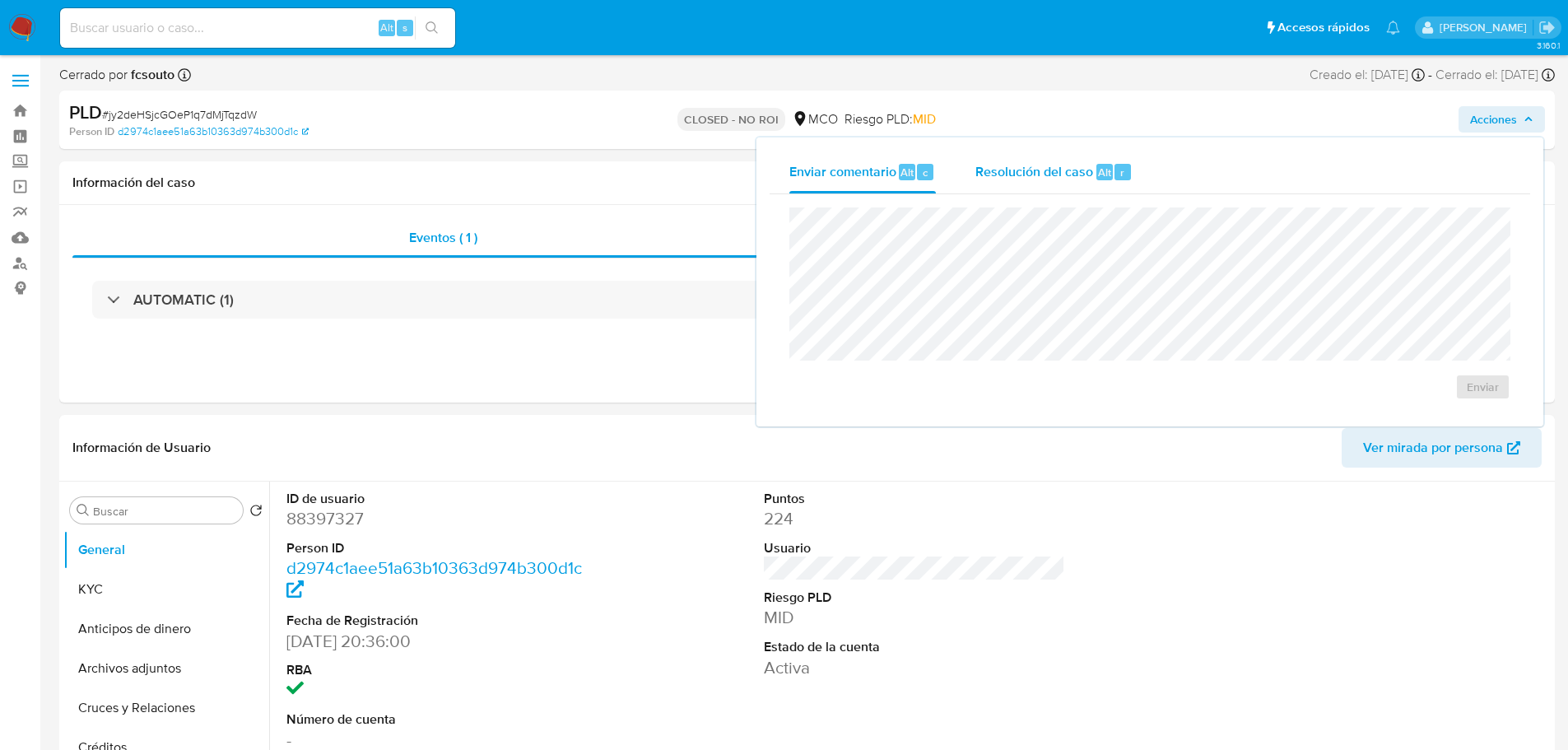
click at [1029, 174] on span "Resolución del caso" at bounding box center [1034, 172] width 118 height 19
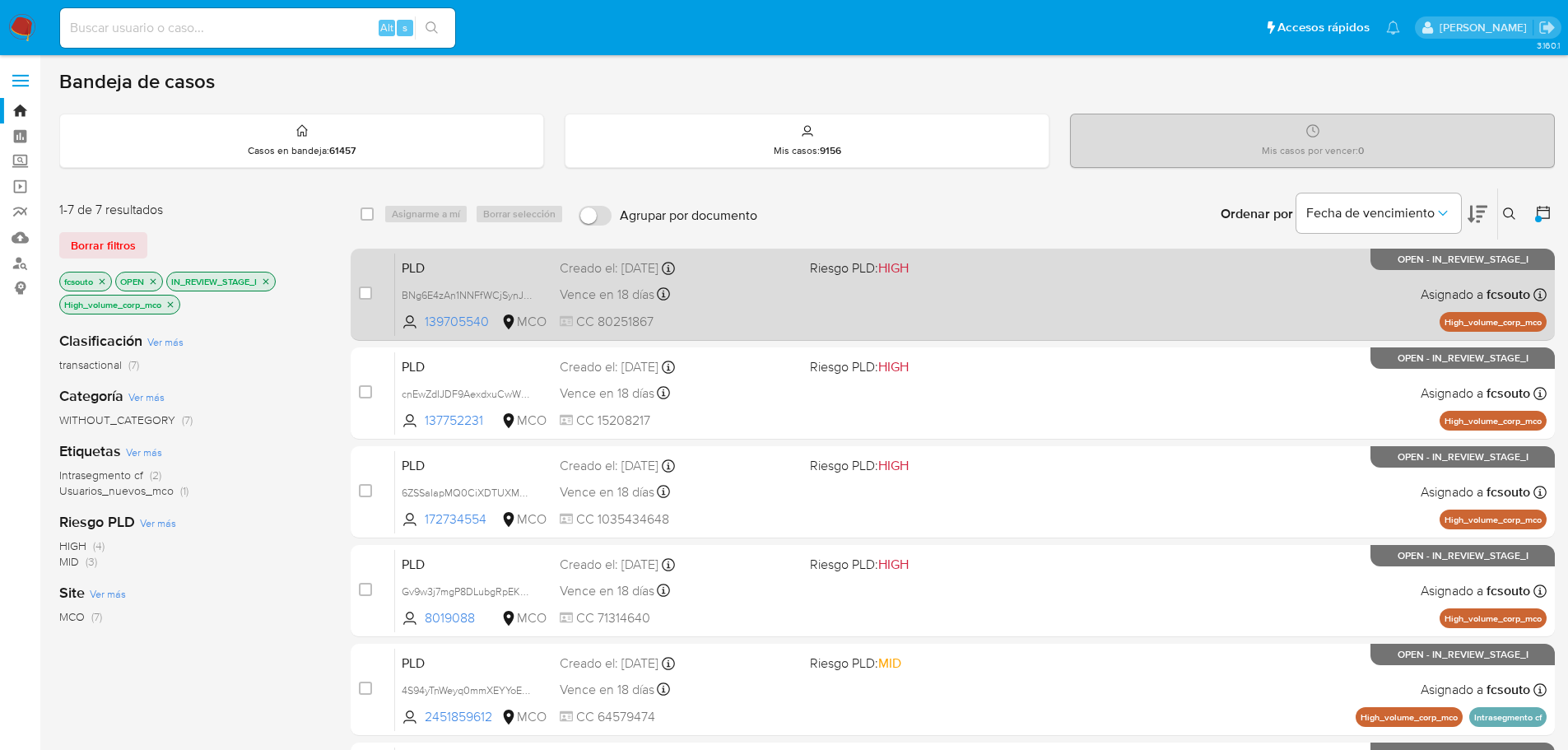
click at [788, 298] on div "Vence en 18 días Vence el [DATE] 07:05:51" at bounding box center [679, 294] width 237 height 22
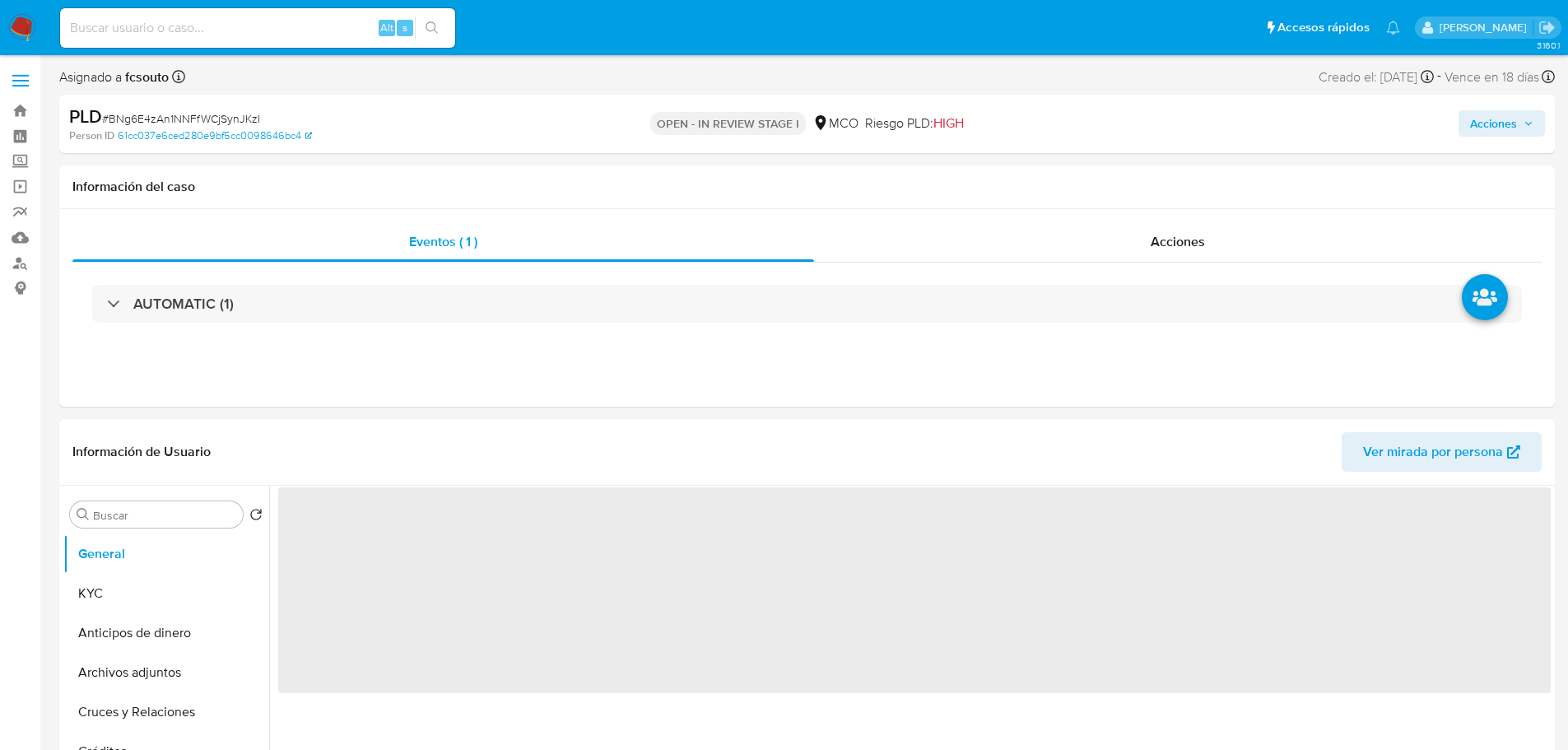
select select "10"
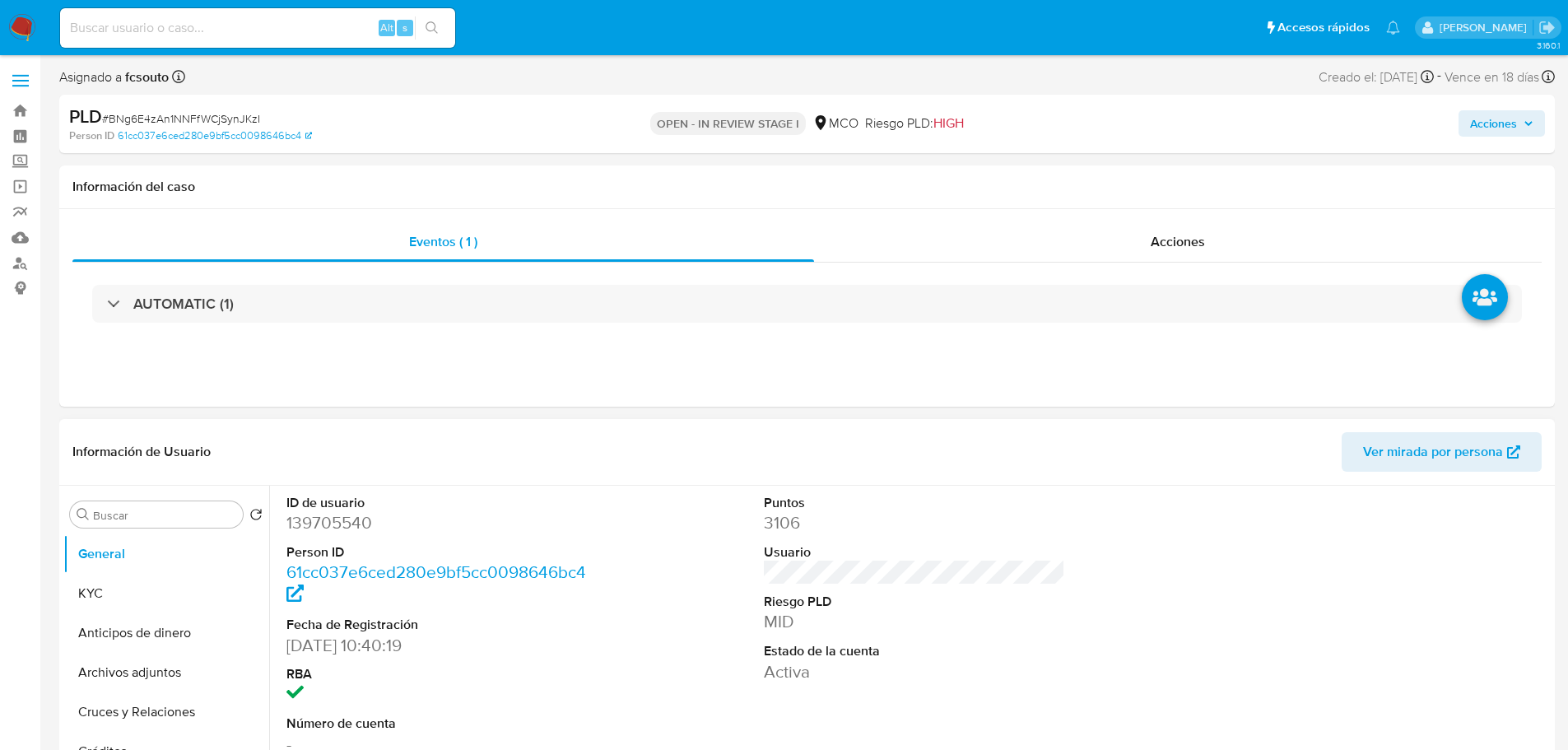
click at [335, 531] on dd "139705540" at bounding box center [437, 523] width 302 height 23
copy dd "139705540"
click at [313, 512] on dd "139705540" at bounding box center [437, 523] width 302 height 23
click at [323, 529] on dd "139705540" at bounding box center [437, 523] width 302 height 23
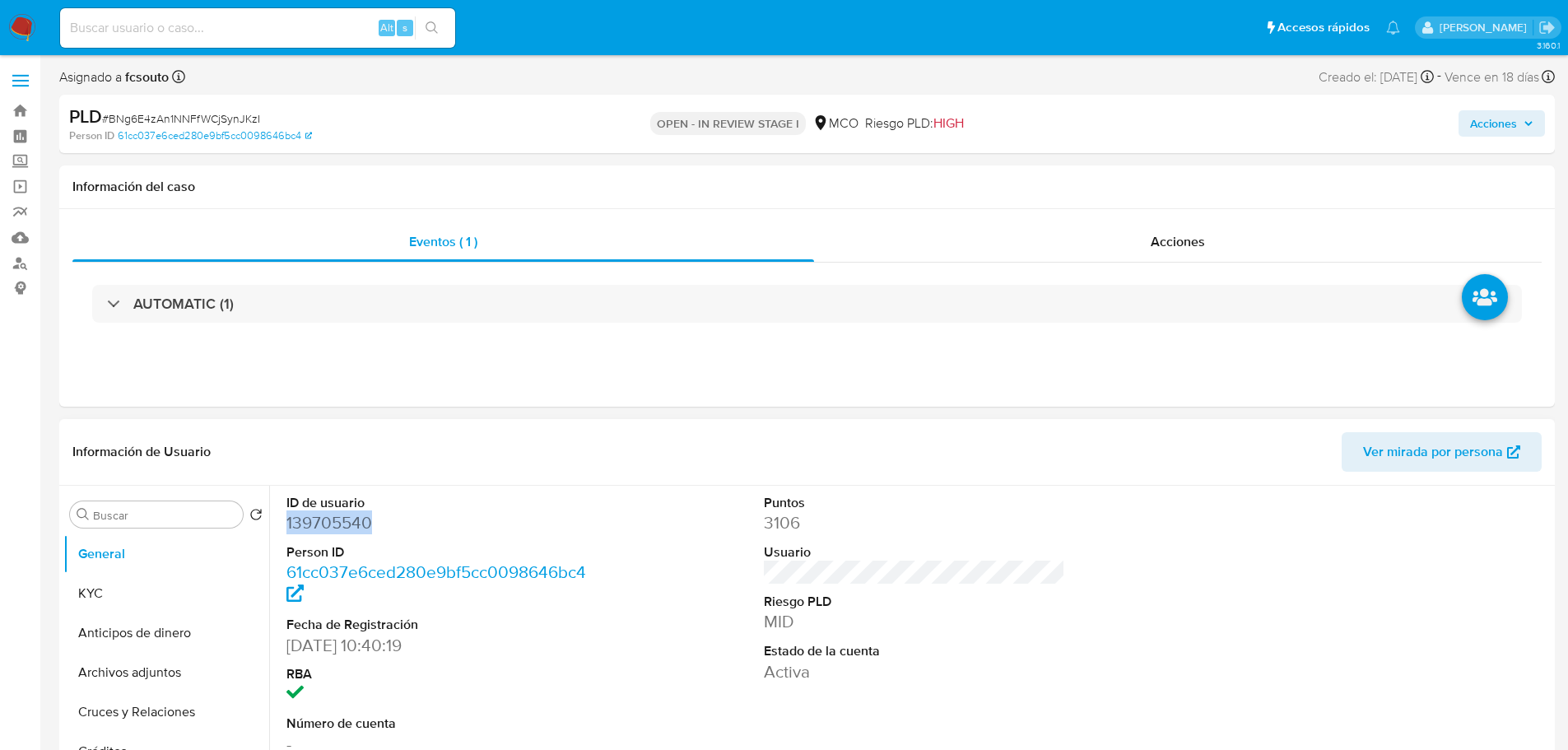
click at [323, 529] on dd "139705540" at bounding box center [437, 523] width 302 height 23
copy dd "139705540"
click at [343, 523] on dd "139705540" at bounding box center [437, 523] width 302 height 23
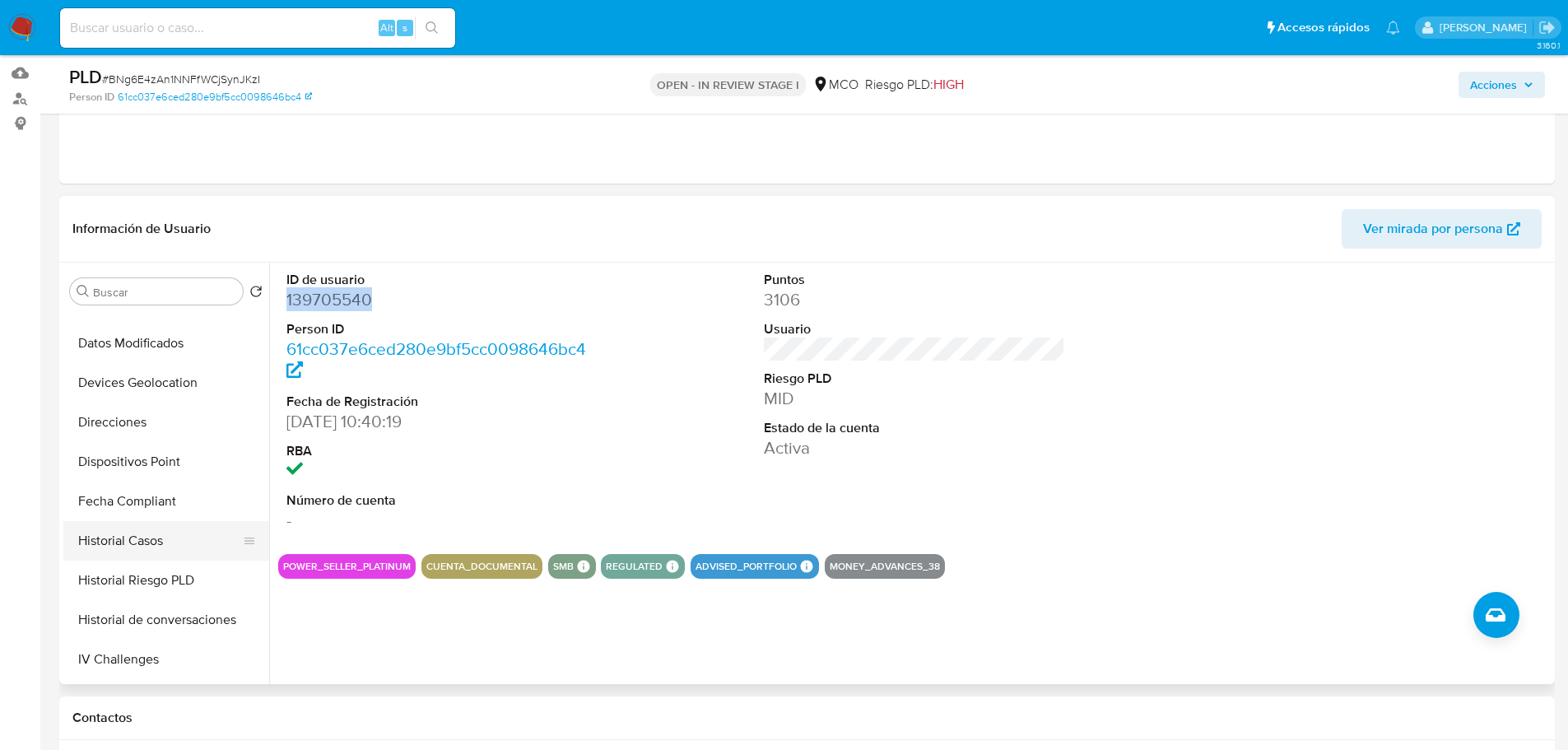
scroll to position [329, 0]
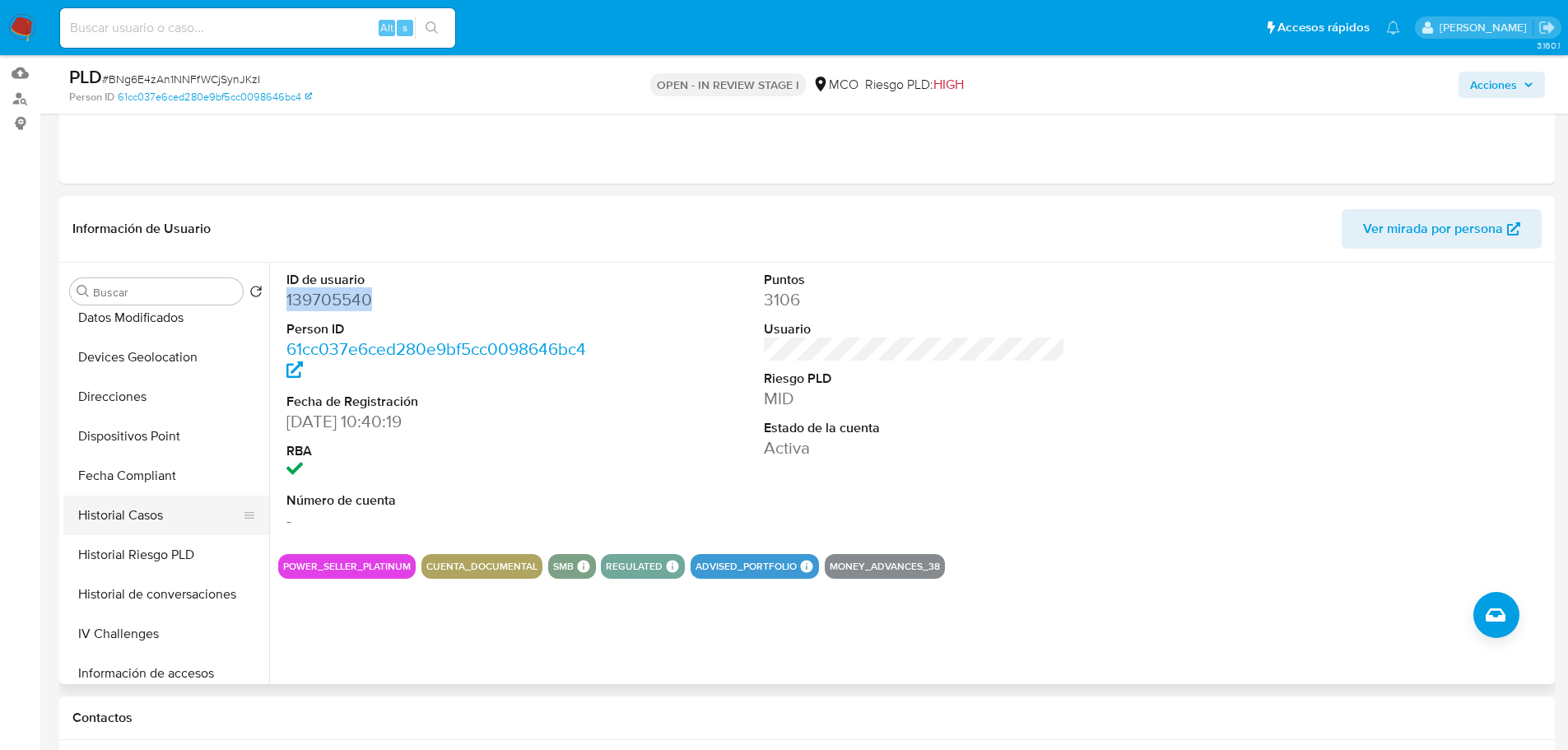
click at [145, 513] on button "Historial Casos" at bounding box center [159, 515] width 192 height 40
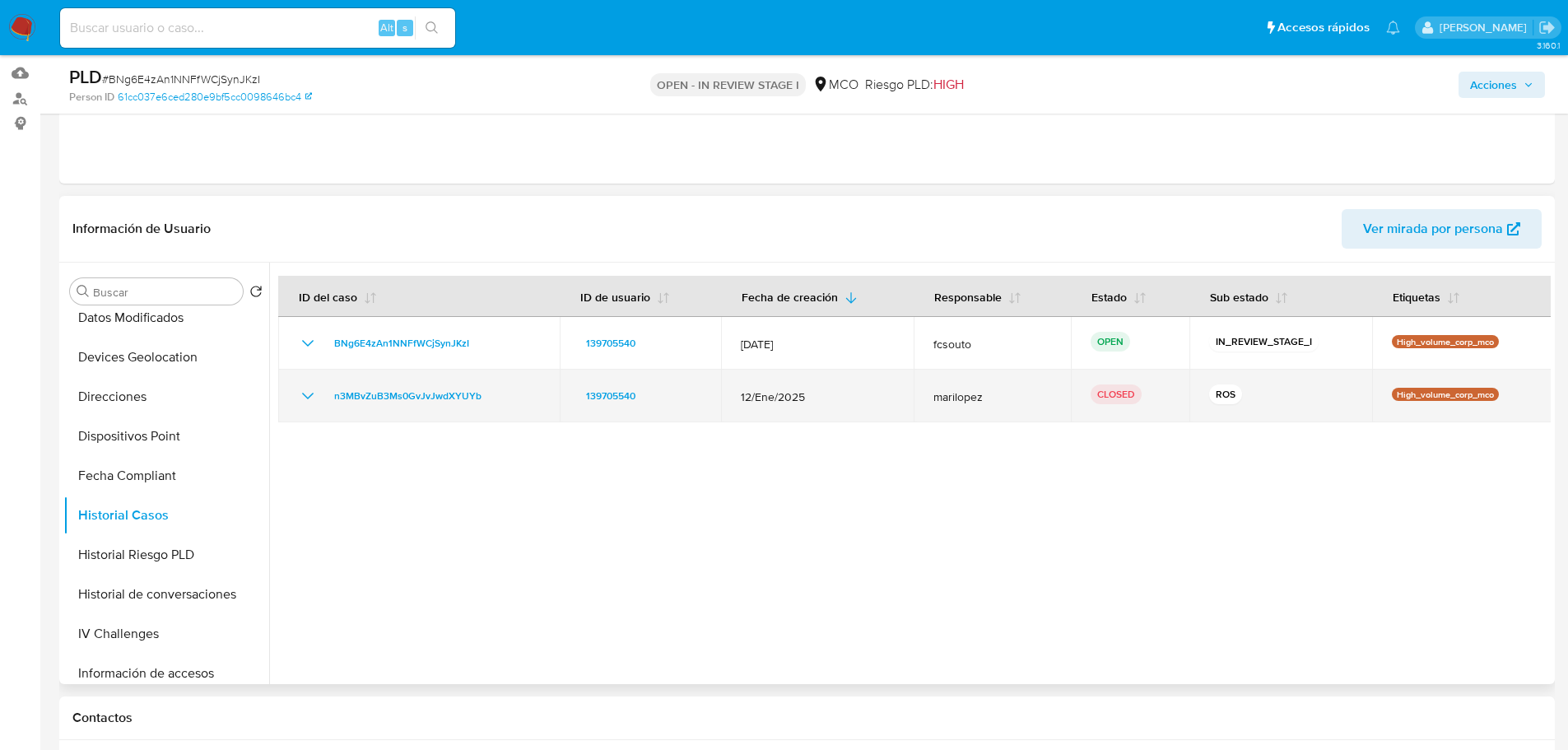
click at [311, 391] on icon "Mostrar/Ocultar" at bounding box center [307, 396] width 20 height 20
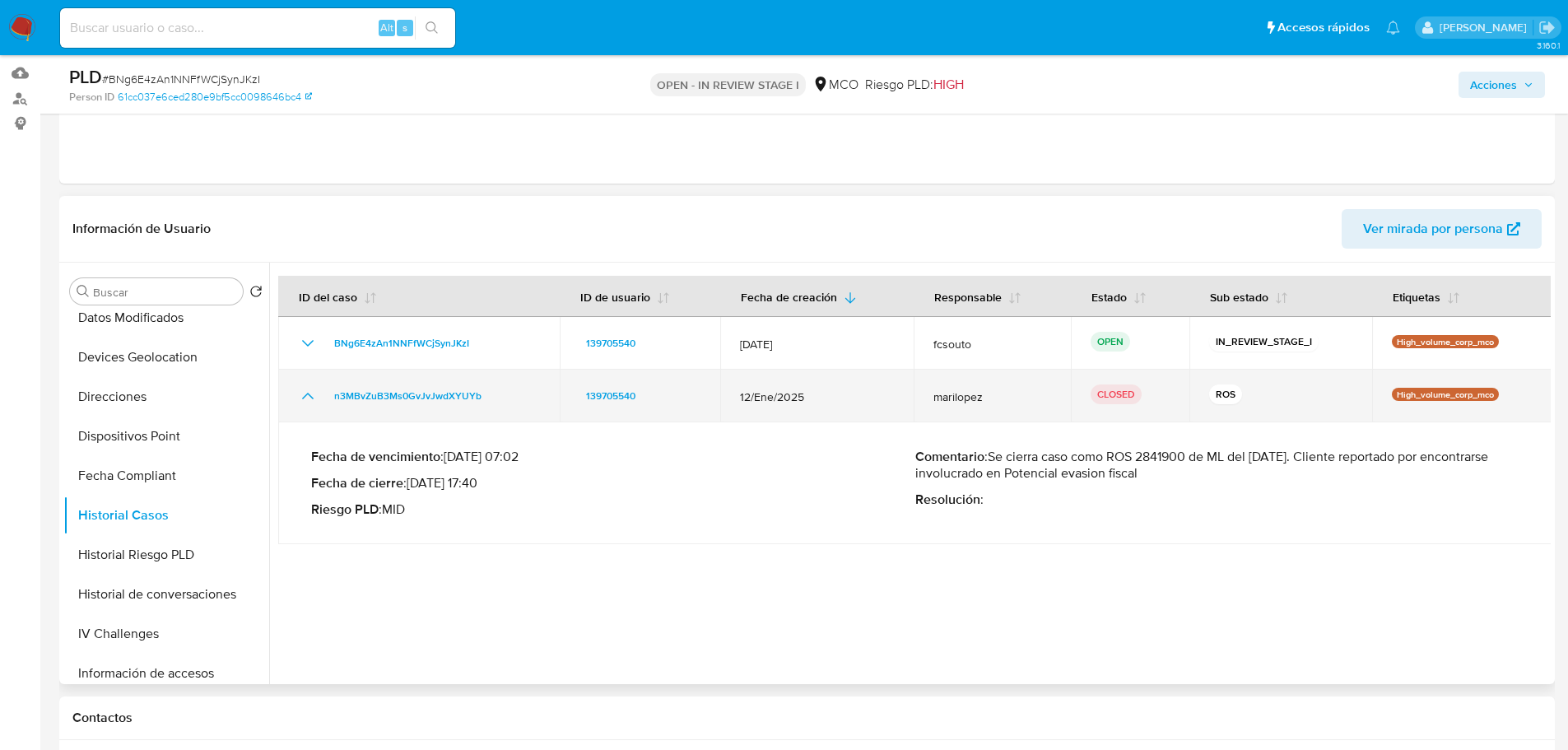
click at [302, 393] on icon "Mostrar/Ocultar" at bounding box center [307, 396] width 20 height 20
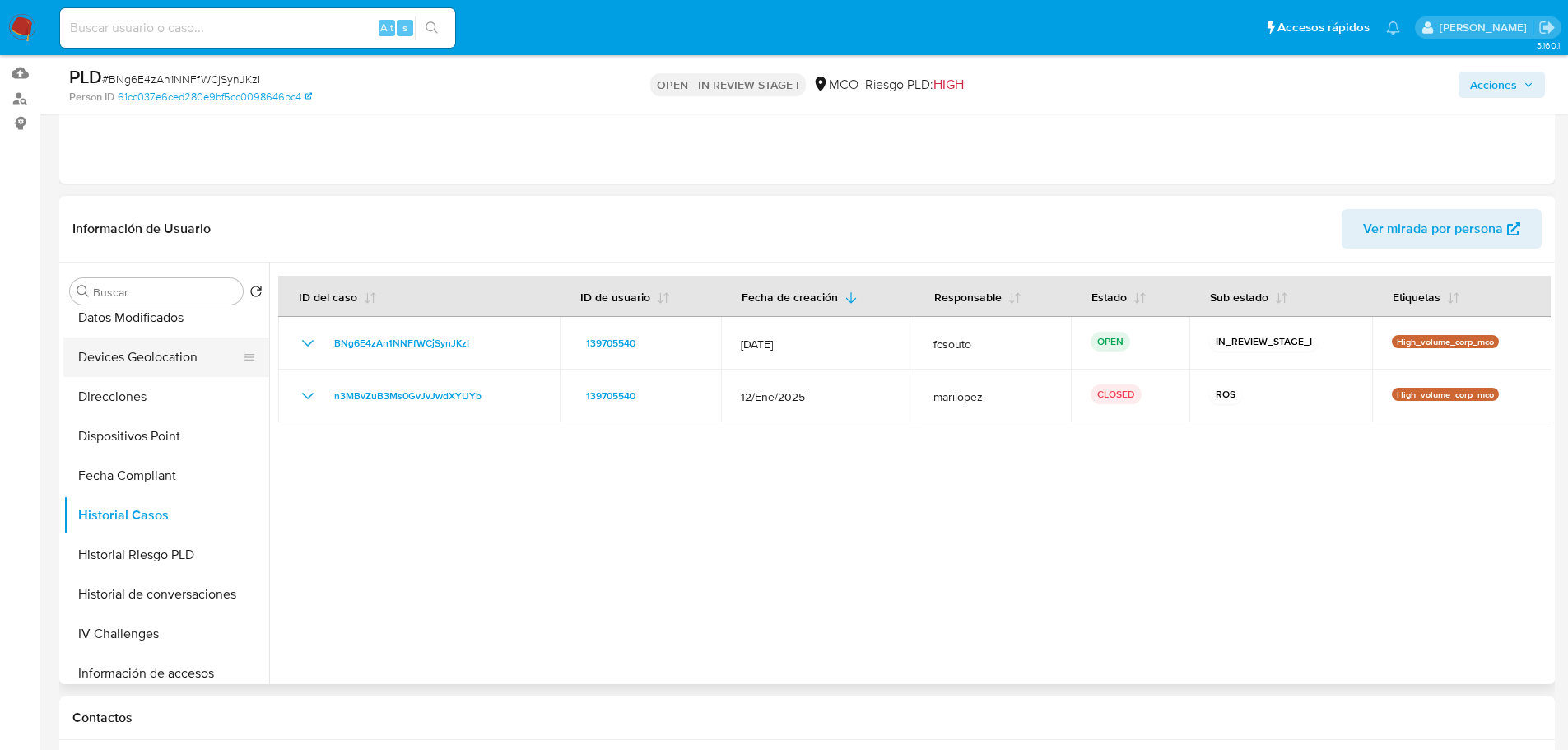
scroll to position [0, 0]
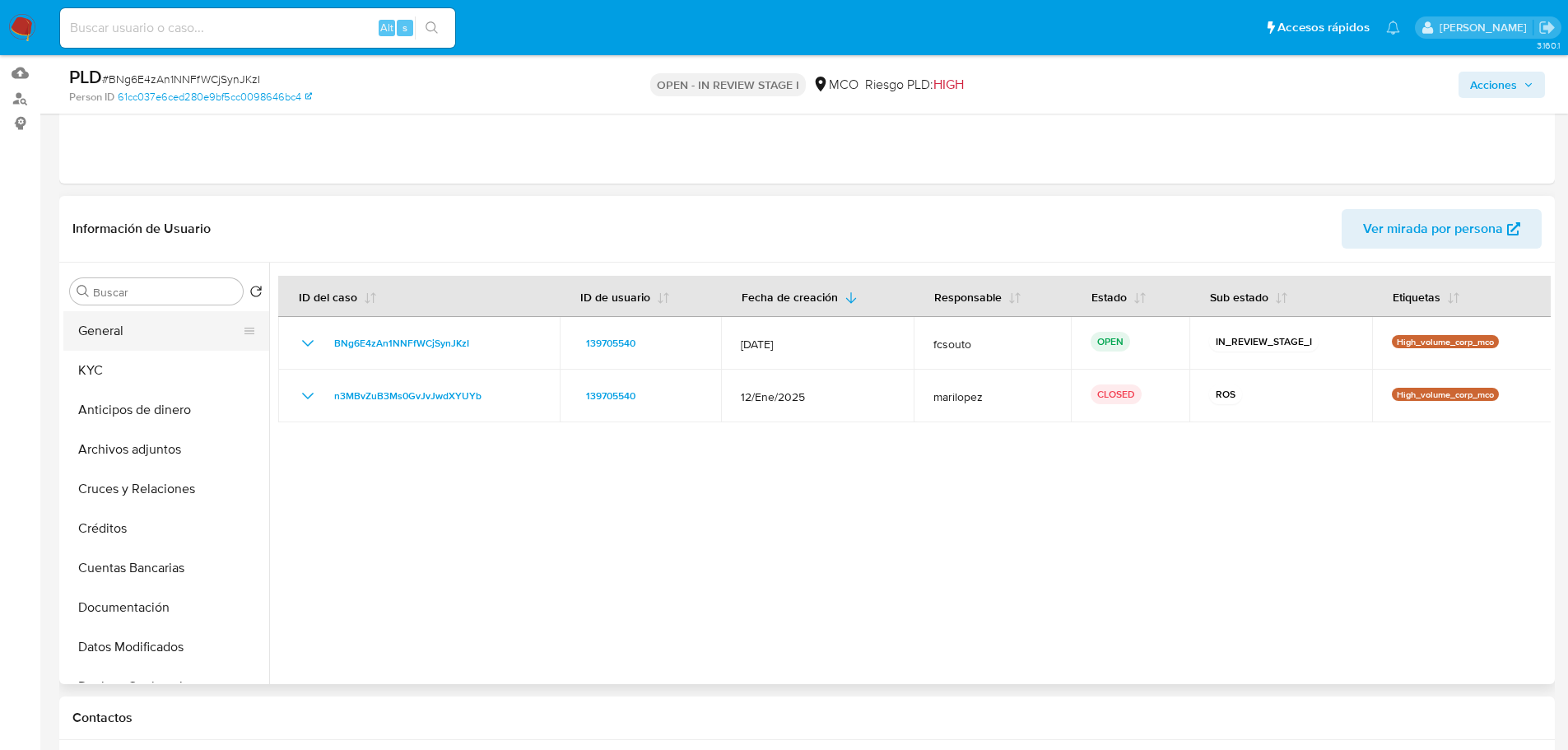
drag, startPoint x: 140, startPoint y: 333, endPoint x: 400, endPoint y: 485, distance: 301.2
click at [141, 333] on button "General" at bounding box center [166, 330] width 205 height 40
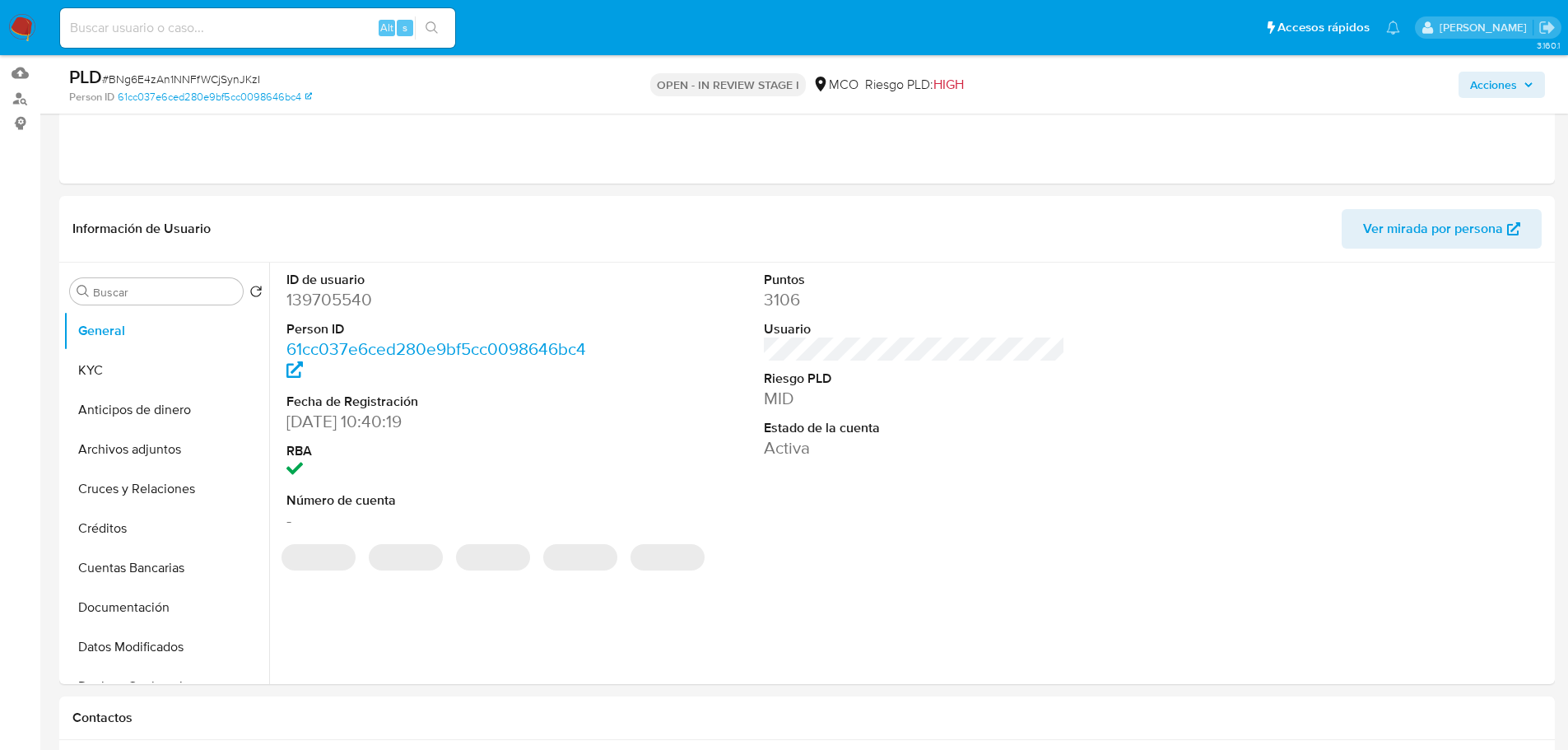
click at [310, 306] on dd "139705540" at bounding box center [437, 299] width 302 height 23
copy dd "139705540"
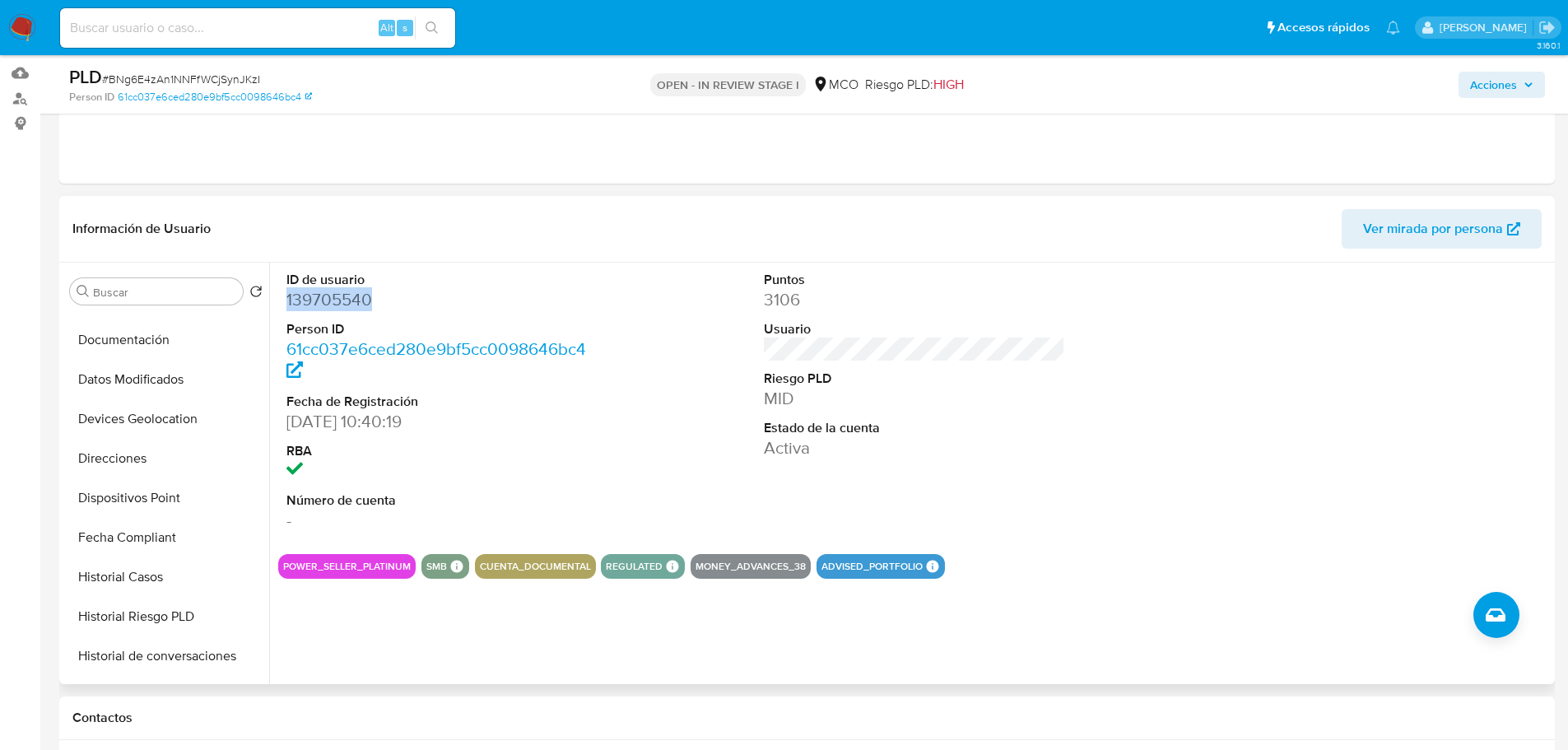
scroll to position [329, 0]
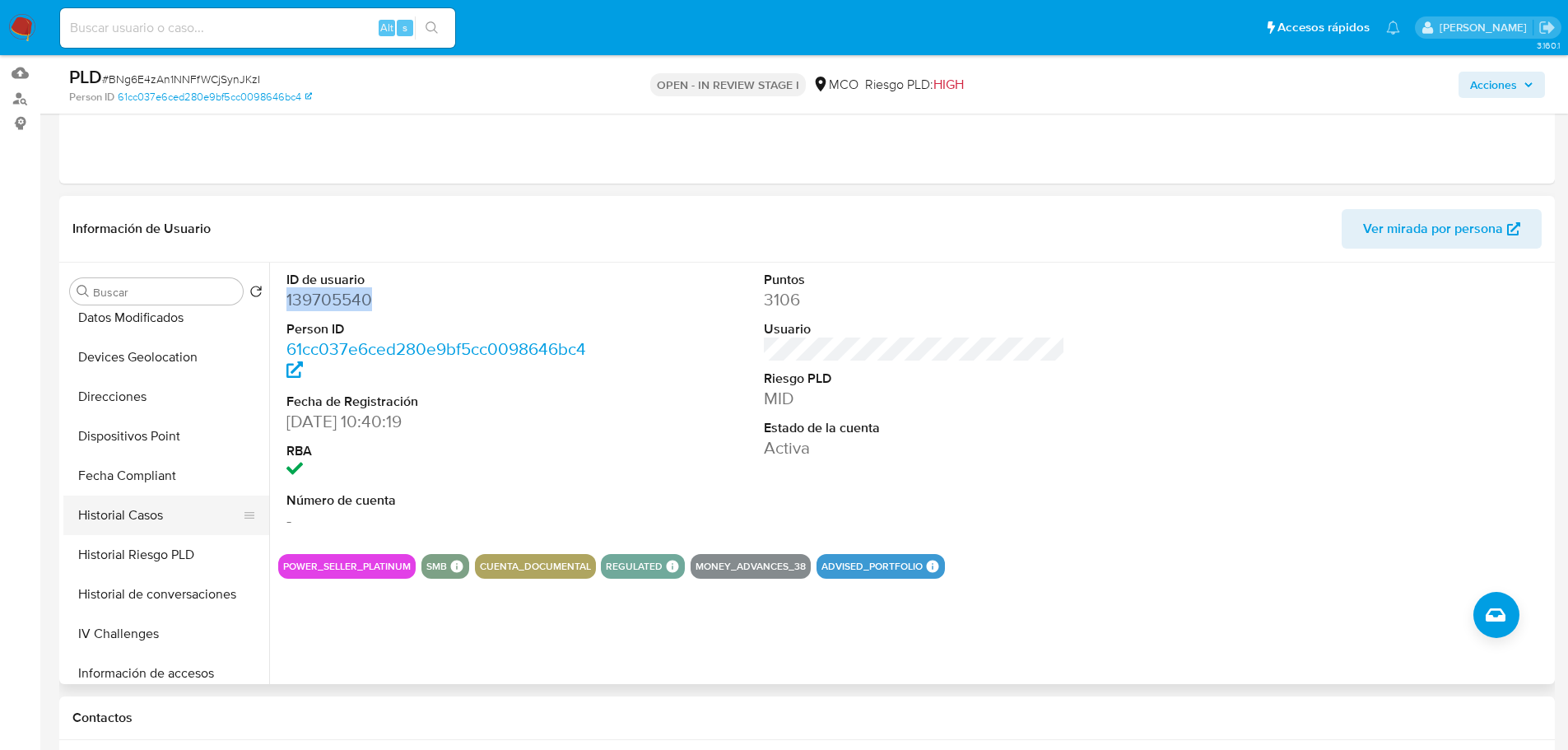
click at [152, 517] on button "Historial Casos" at bounding box center [159, 515] width 192 height 40
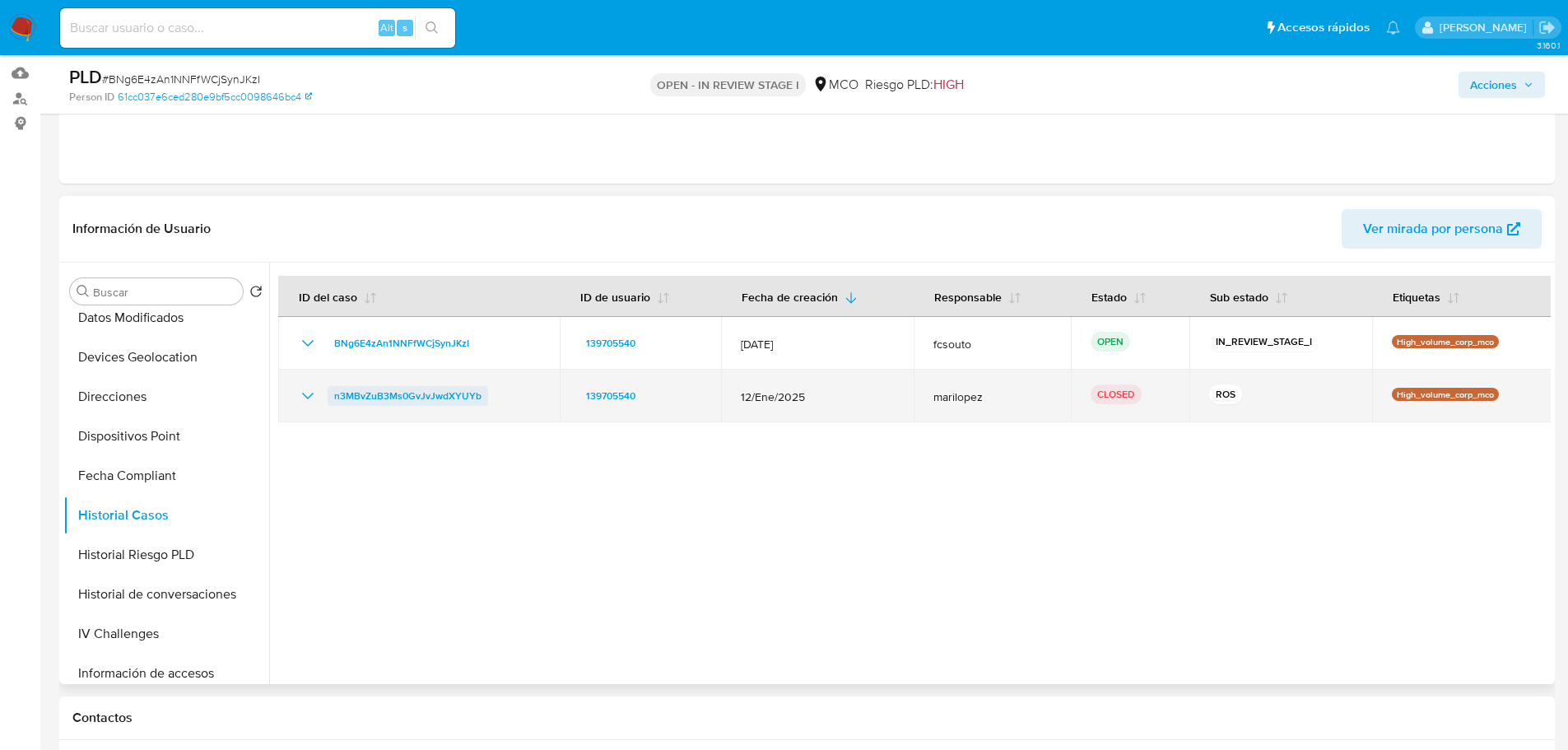
click at [379, 400] on span "n3MBvZuB3Ms0GvJvJwdXYUYb" at bounding box center [408, 396] width 147 height 20
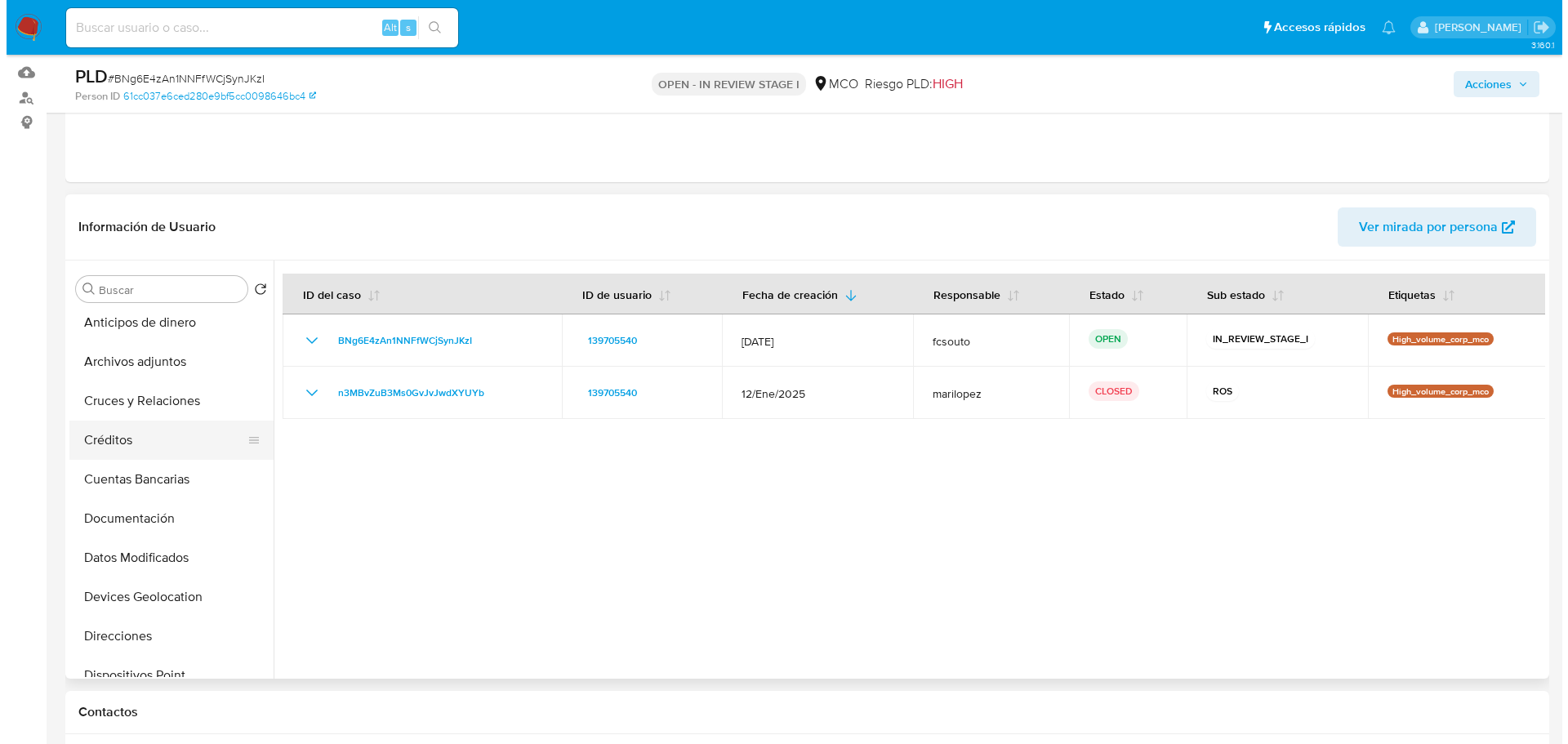
scroll to position [82, 0]
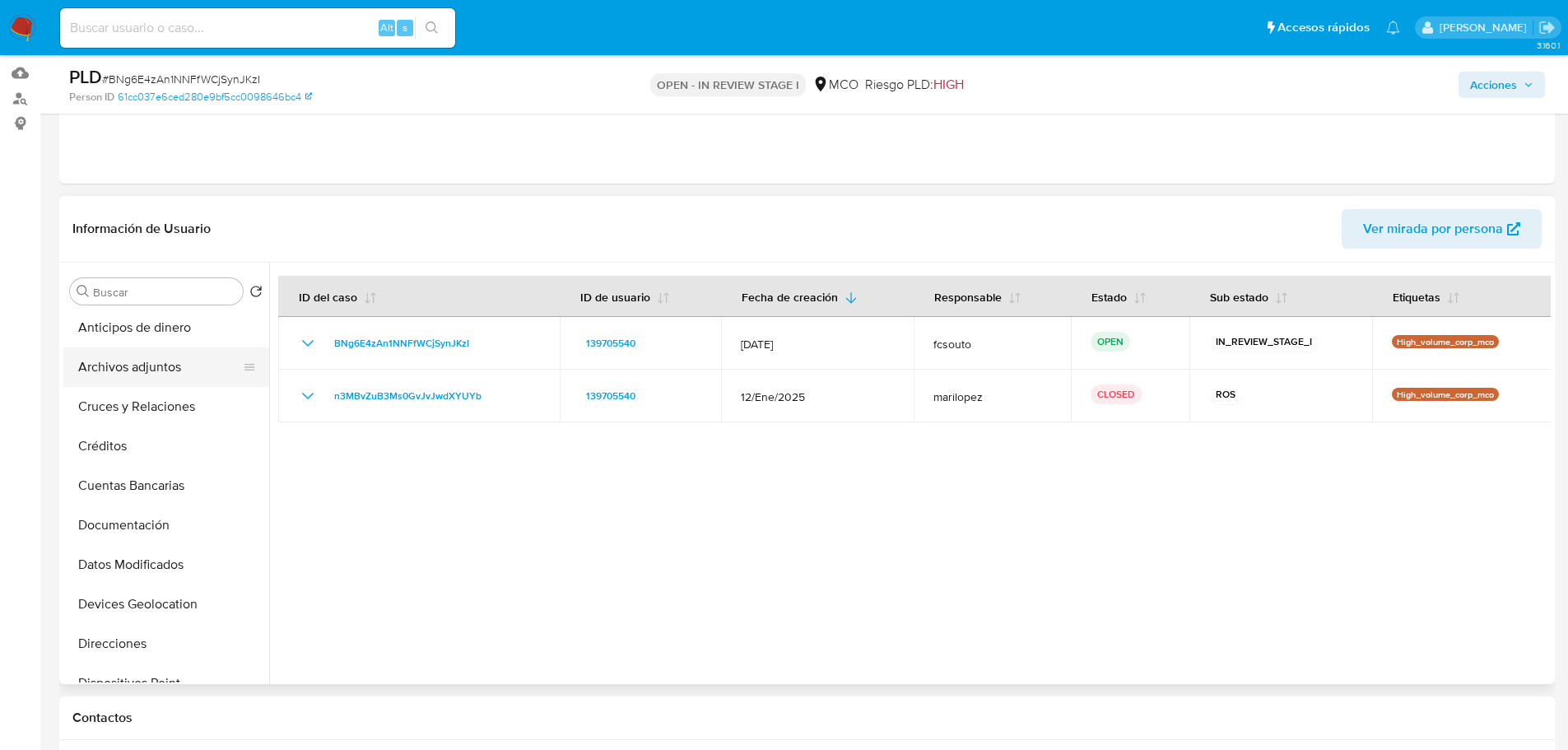
click at [140, 367] on button "Archivos adjuntos" at bounding box center [159, 367] width 192 height 40
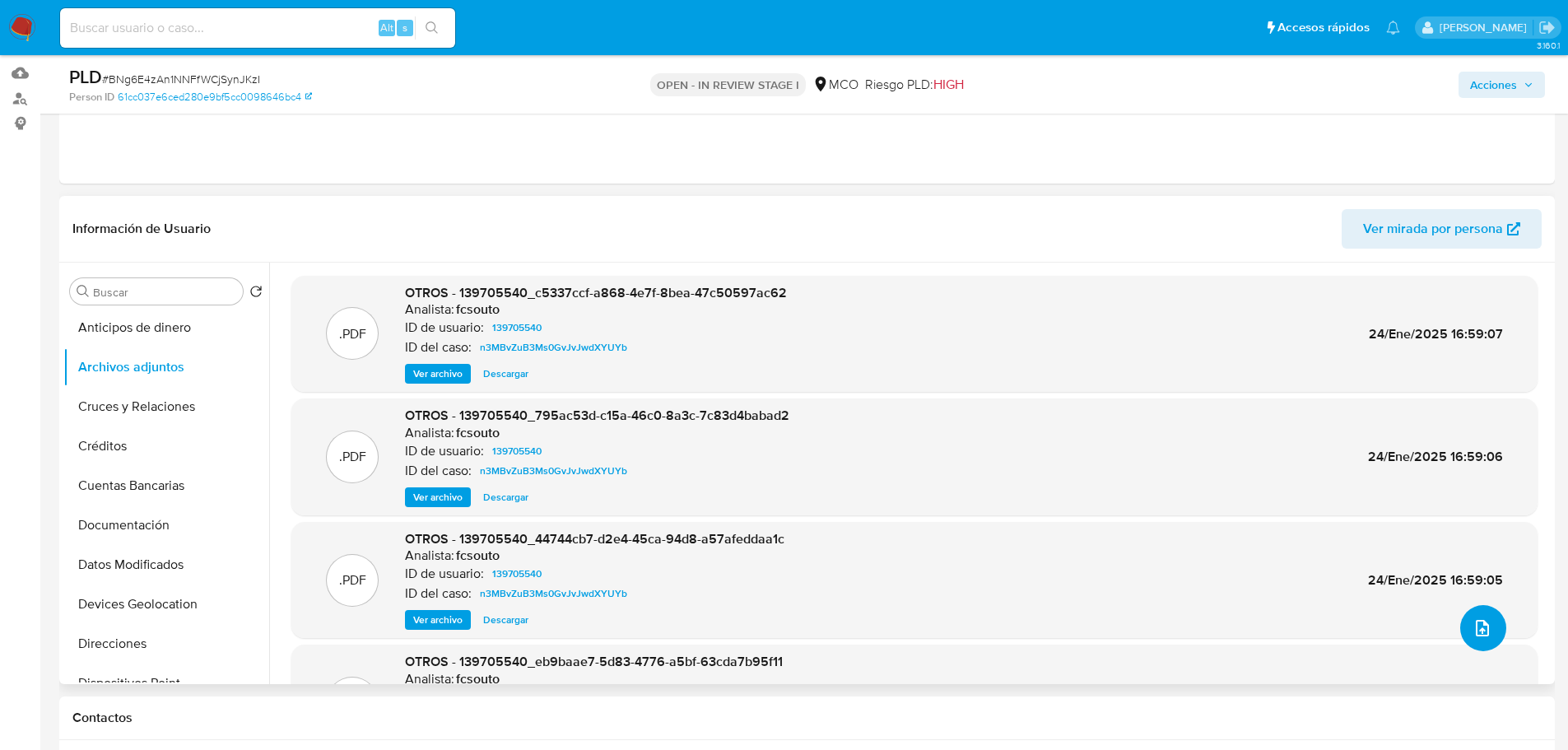
click at [1492, 632] on button "upload-file" at bounding box center [1483, 628] width 47 height 47
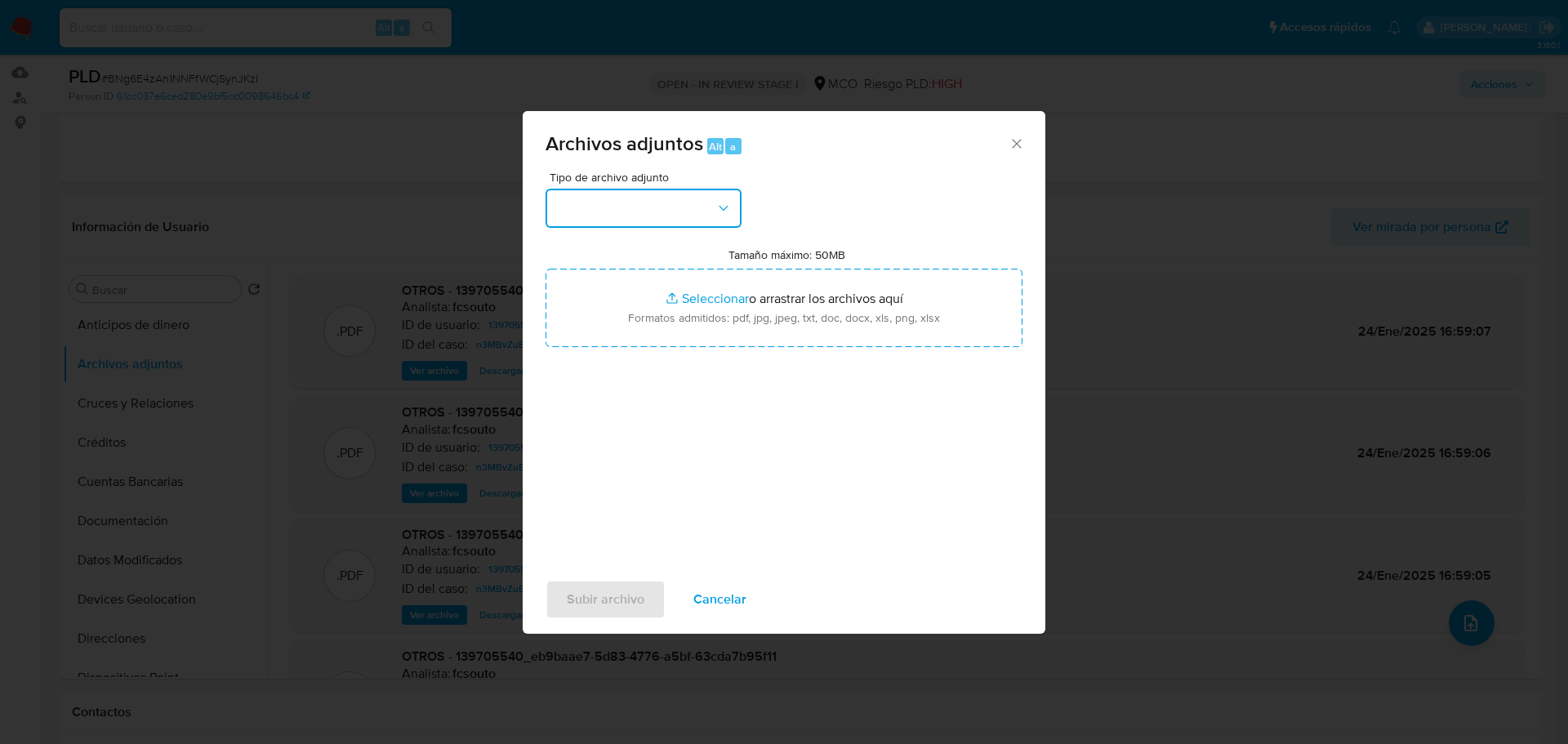
click at [657, 222] on button "button" at bounding box center [643, 208] width 196 height 39
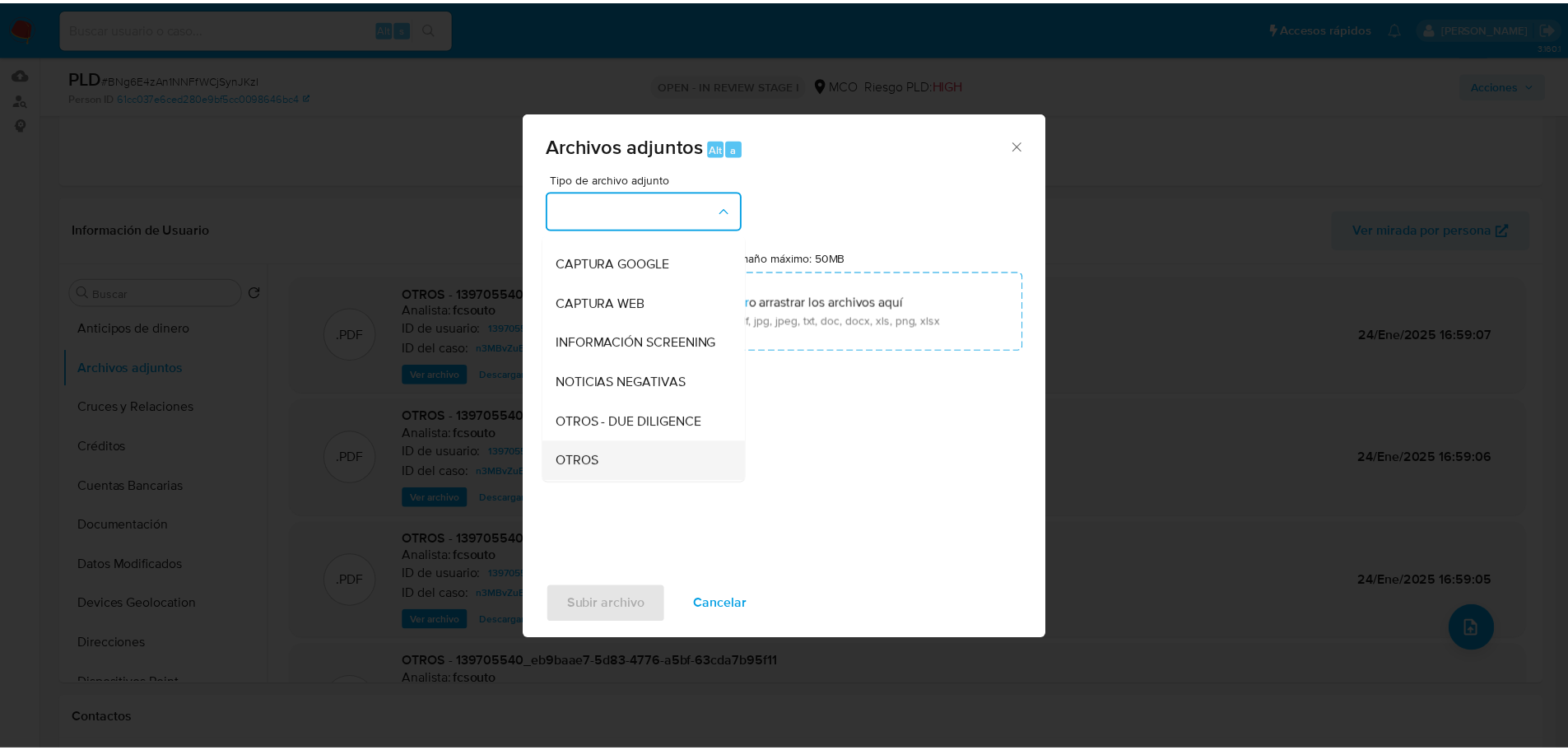
scroll to position [165, 0]
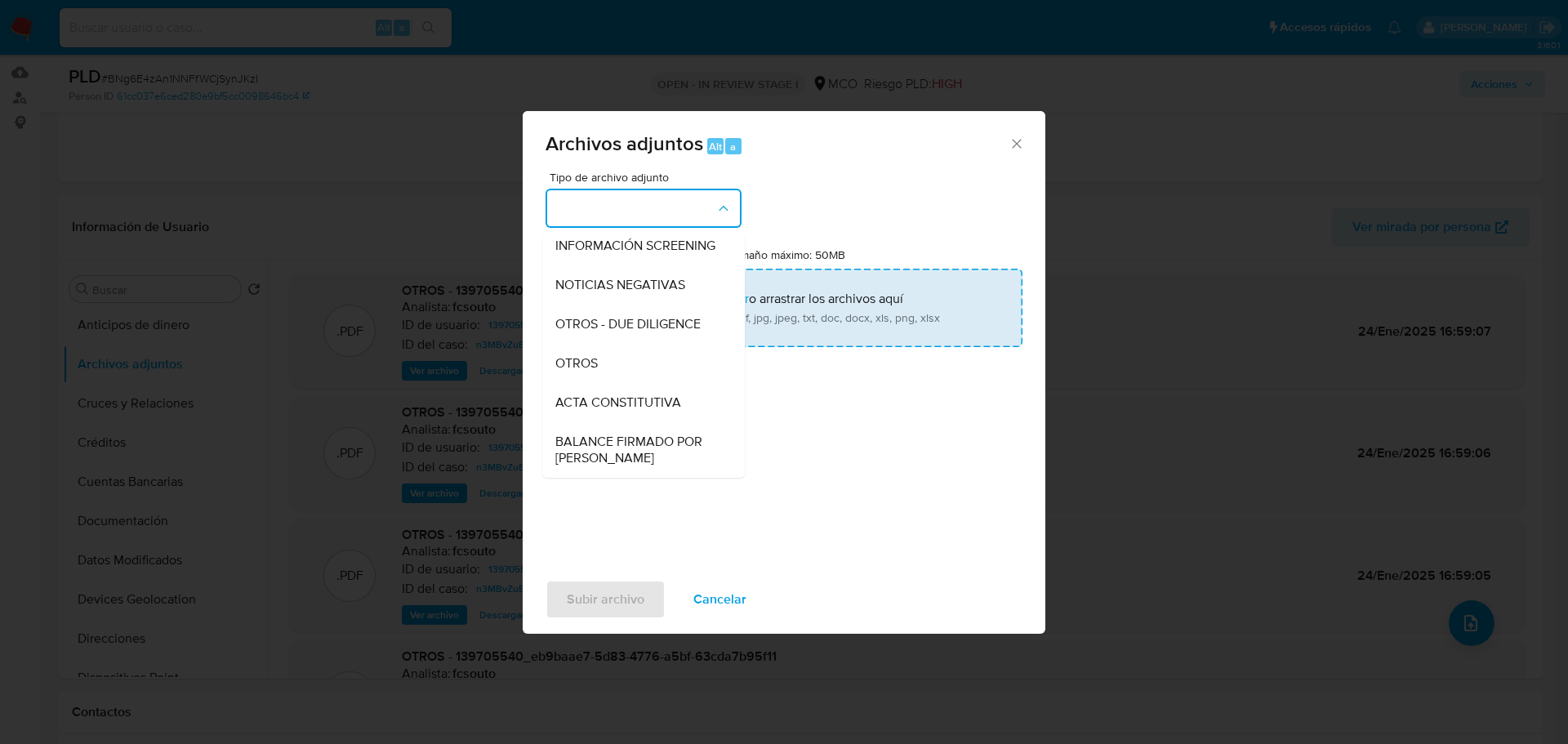
drag, startPoint x: 625, startPoint y: 389, endPoint x: 779, endPoint y: 317, distance: 170.0
click at [632, 383] on div "OTROS" at bounding box center [639, 363] width 166 height 39
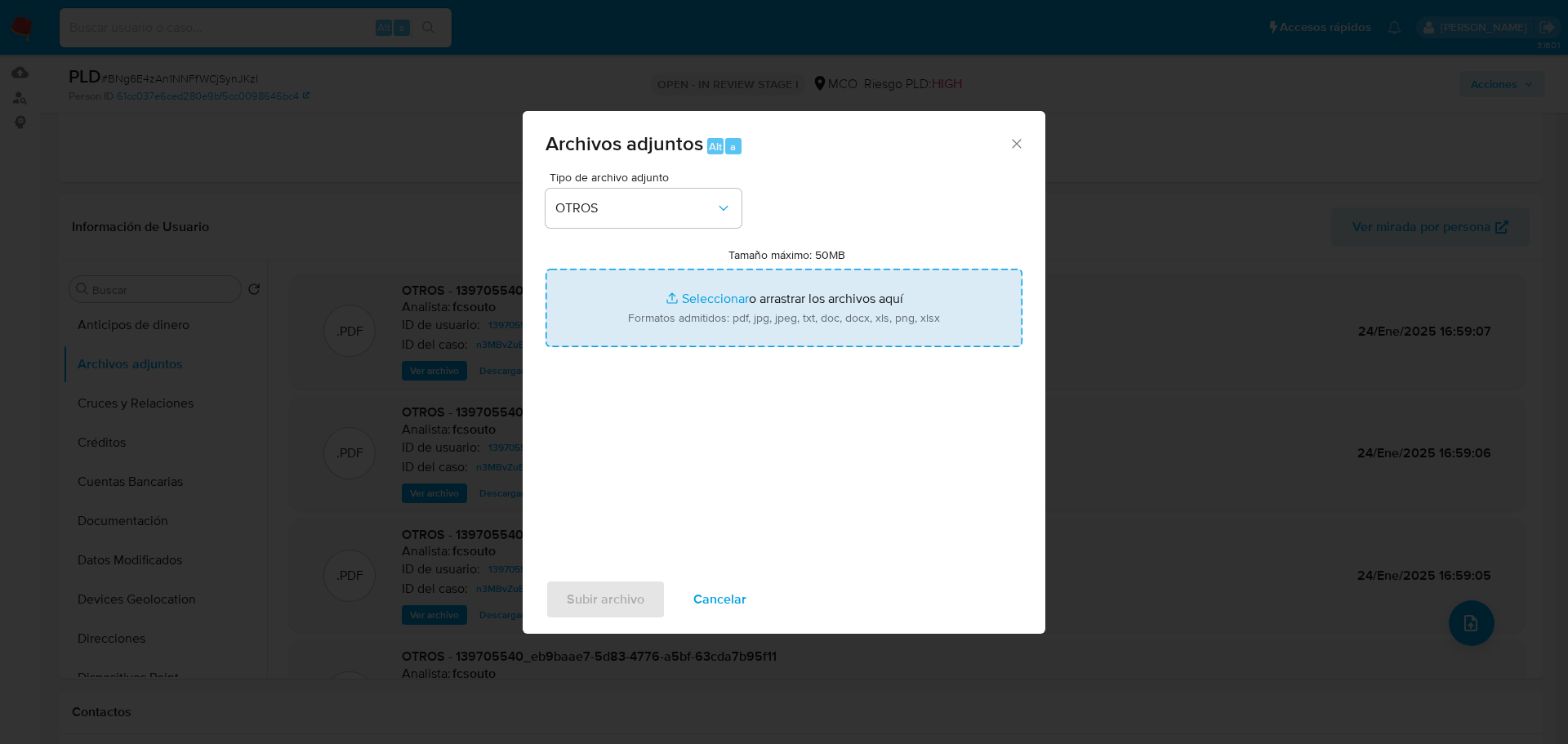
click at [779, 316] on input "Tamaño máximo: 50MB Seleccionar archivos" at bounding box center [784, 308] width 477 height 78
type input "C:\fakepath\139705540 - 22_9_2025.pdf"
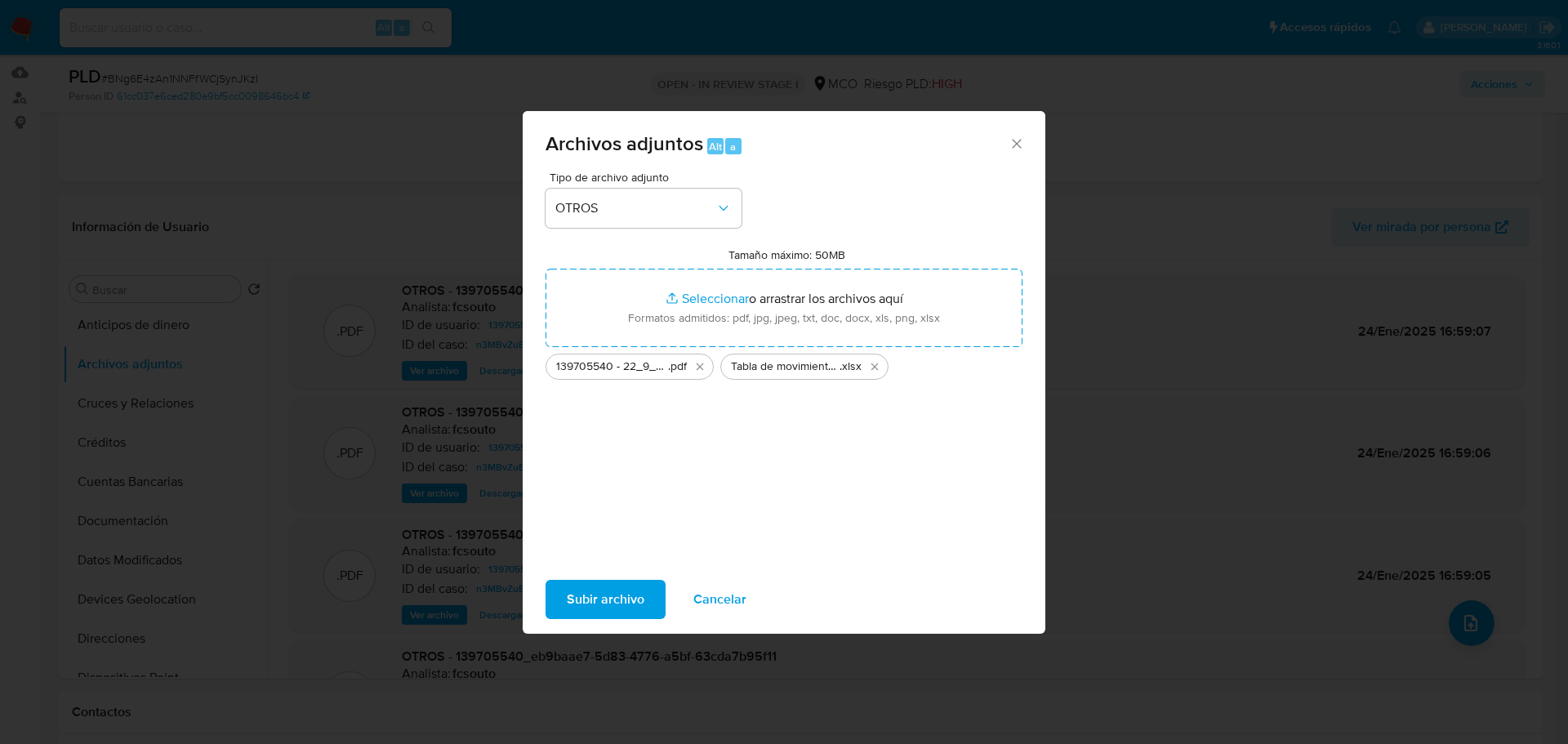
click at [614, 612] on span "Subir archivo" at bounding box center [605, 599] width 78 height 36
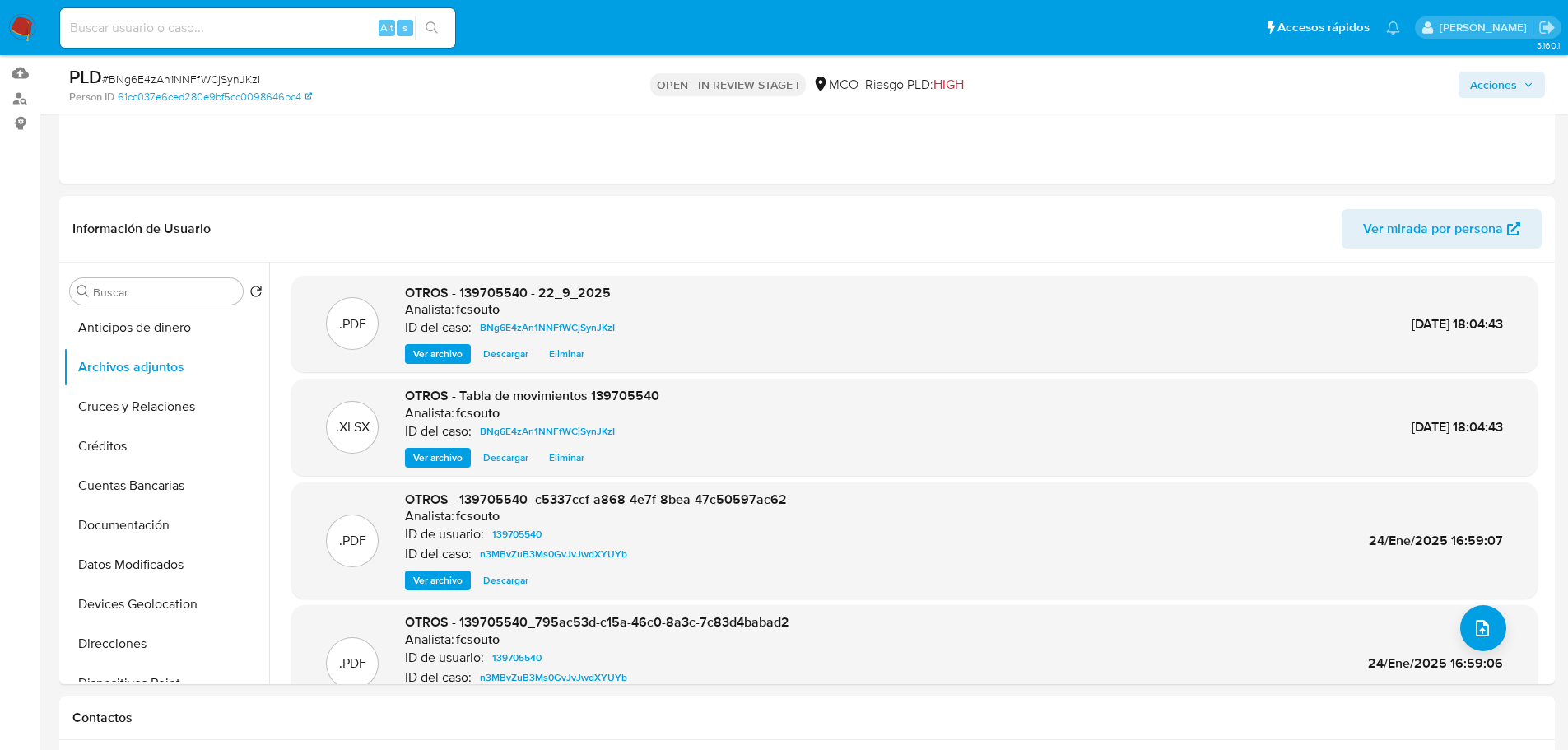
click at [1499, 95] on span "Acciones" at bounding box center [1492, 85] width 47 height 26
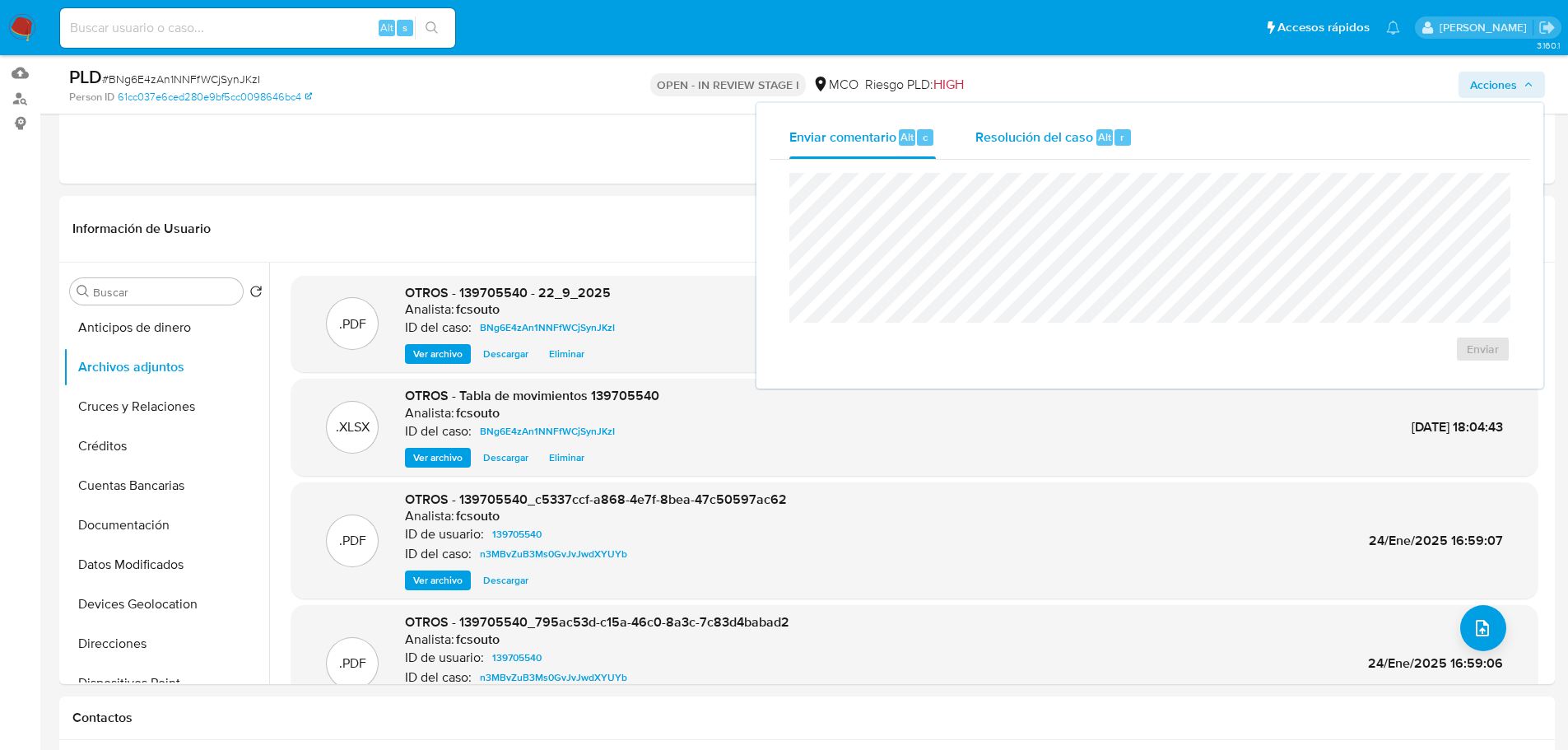
click at [995, 139] on span "Resolución del caso" at bounding box center [1034, 136] width 118 height 19
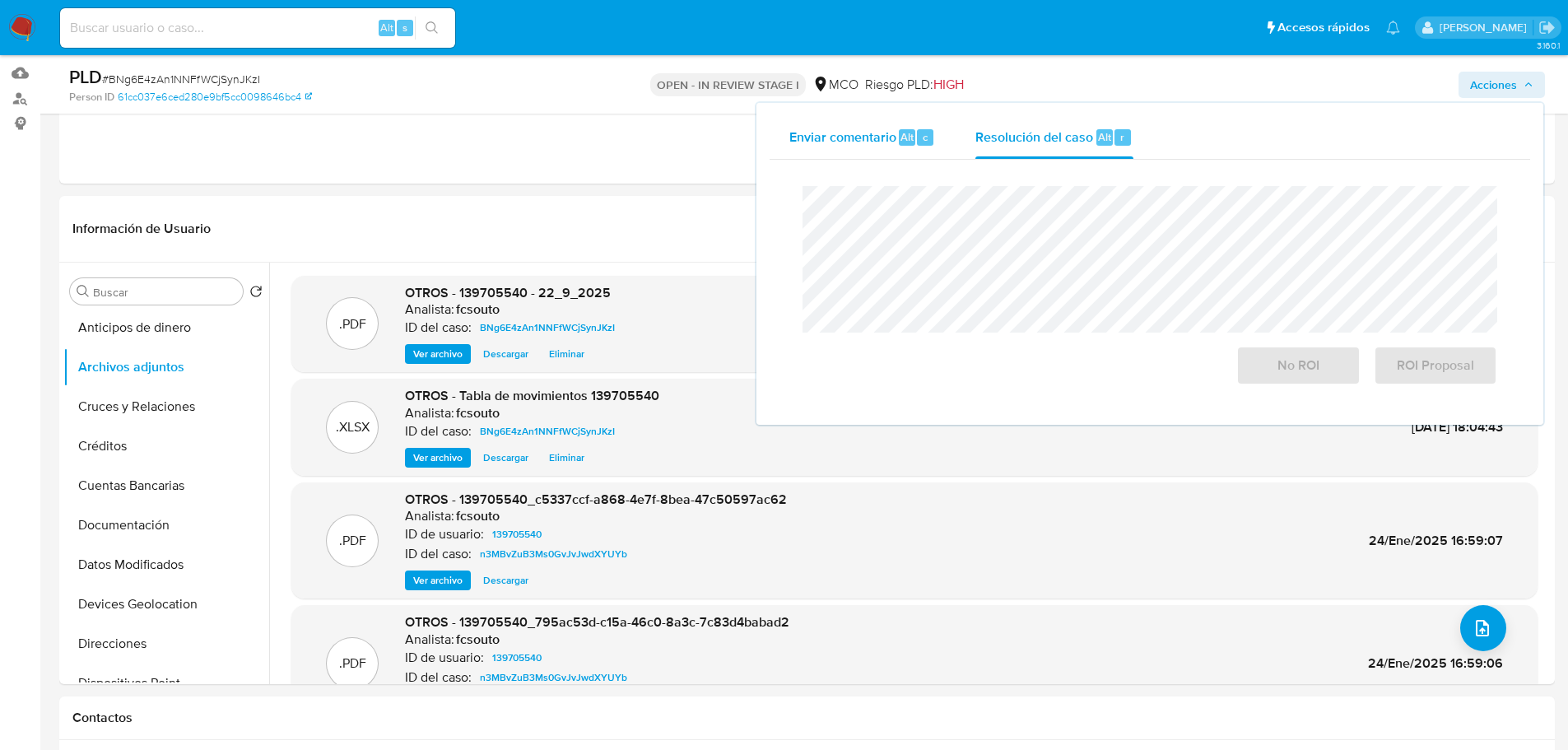
click at [890, 152] on div "Enviar comentario Alt c" at bounding box center [862, 137] width 147 height 43
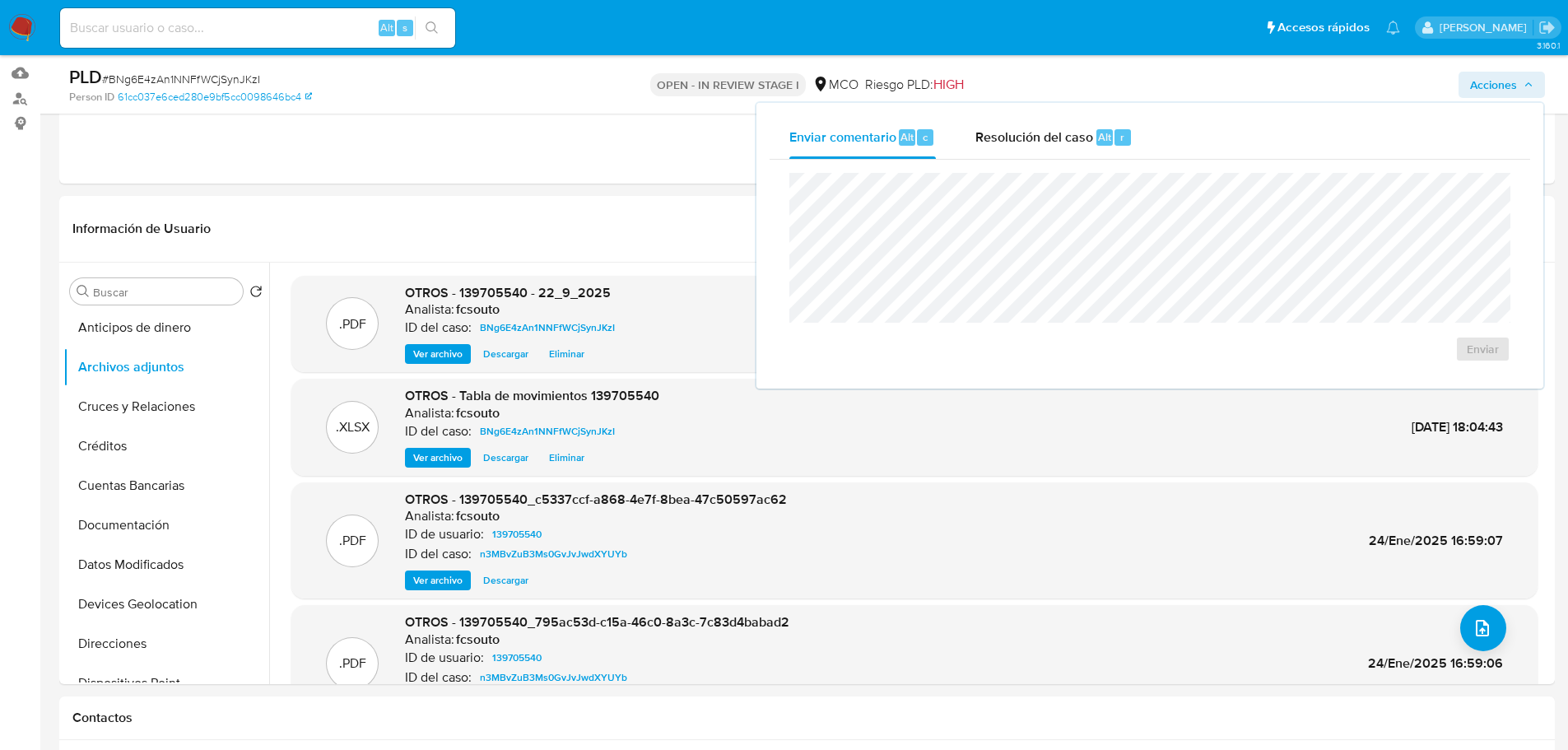
drag, startPoint x: 1100, startPoint y: 156, endPoint x: 1090, endPoint y: 159, distance: 10.4
click at [1100, 156] on div "Resolución del caso Alt r" at bounding box center [1054, 137] width 157 height 43
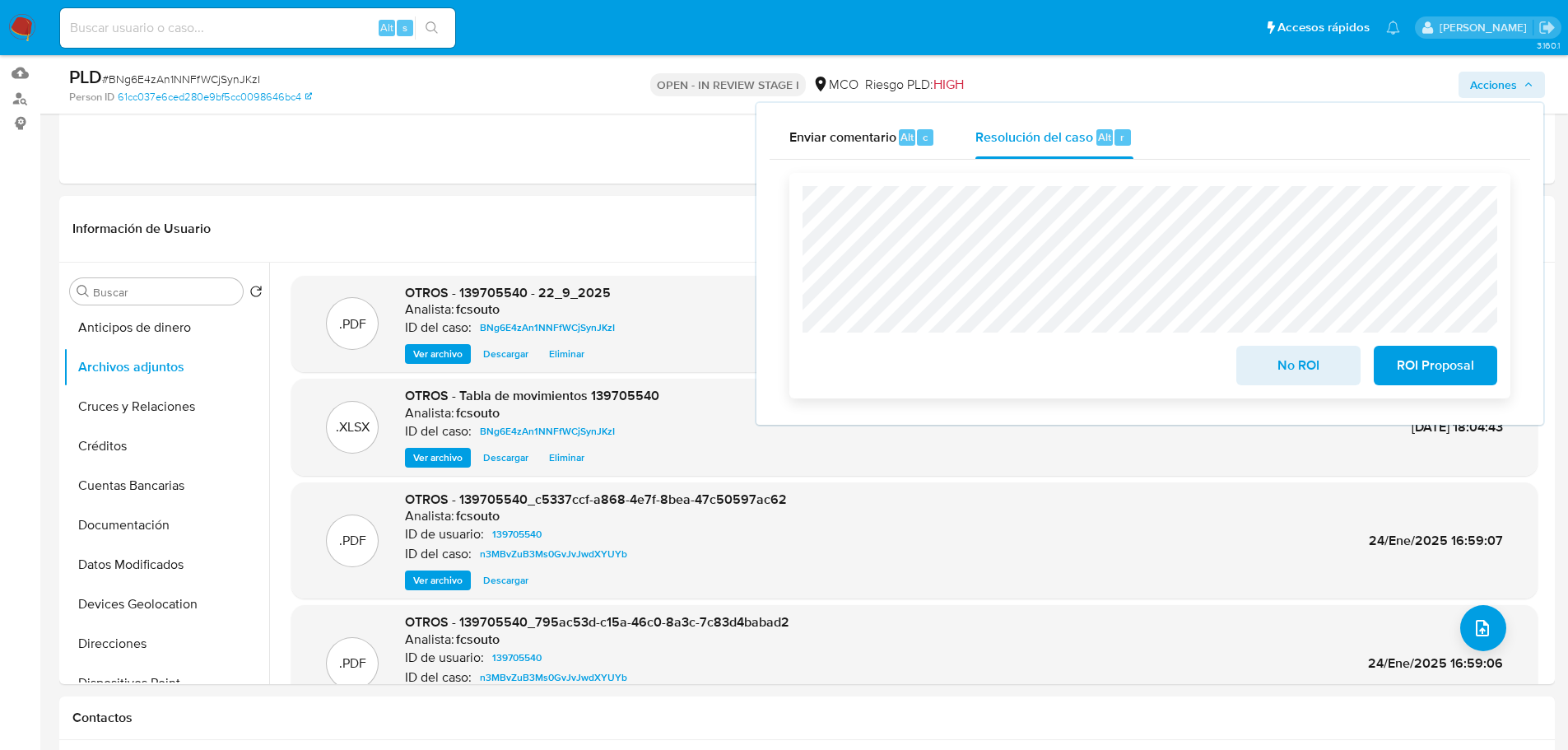
click at [1429, 364] on span "ROI Proposal" at bounding box center [1435, 365] width 81 height 36
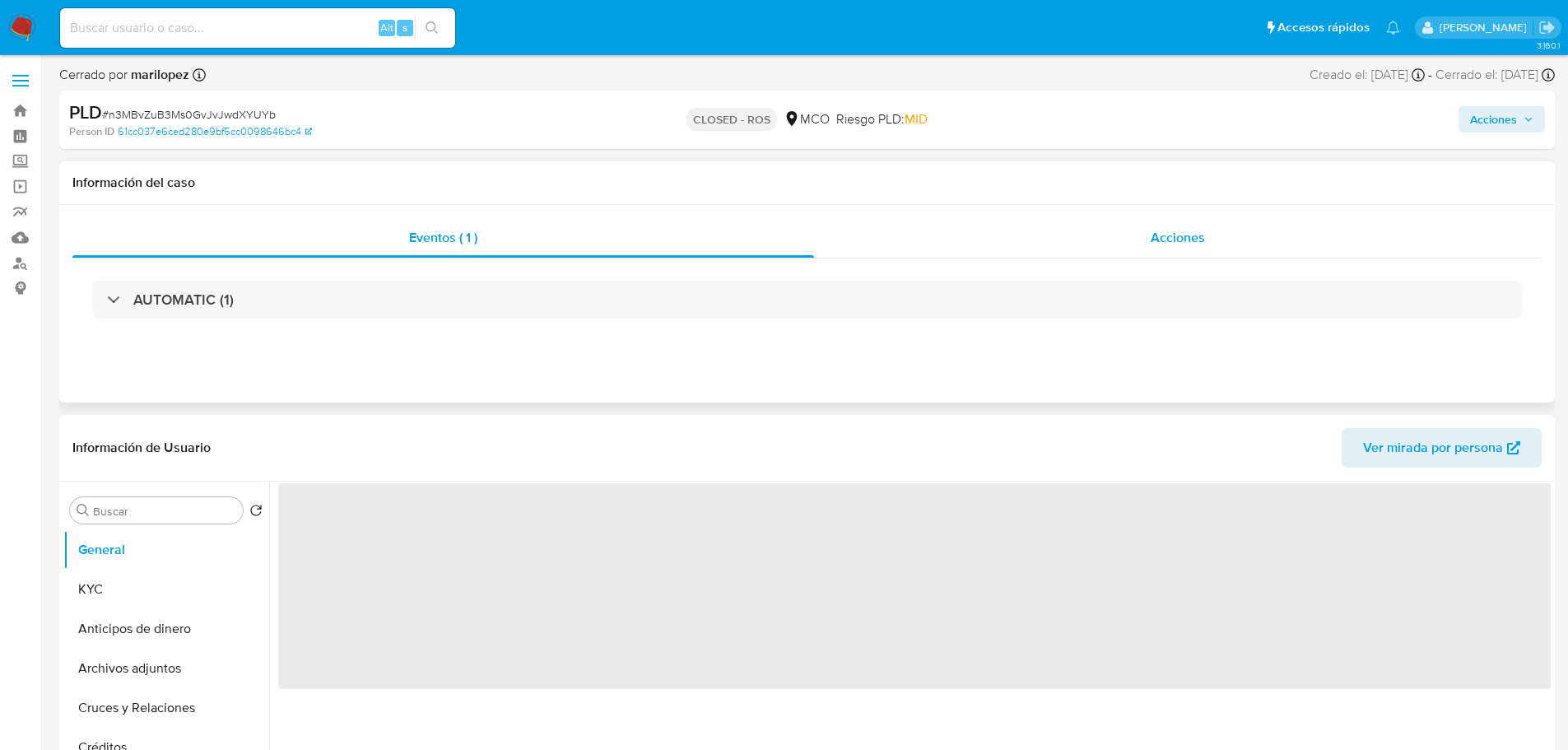
click at [1212, 256] on div "Acciones" at bounding box center [1177, 237] width 728 height 40
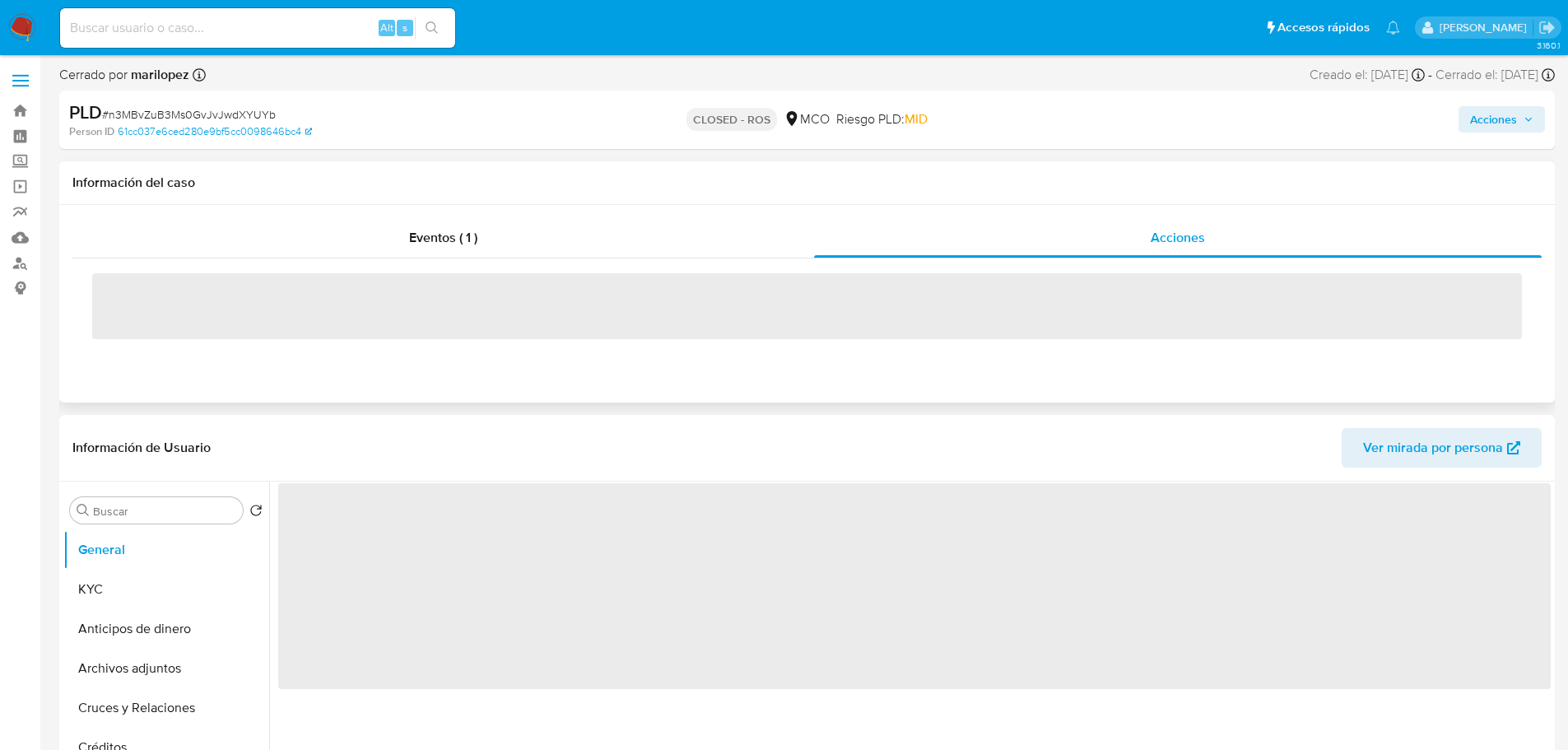
select select "10"
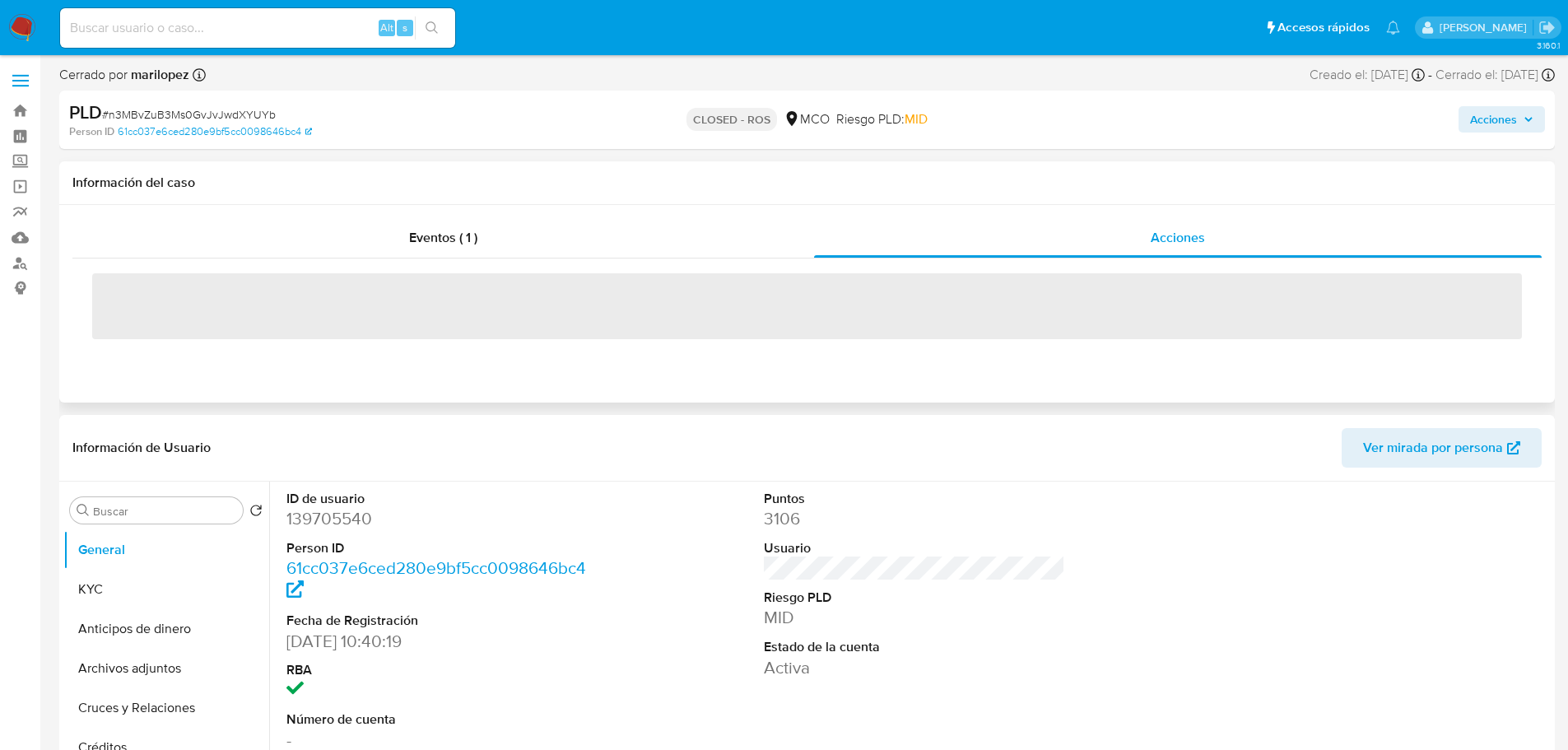
click at [1075, 386] on div "Eventos ( 1 ) Acciones ‌" at bounding box center [807, 303] width 1495 height 198
click at [504, 242] on div "Eventos ( 1 )" at bounding box center [443, 237] width 742 height 40
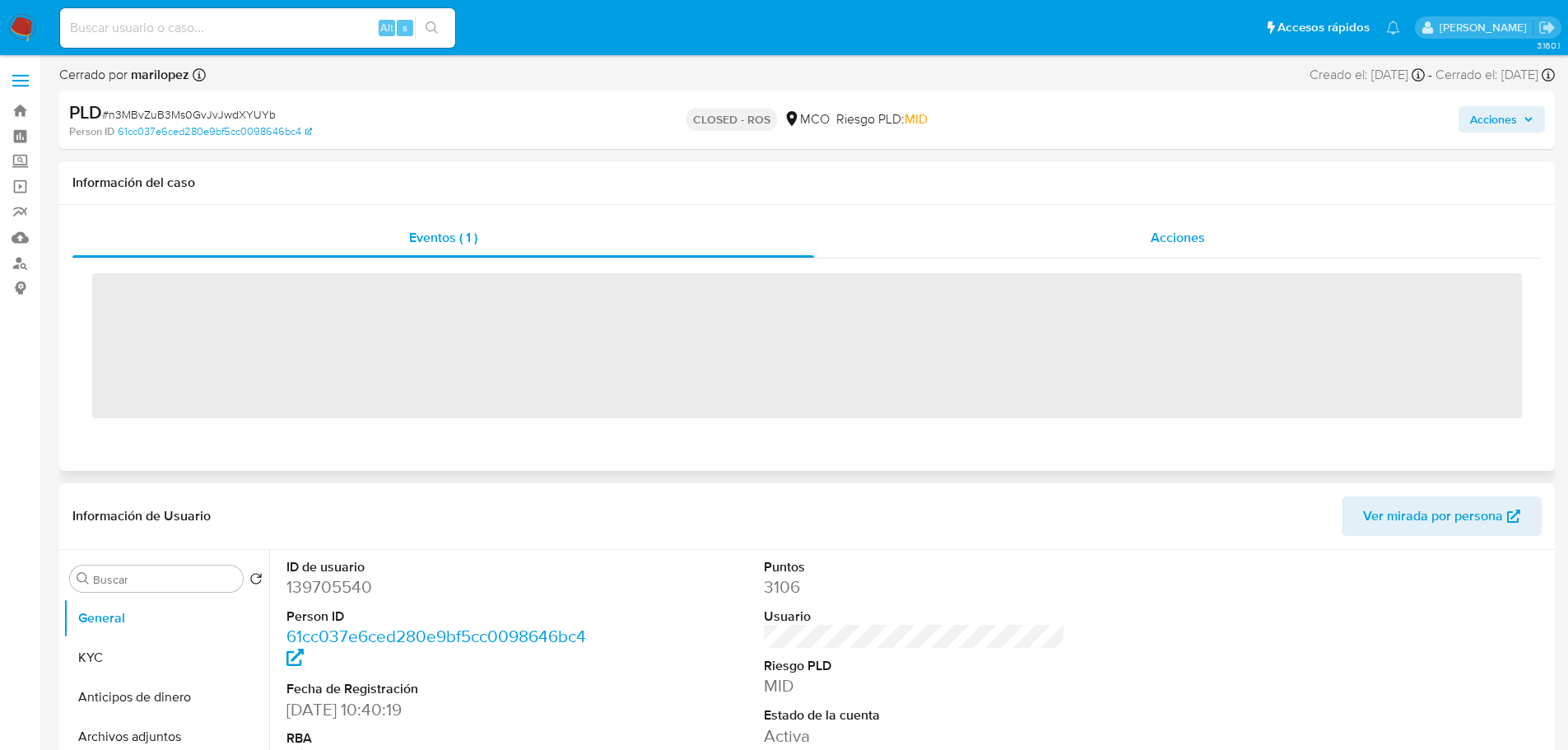
click at [1164, 249] on div "Acciones" at bounding box center [1177, 237] width 728 height 40
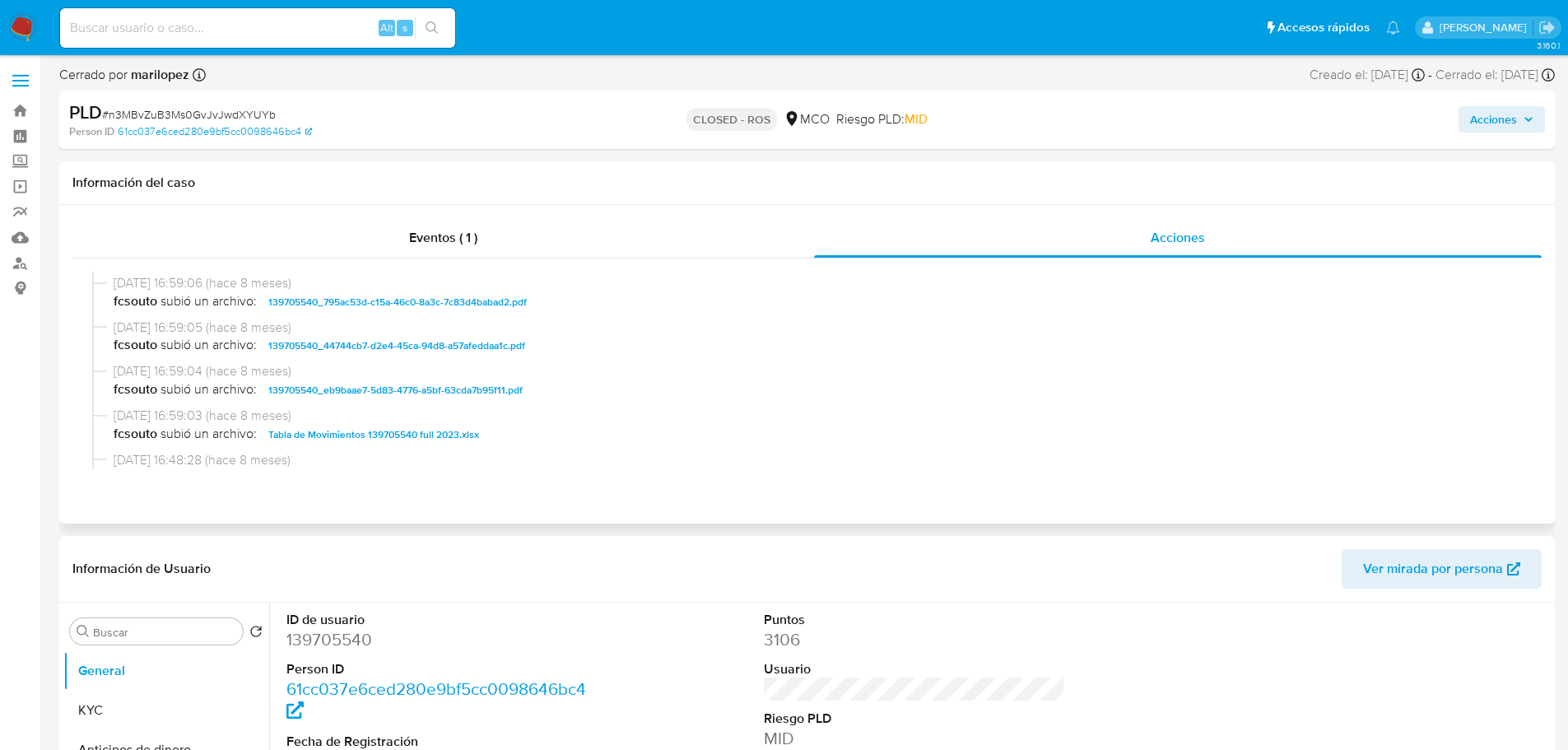
scroll to position [576, 0]
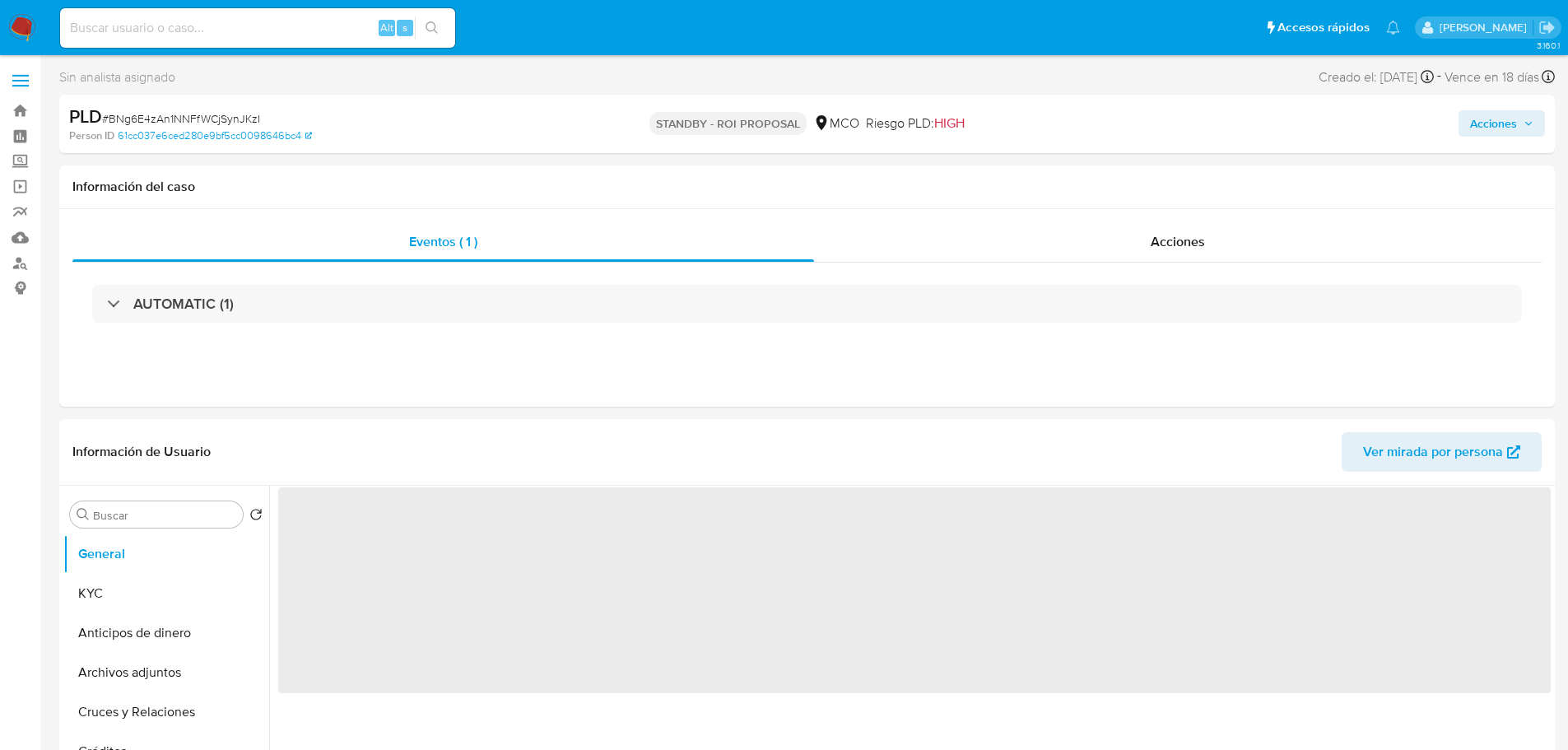
select select "10"
